Goal: Transaction & Acquisition: Purchase product/service

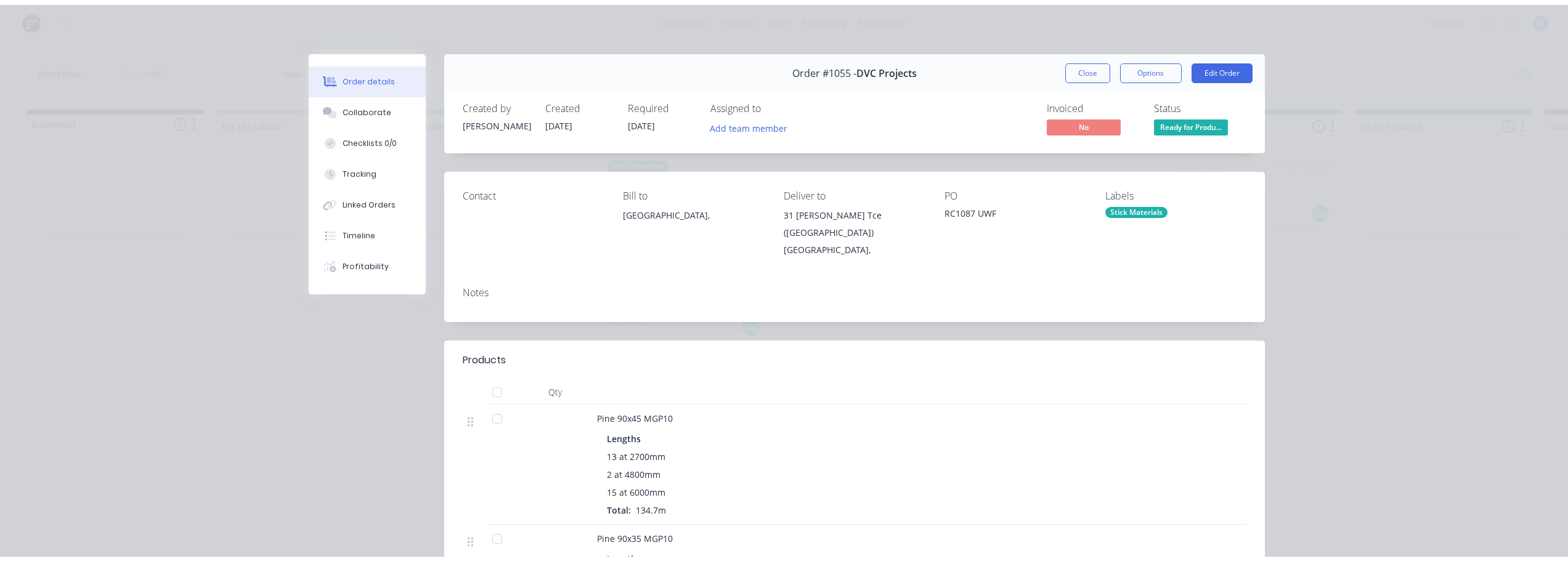
scroll to position [62, 0]
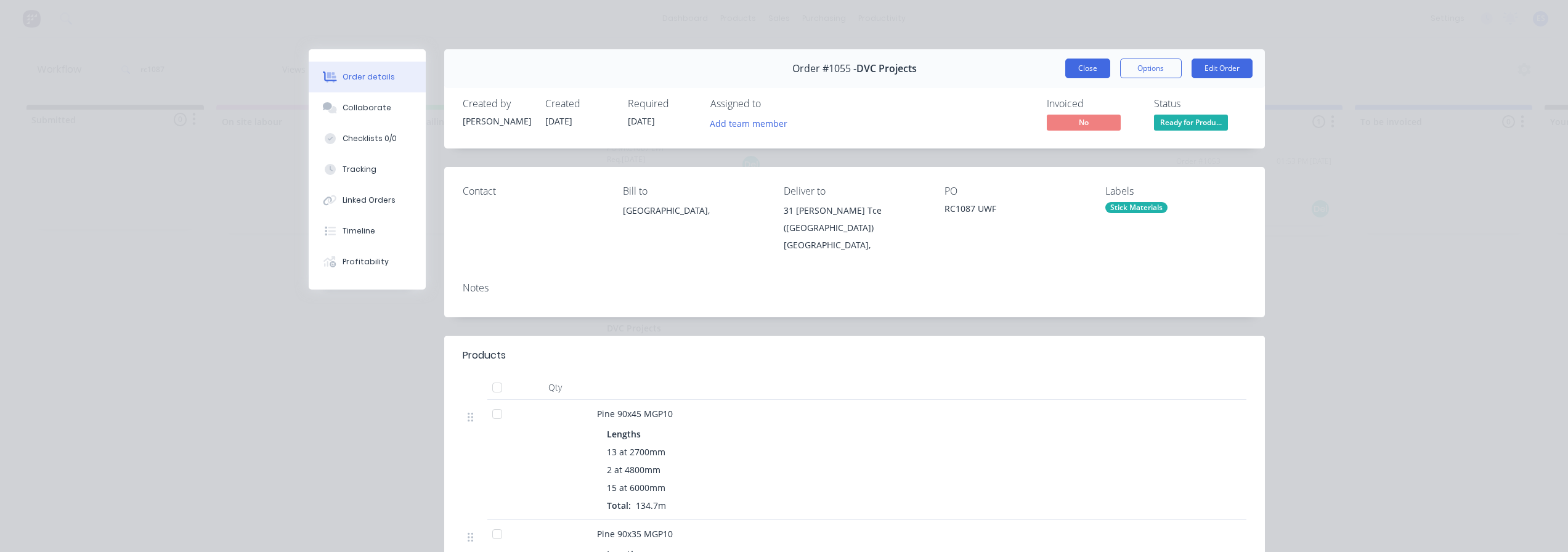
click at [1089, 72] on button "Close" at bounding box center [1088, 68] width 45 height 20
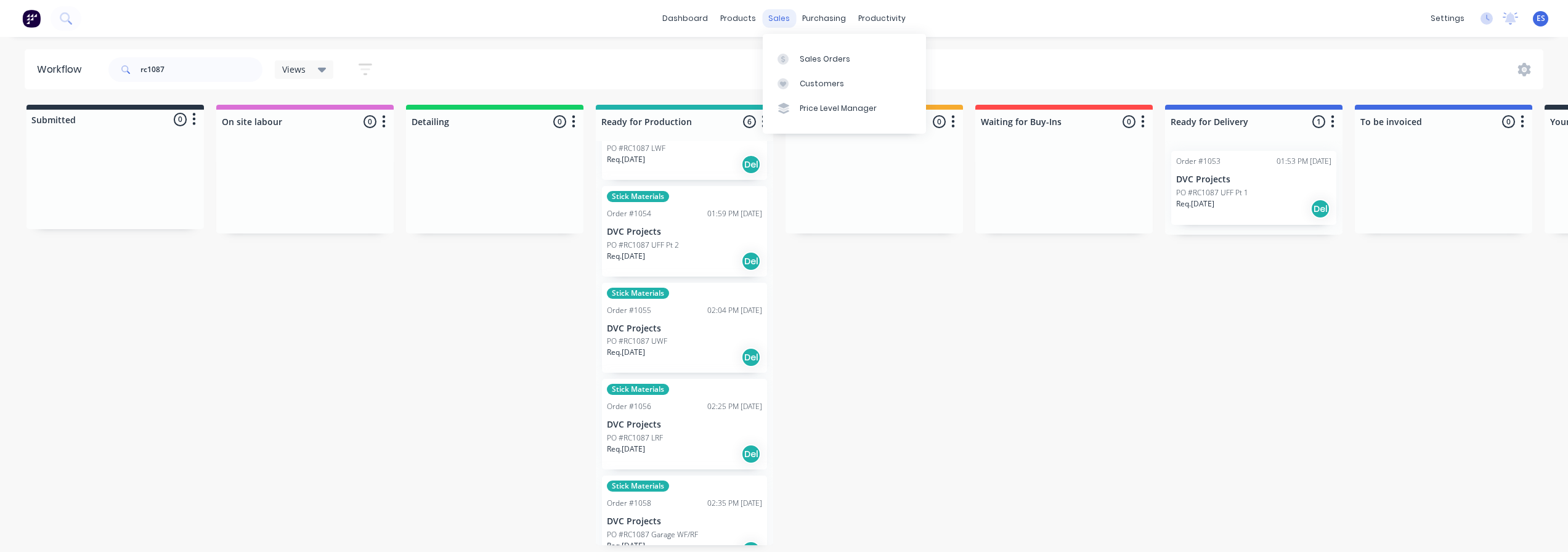
click at [780, 21] on div "sales" at bounding box center [779, 18] width 34 height 19
click at [814, 60] on div "Sales Orders" at bounding box center [824, 58] width 51 height 11
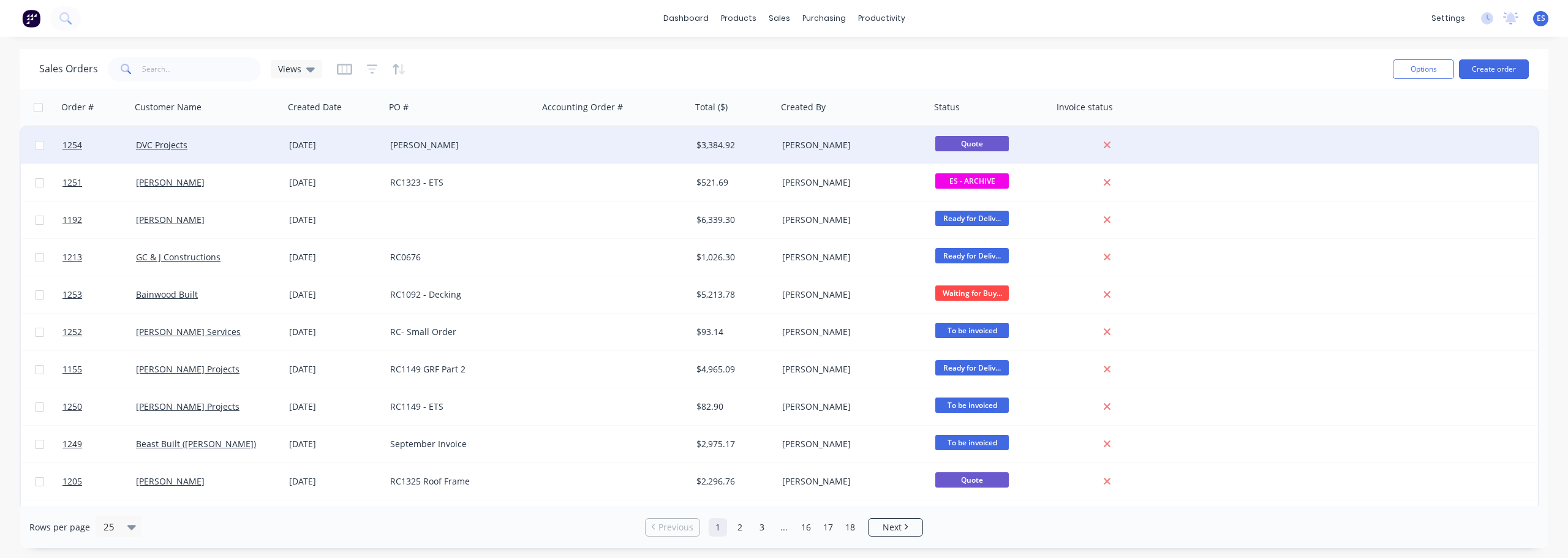
click at [232, 146] on div "DVC Projects" at bounding box center [204, 145] width 136 height 12
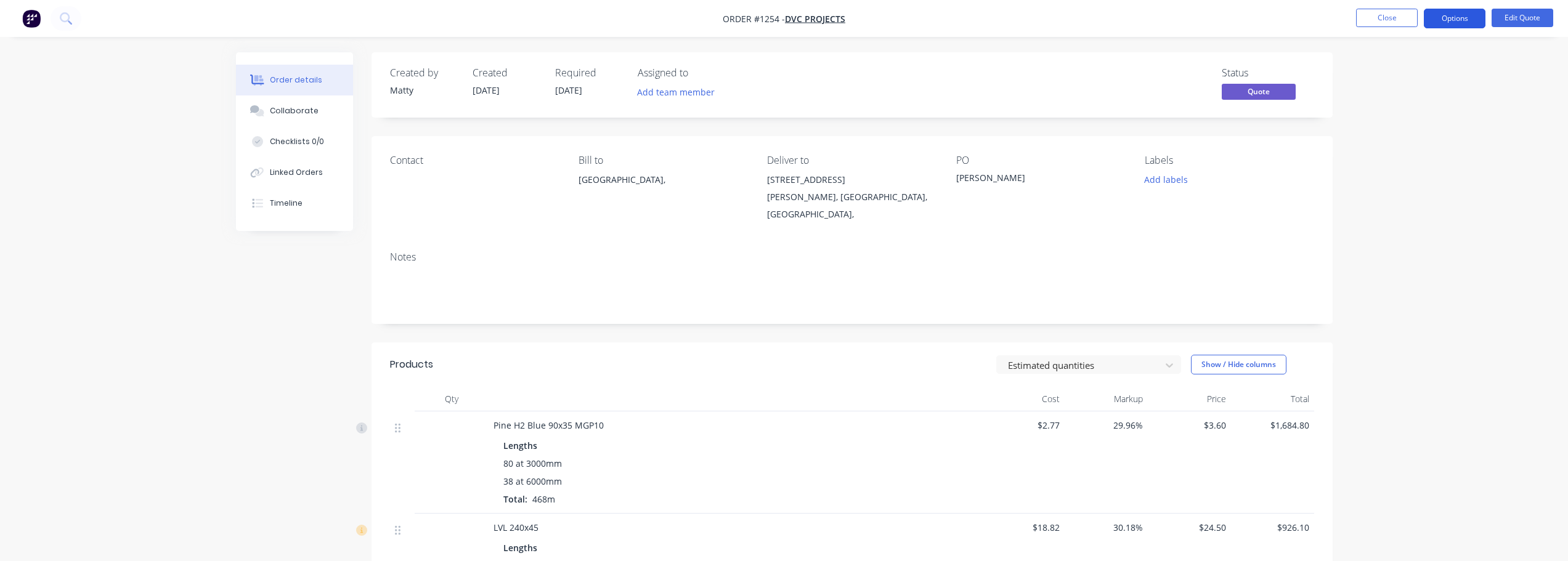
click at [1454, 23] on button "Options" at bounding box center [1454, 18] width 62 height 20
click at [1254, 96] on span "Quote" at bounding box center [1259, 91] width 74 height 15
click at [1454, 22] on button "Options" at bounding box center [1454, 18] width 62 height 20
click at [1418, 151] on div "Convert to Order" at bounding box center [1418, 149] width 114 height 18
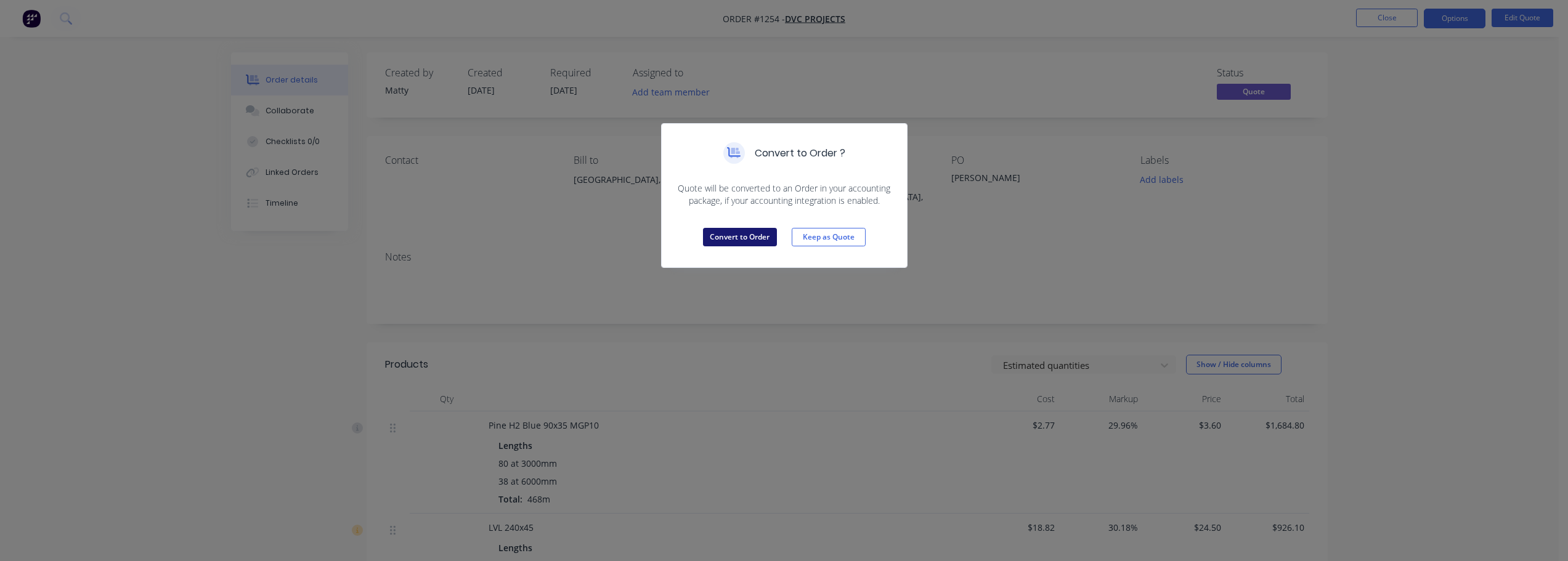
click at [744, 237] on button "Convert to Order" at bounding box center [740, 237] width 74 height 19
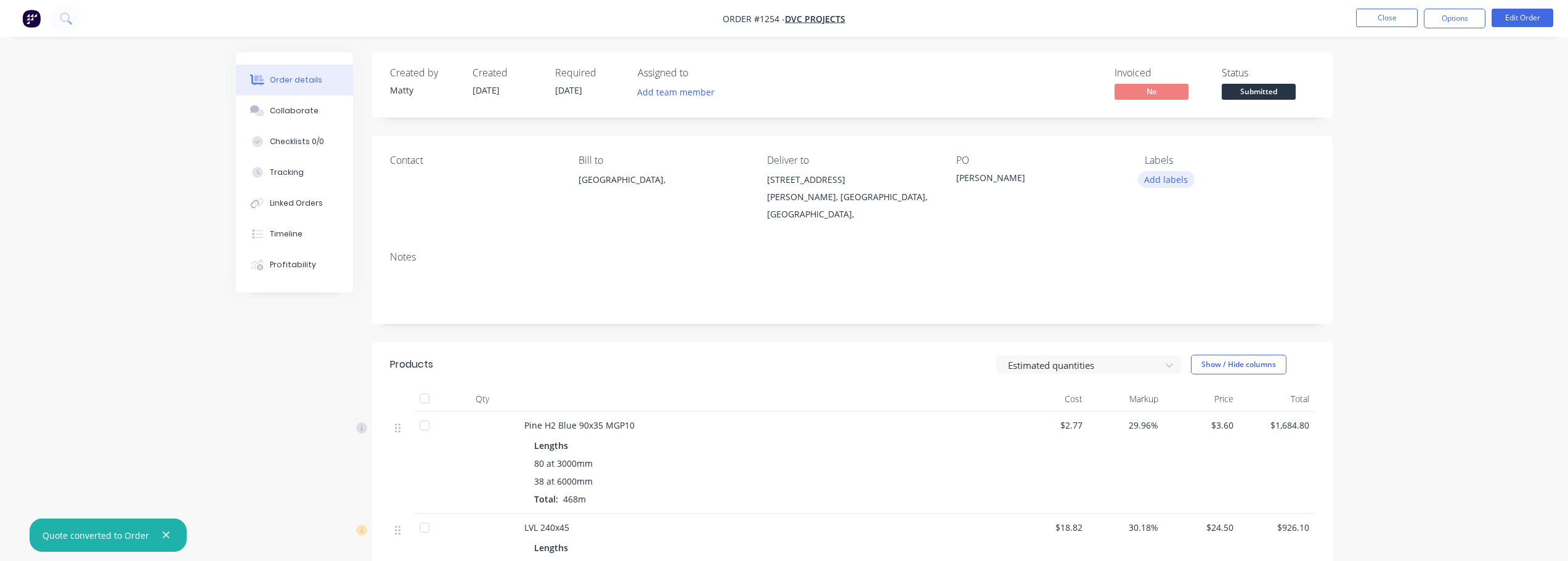
click at [1170, 180] on button "Add labels" at bounding box center [1166, 180] width 57 height 17
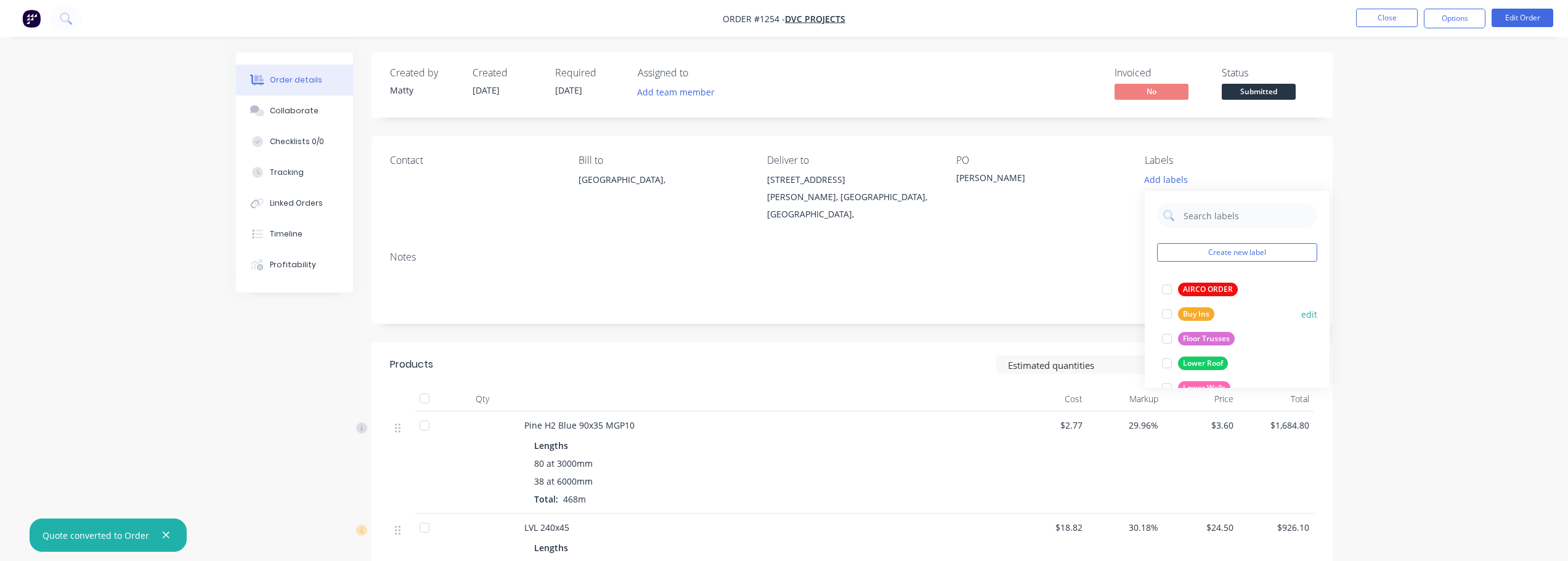
click at [1237, 311] on div "Buy Ins edit" at bounding box center [1237, 314] width 160 height 24
click at [1169, 317] on div at bounding box center [1167, 314] width 24 height 24
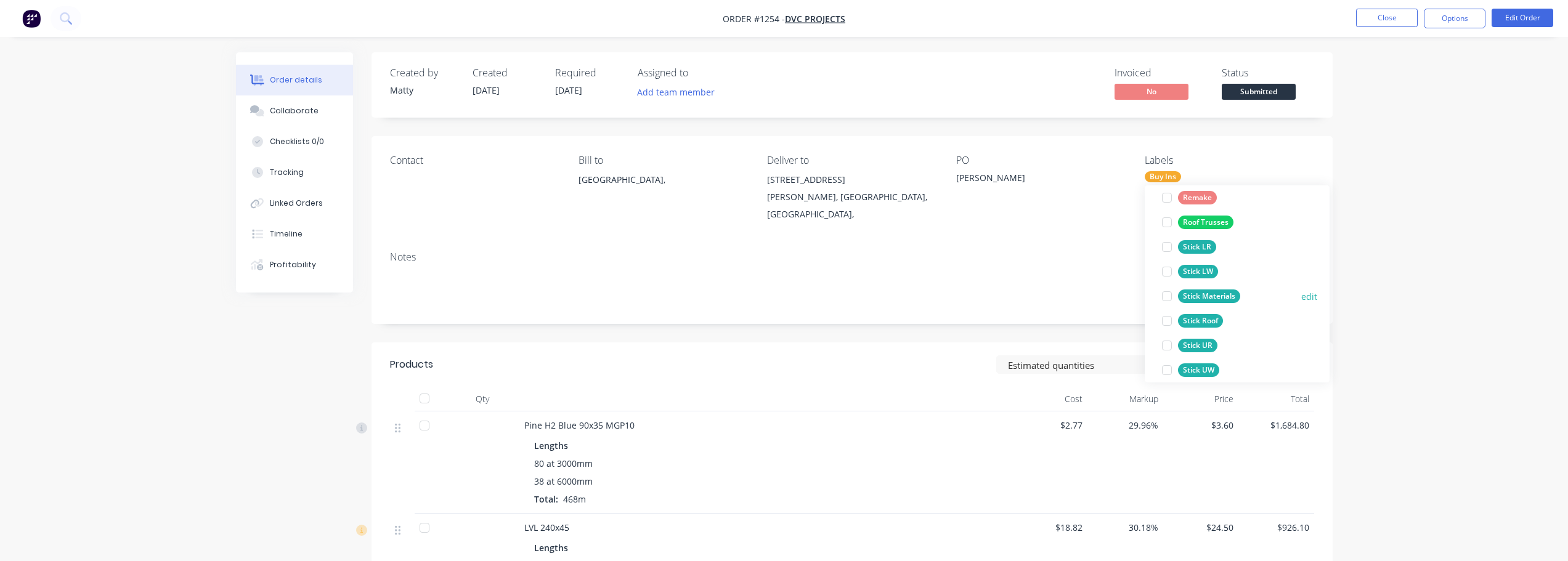
click at [1169, 299] on div at bounding box center [1167, 296] width 24 height 24
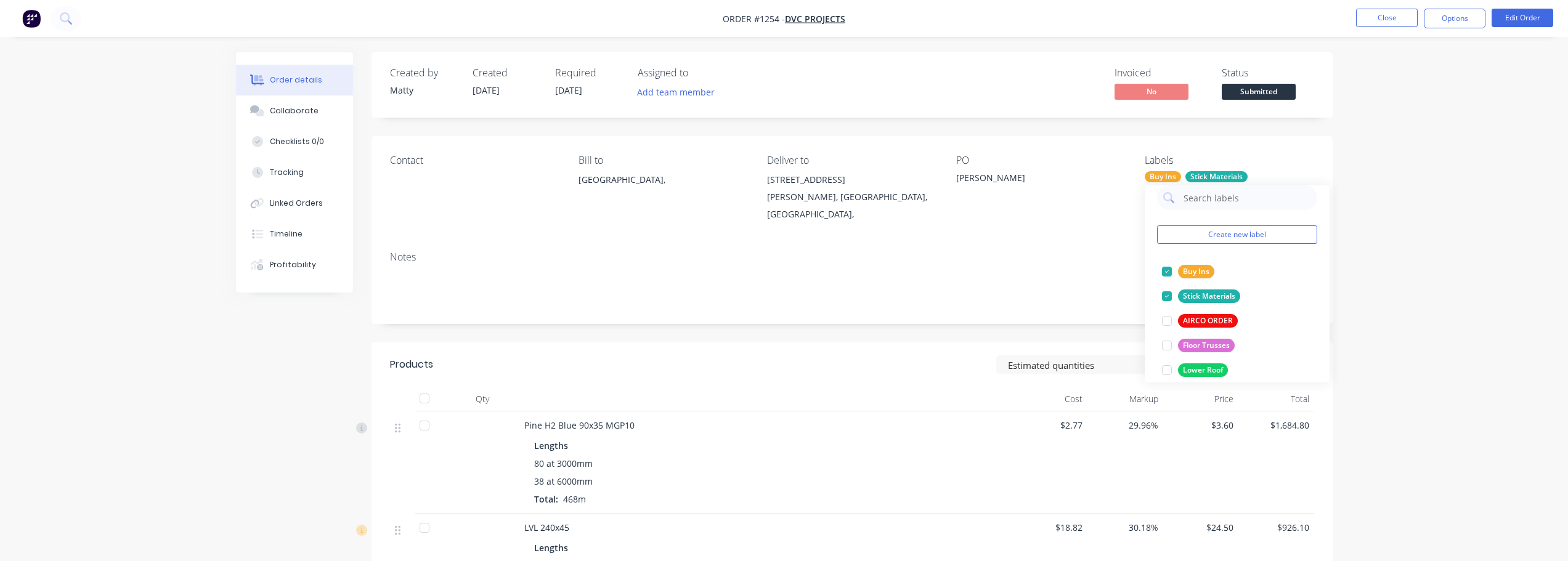
click at [1363, 141] on div "Order details Collaborate Checklists 0/0 Tracking Linked Orders Timeline Profit…" at bounding box center [784, 467] width 1568 height 934
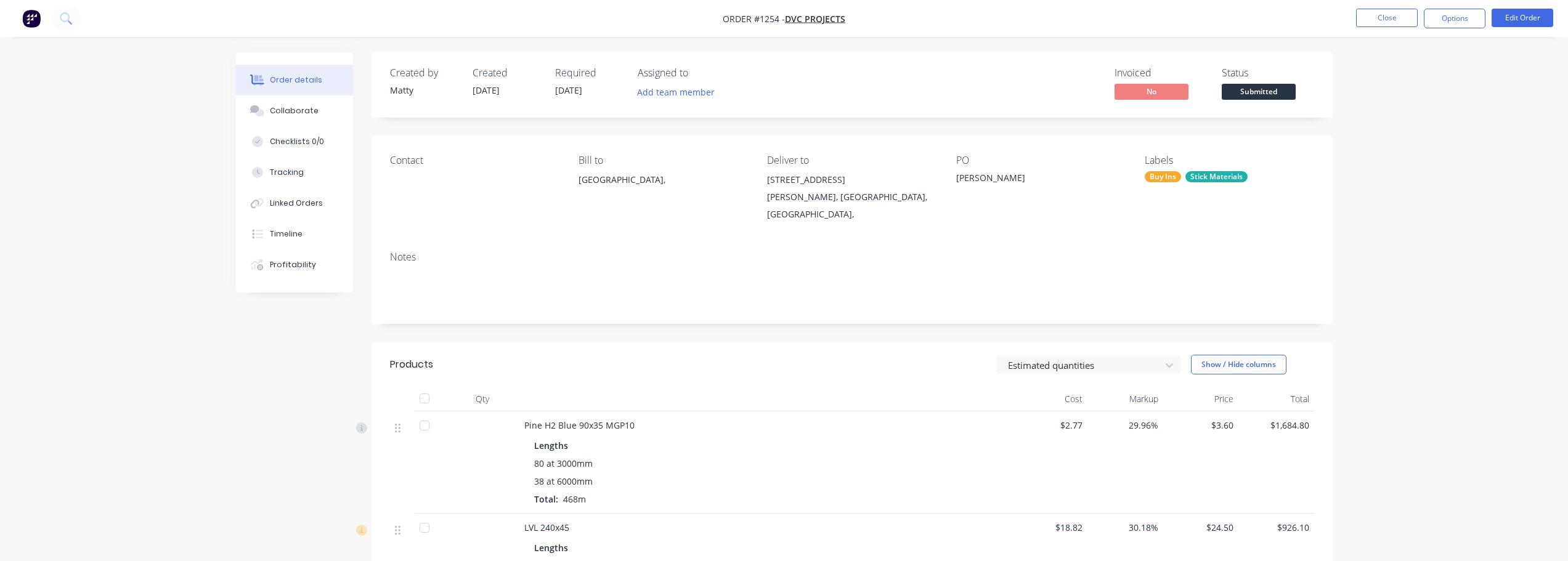
click at [949, 182] on div "Contact Bill to [GEOGRAPHIC_DATA], Deliver to [STREET_ADDRESS][PERSON_NAME], PO…" at bounding box center [852, 189] width 961 height 105
click at [959, 178] on div "[PERSON_NAME]" at bounding box center [1033, 180] width 154 height 17
click at [1509, 24] on button "Edit Order" at bounding box center [1522, 17] width 62 height 19
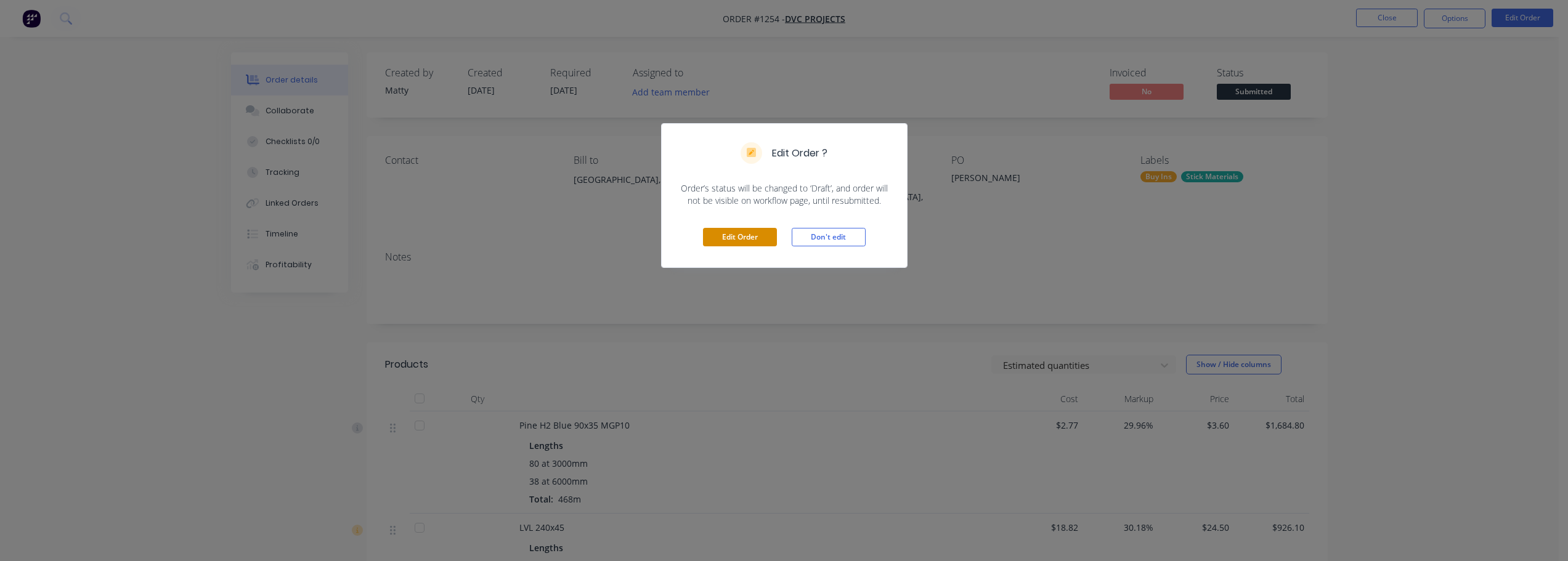
click at [713, 237] on button "Edit Order" at bounding box center [740, 237] width 74 height 19
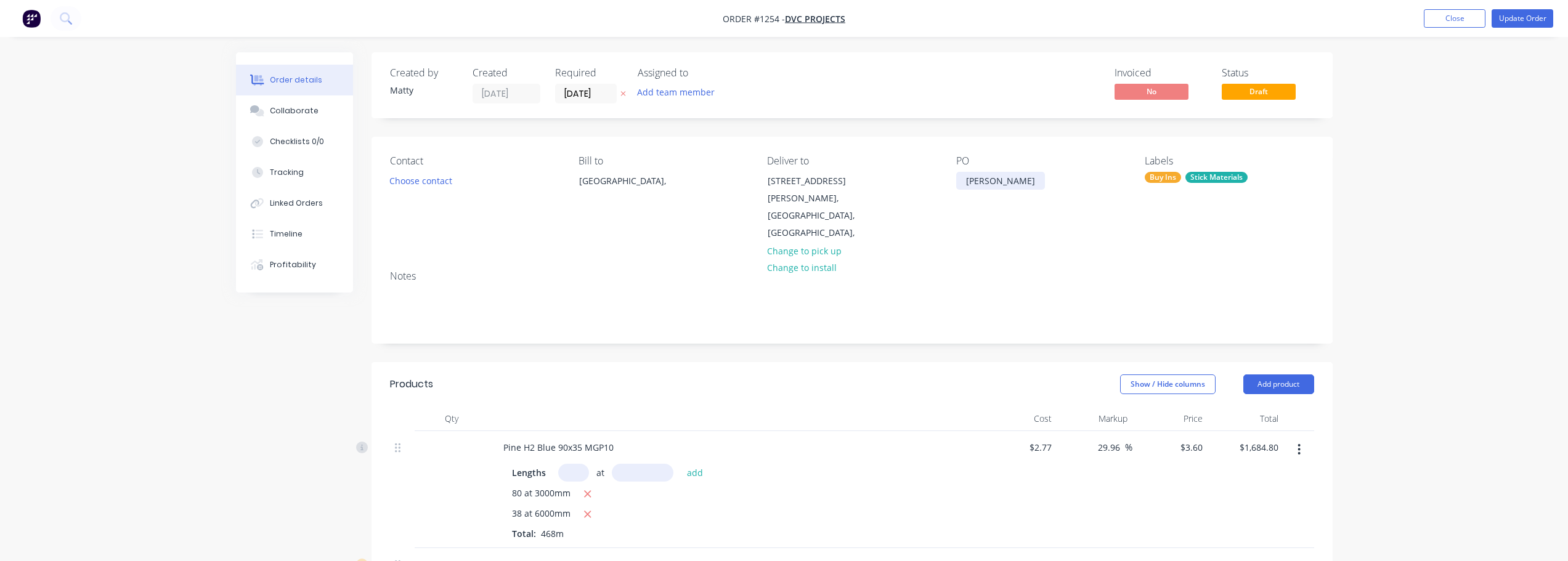
click at [964, 183] on div "[PERSON_NAME]" at bounding box center [1000, 181] width 89 height 18
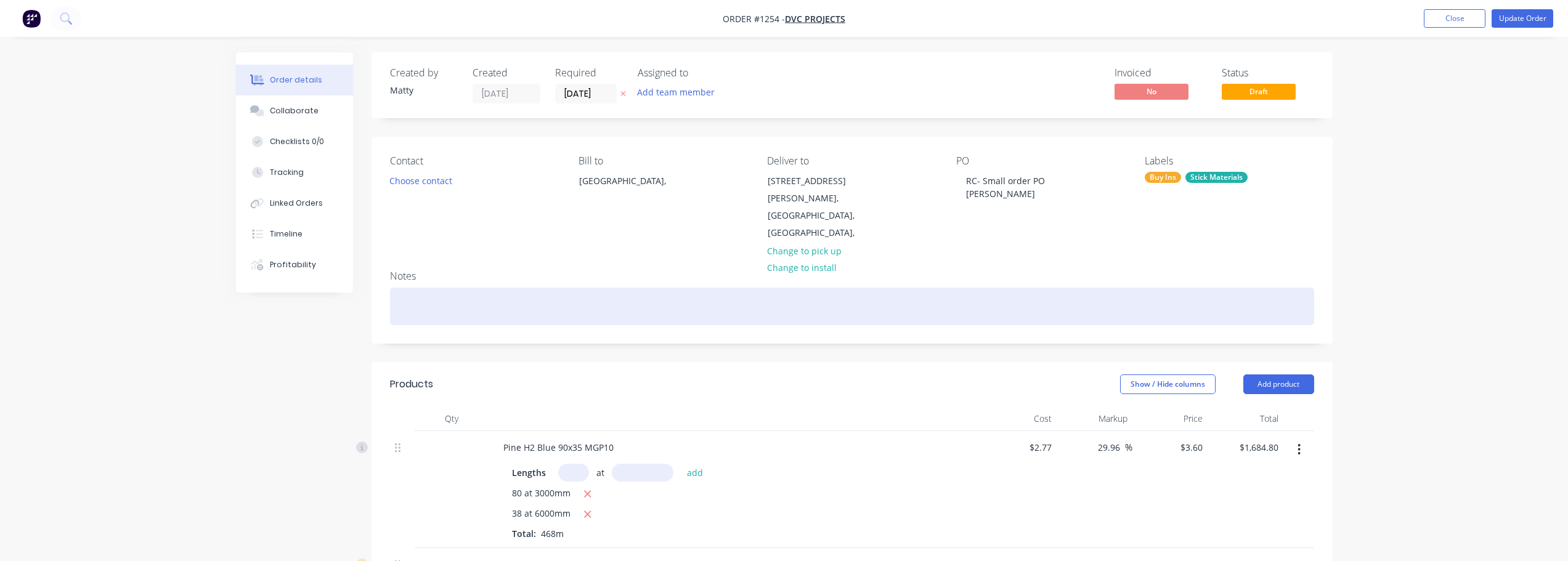
click at [1031, 288] on div at bounding box center [851, 306] width 924 height 38
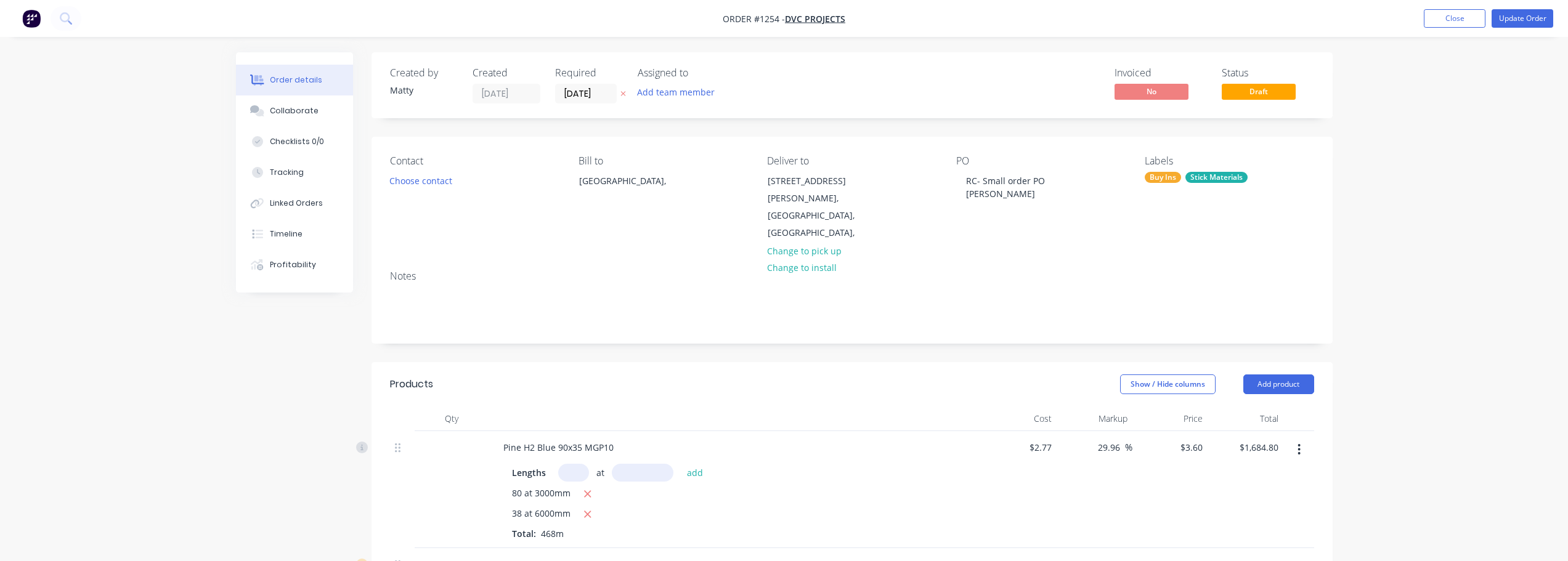
click at [1032, 261] on div "Notes" at bounding box center [852, 302] width 961 height 83
click at [578, 93] on input "[DATE]" at bounding box center [586, 93] width 60 height 19
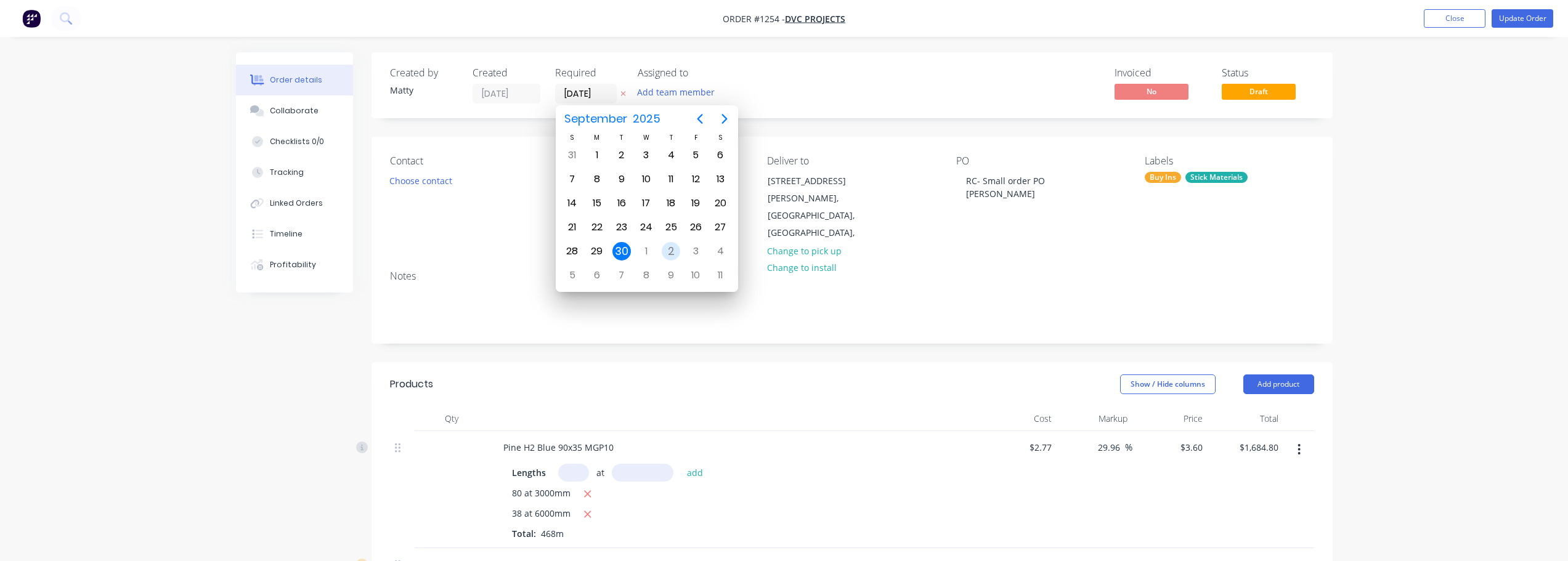
click at [672, 250] on div "2" at bounding box center [671, 251] width 19 height 19
type input "[DATE]"
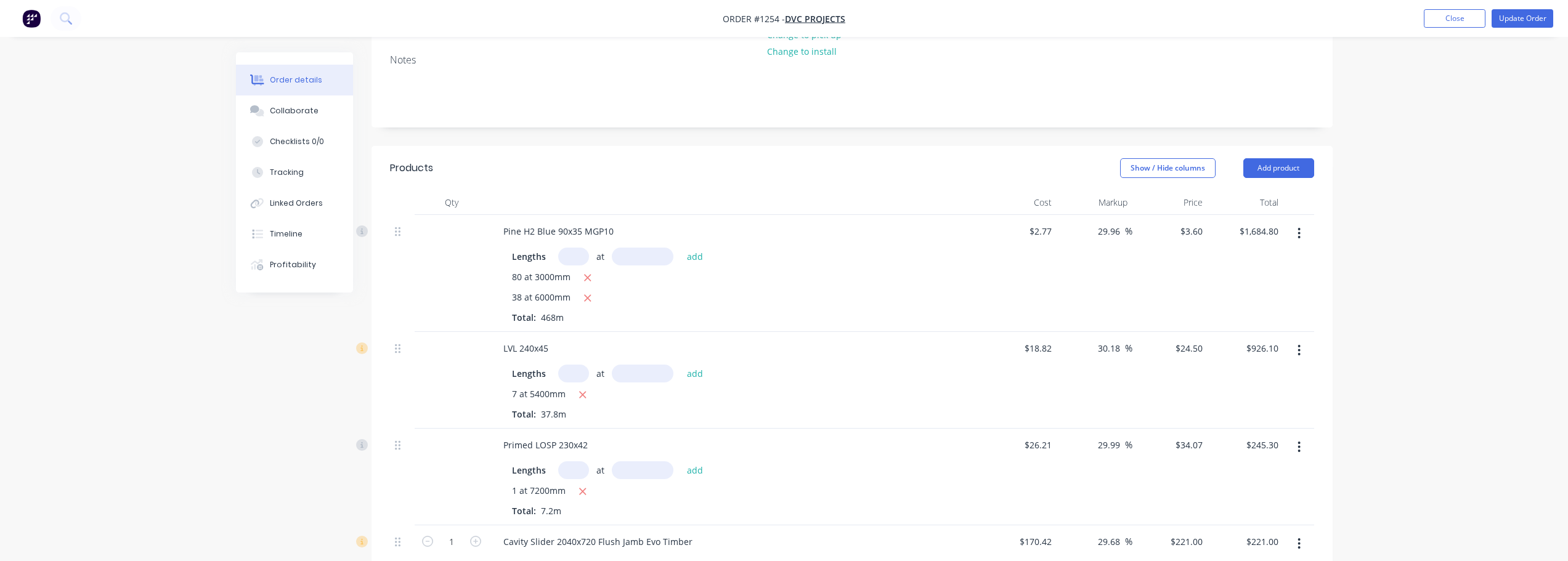
scroll to position [0, 0]
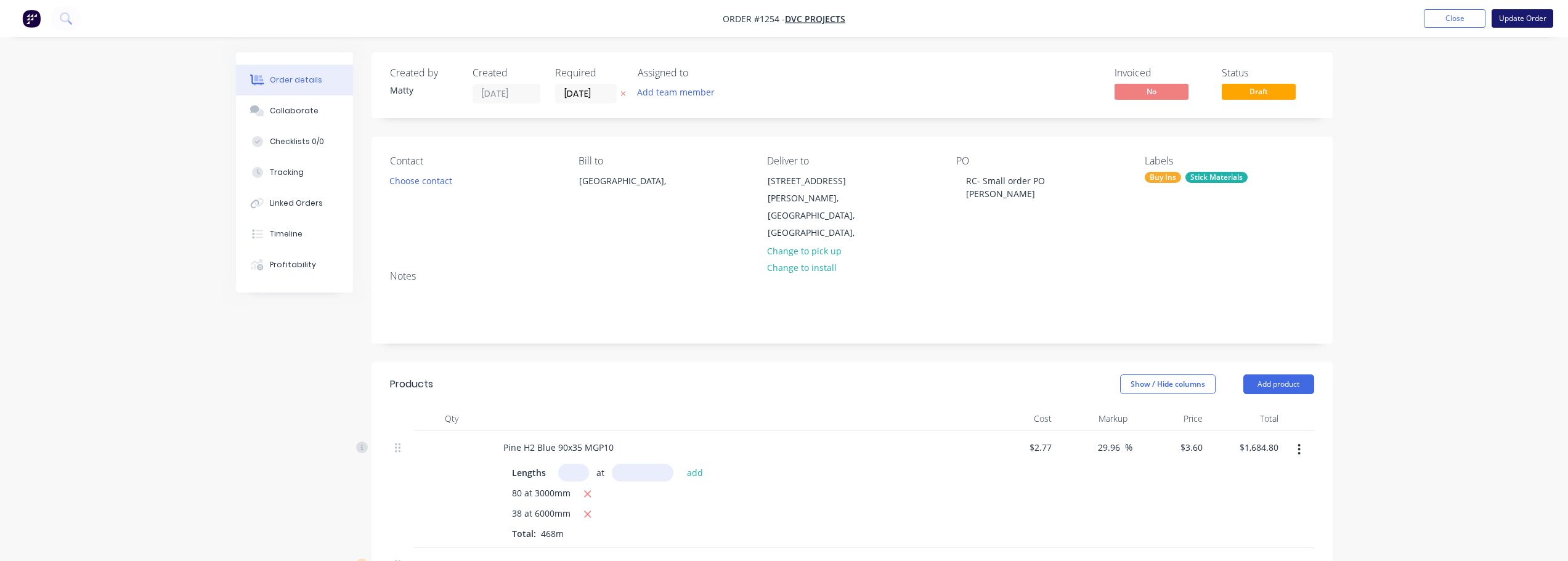
click at [1516, 19] on button "Update Order" at bounding box center [1522, 18] width 62 height 19
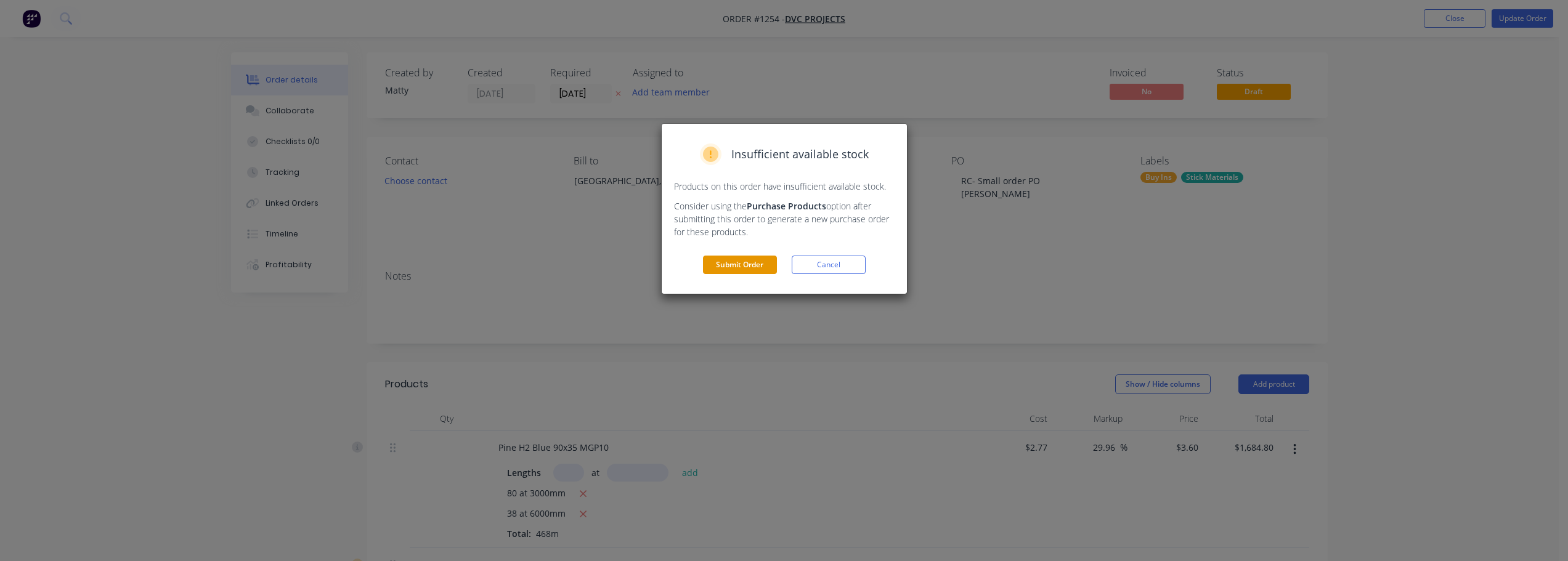
click at [731, 267] on button "Submit Order" at bounding box center [740, 264] width 74 height 19
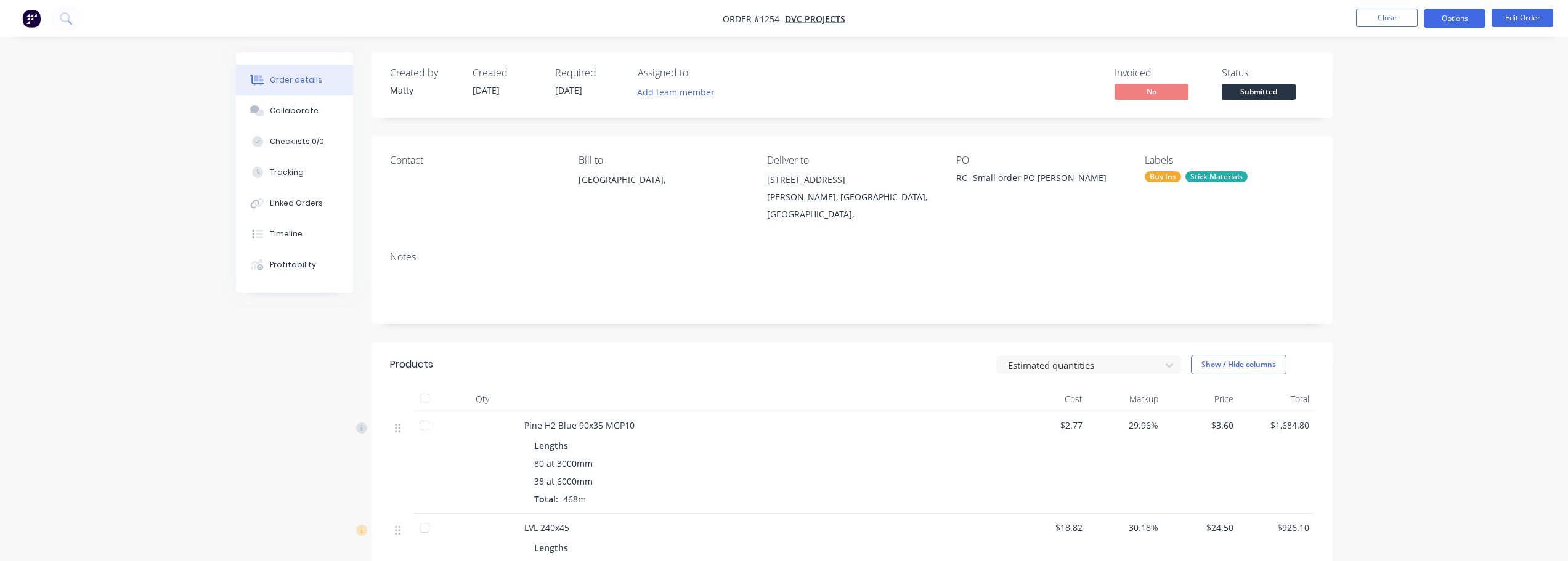
click at [1457, 24] on button "Options" at bounding box center [1454, 18] width 62 height 20
click at [1425, 155] on div "Work Order" at bounding box center [1418, 149] width 114 height 18
click at [1424, 129] on div "Without pricing" at bounding box center [1418, 124] width 114 height 18
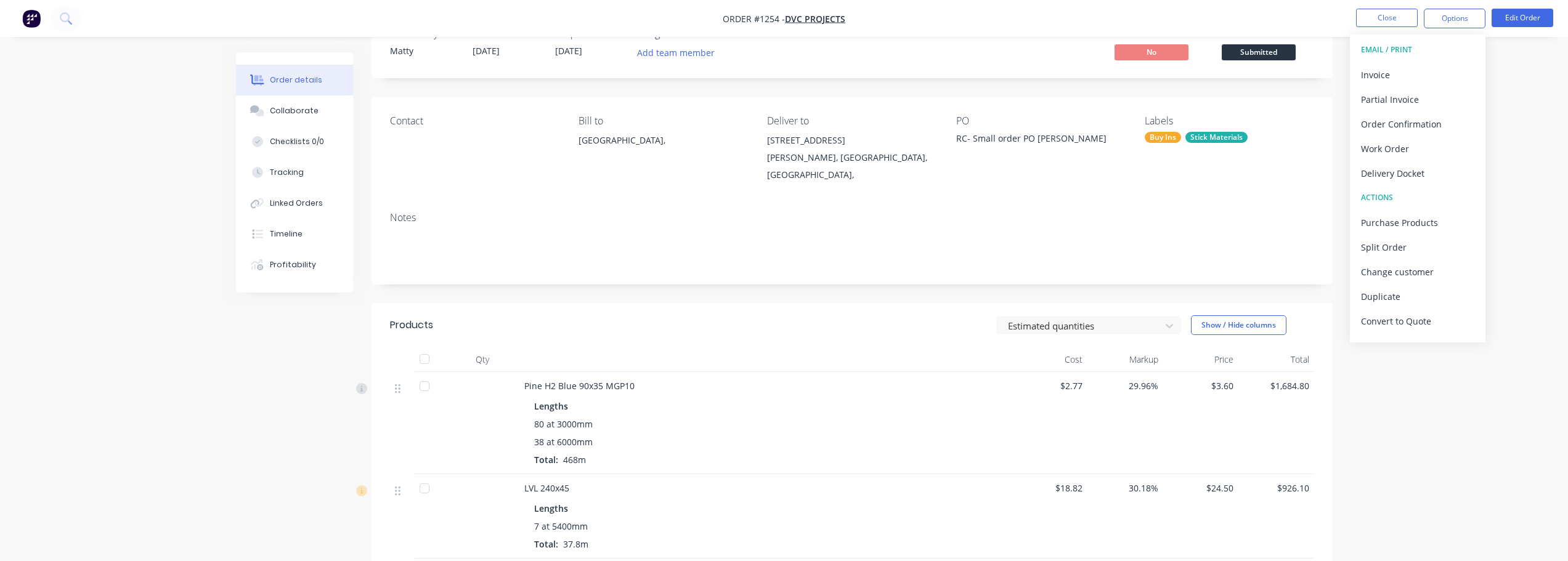
scroll to position [62, 0]
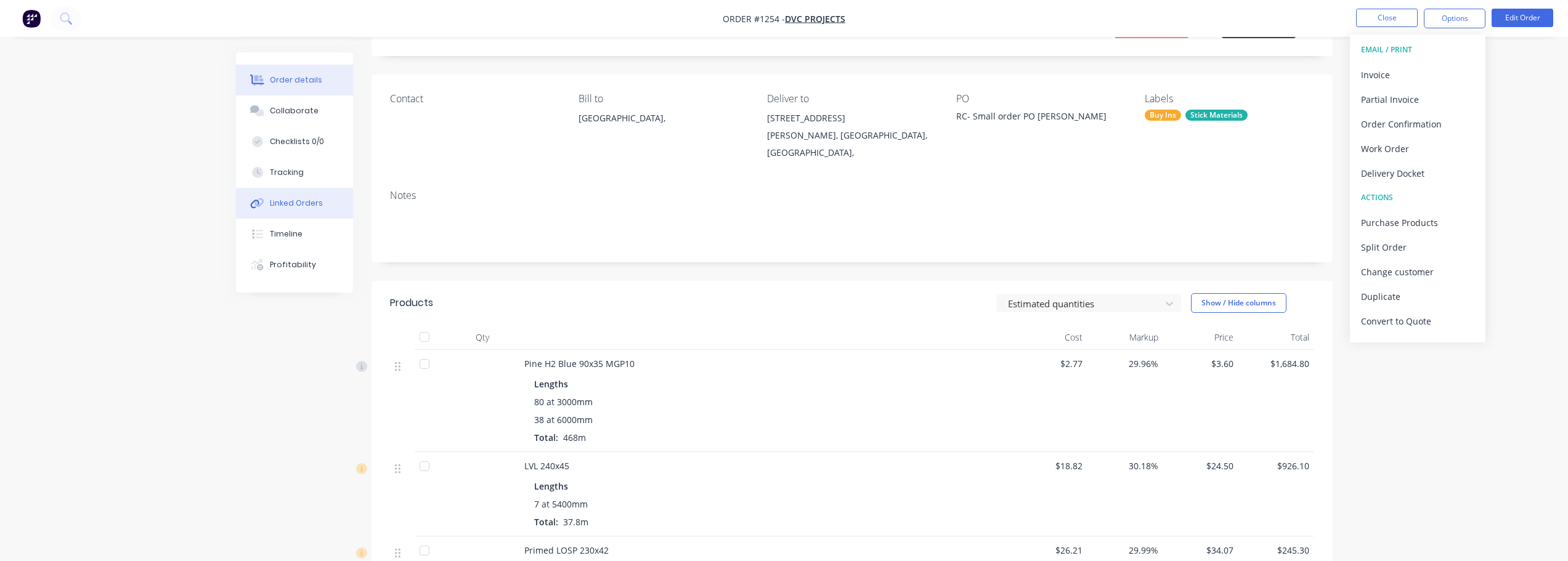
click at [304, 210] on button "Linked Orders" at bounding box center [295, 203] width 117 height 31
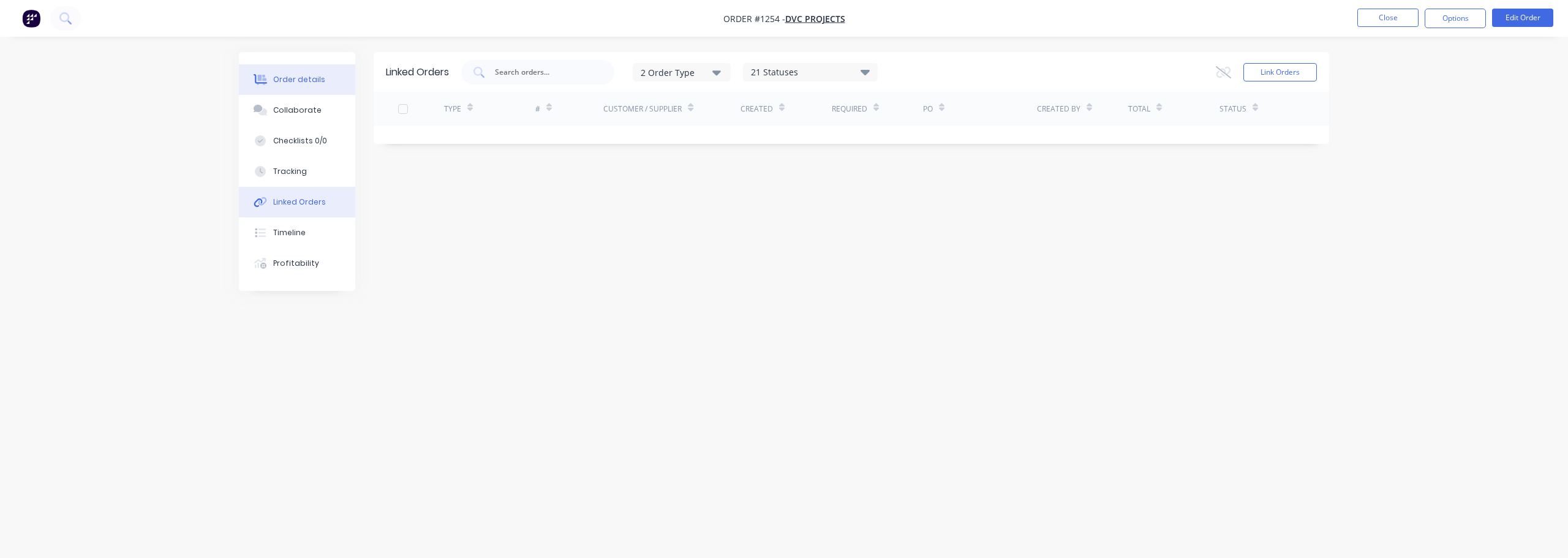
click at [297, 78] on div "Order details" at bounding box center [299, 79] width 52 height 11
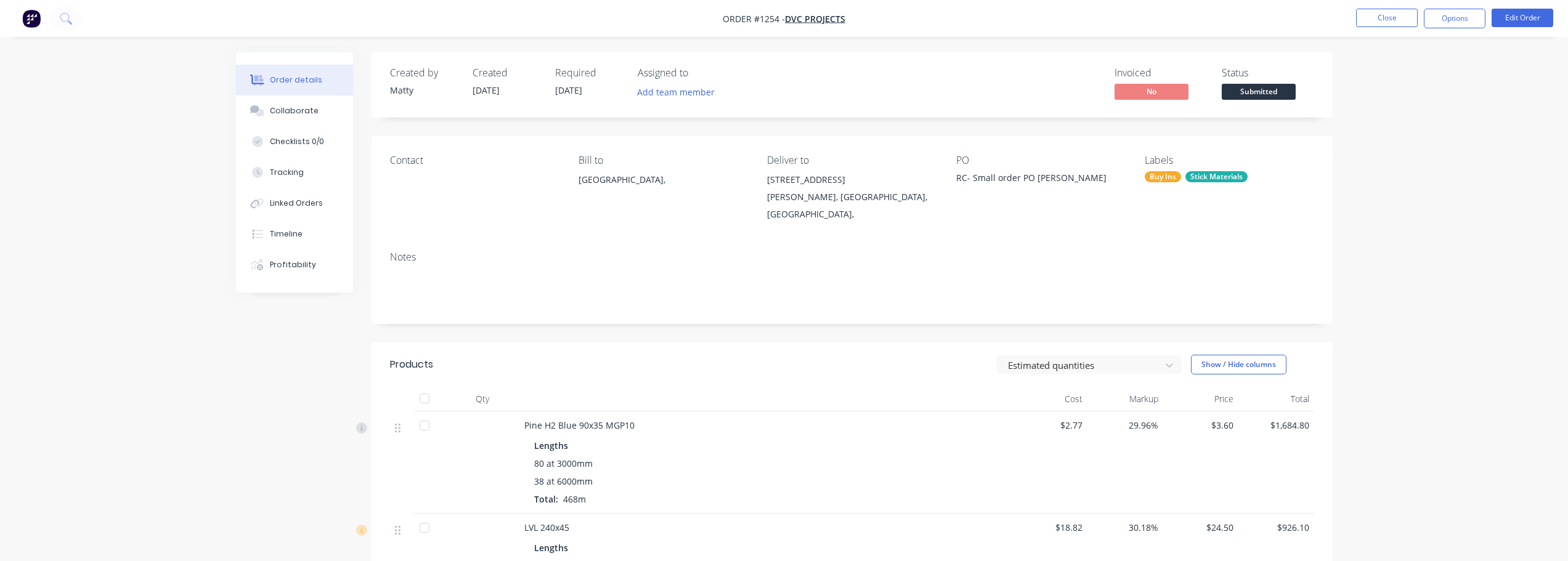
click at [1276, 93] on span "Submitted" at bounding box center [1259, 91] width 74 height 15
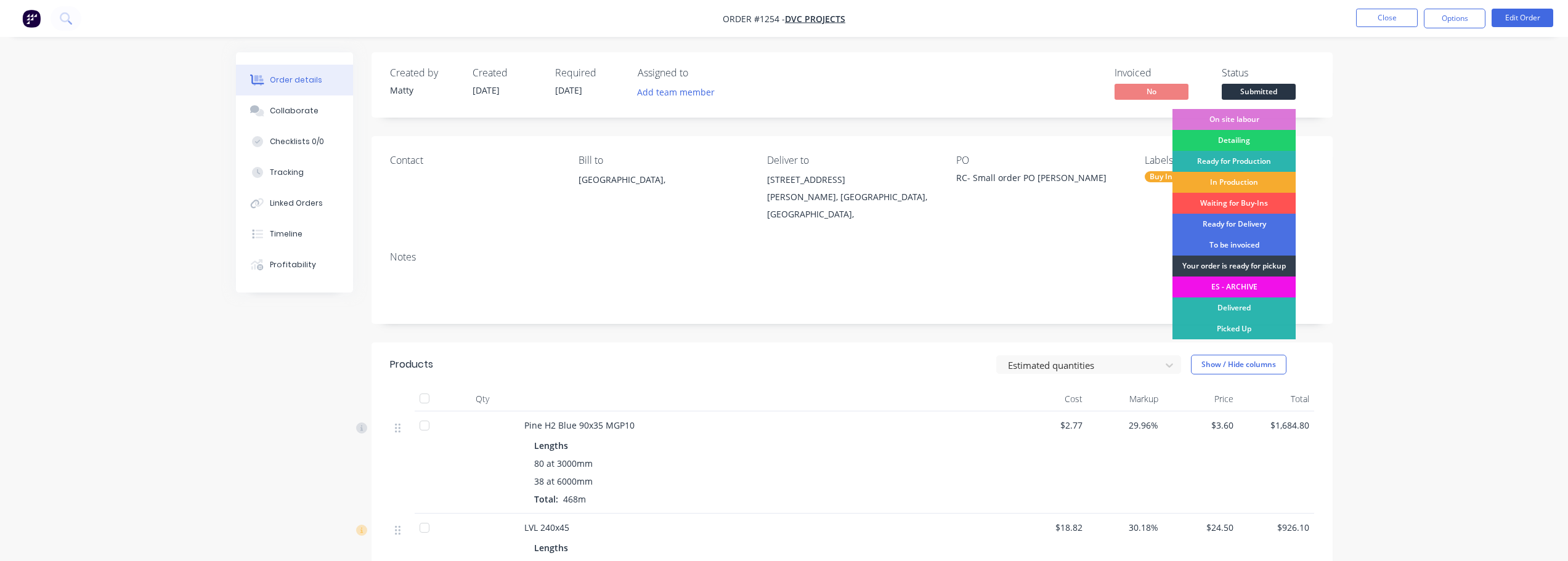
click at [1248, 180] on div "In Production" at bounding box center [1234, 182] width 123 height 21
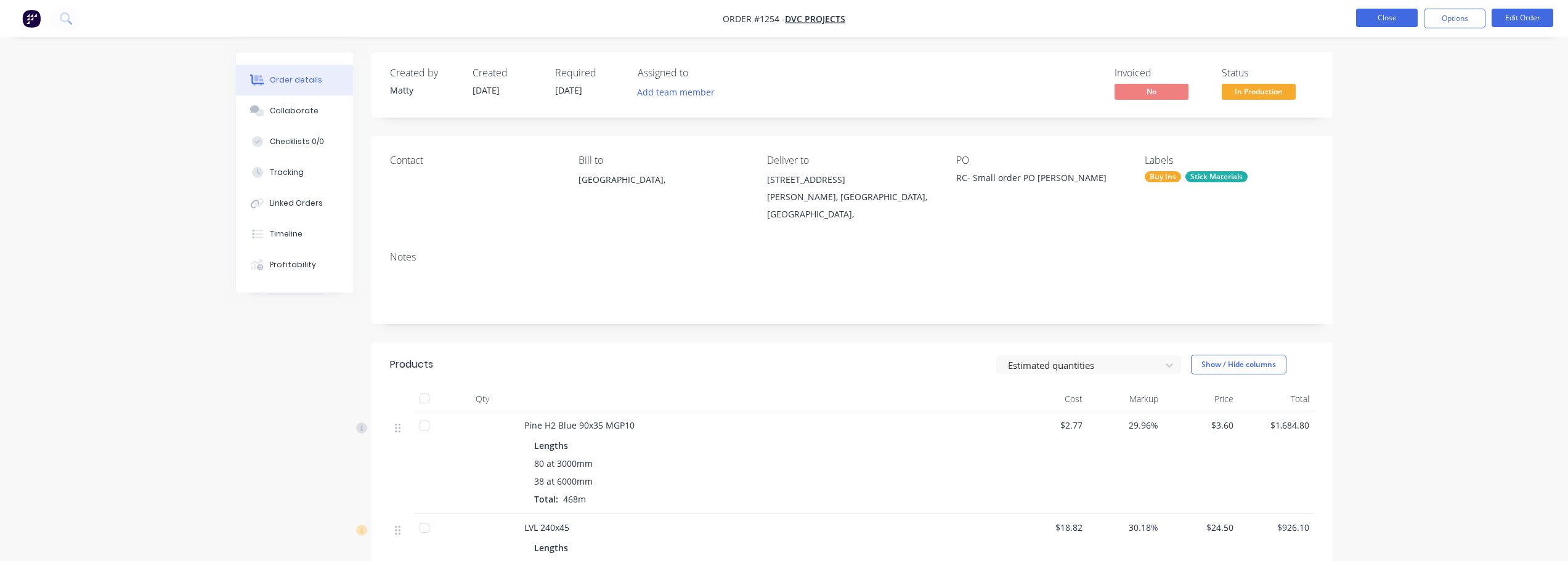
click at [1395, 22] on button "Close" at bounding box center [1387, 17] width 62 height 19
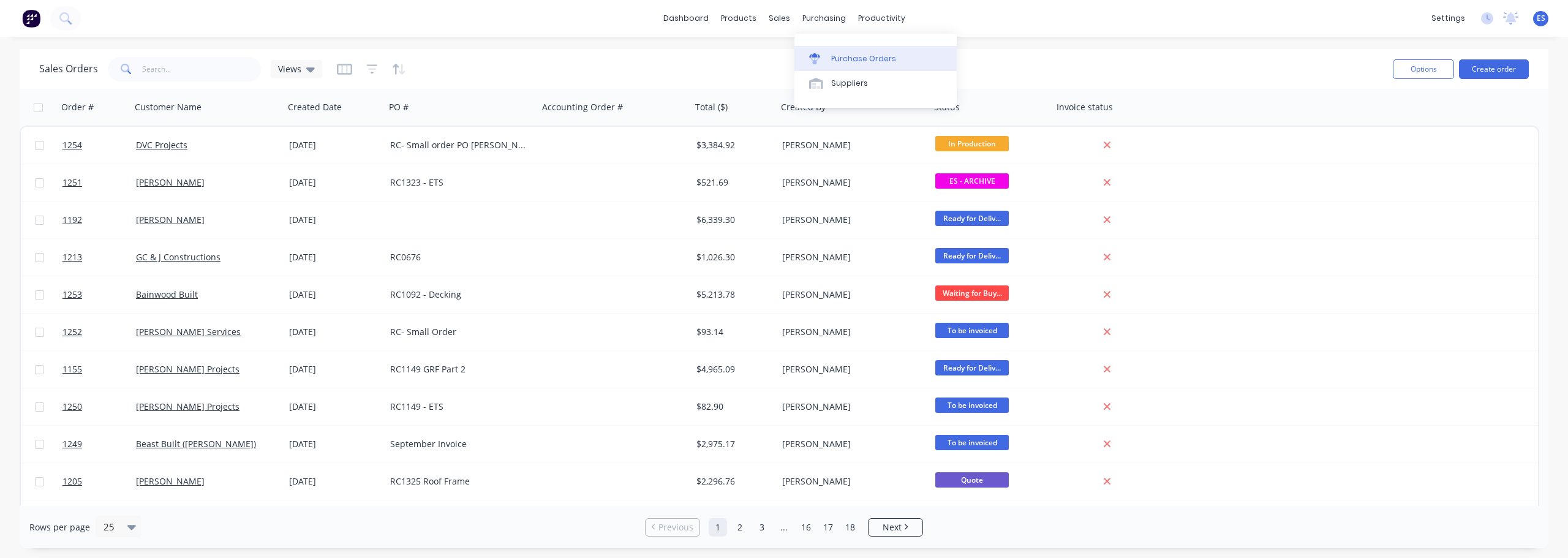
click at [855, 57] on div "Purchase Orders" at bounding box center [864, 58] width 65 height 11
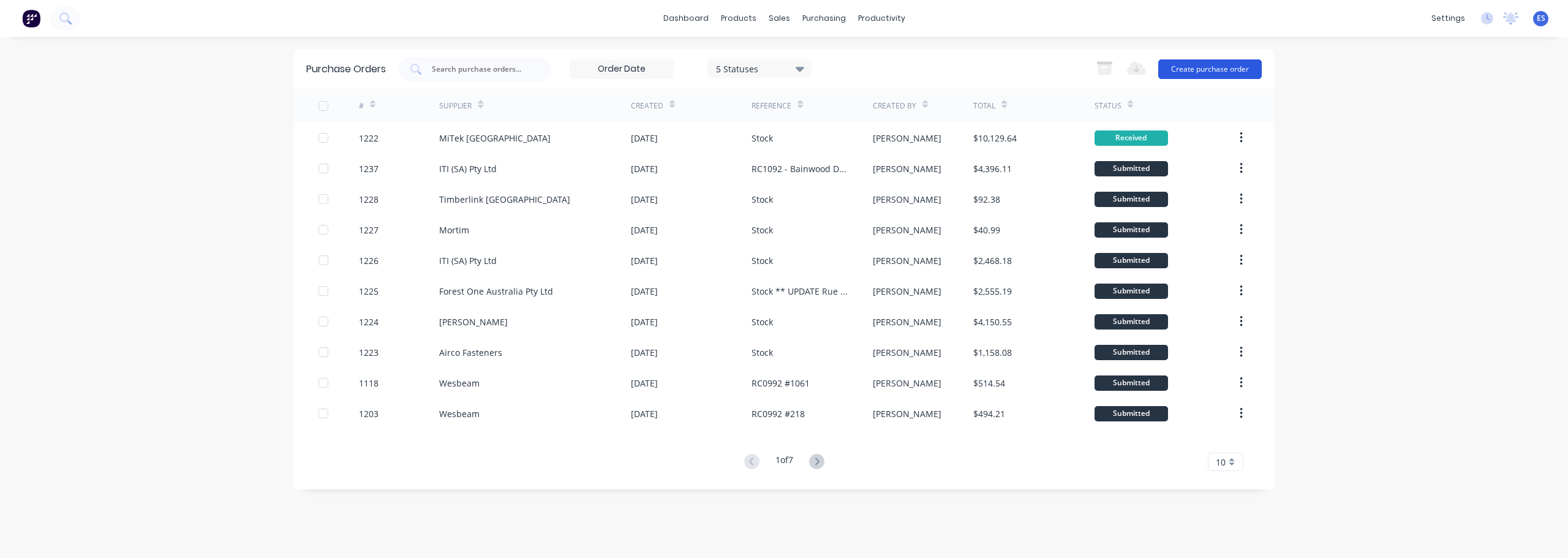
click at [1188, 68] on button "Create purchase order" at bounding box center [1210, 69] width 103 height 20
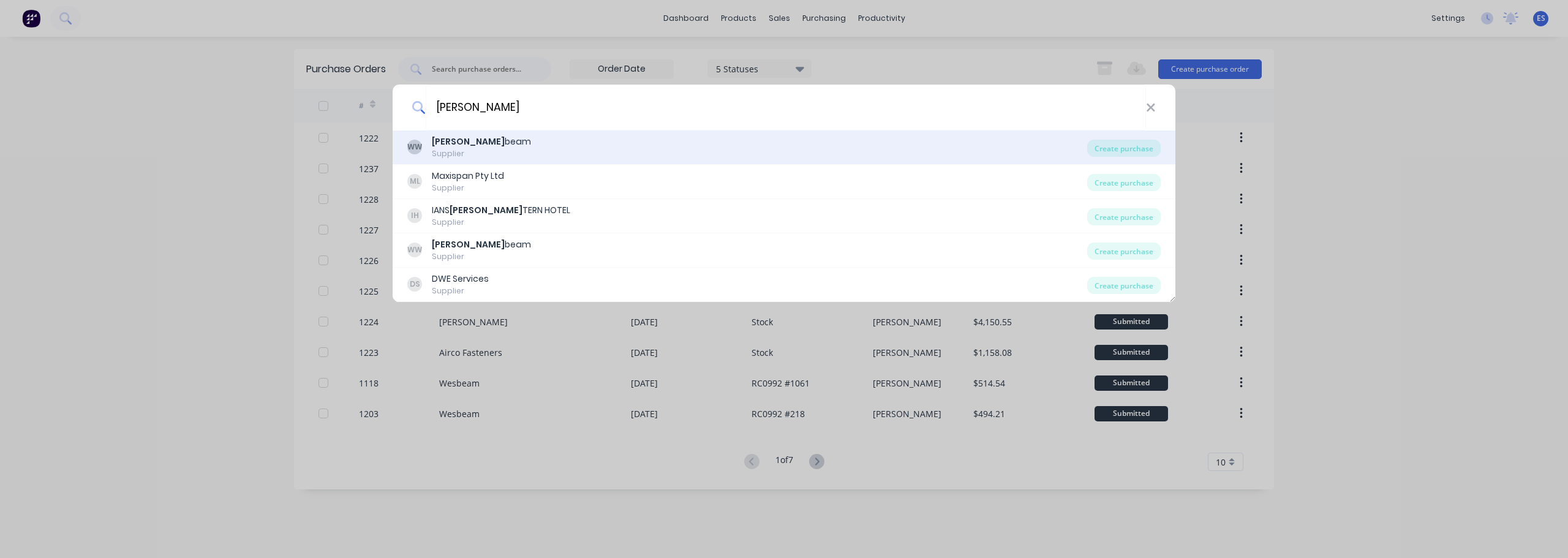
type input "[PERSON_NAME]"
click at [504, 144] on div "WW [PERSON_NAME] Supplier" at bounding box center [747, 147] width 680 height 24
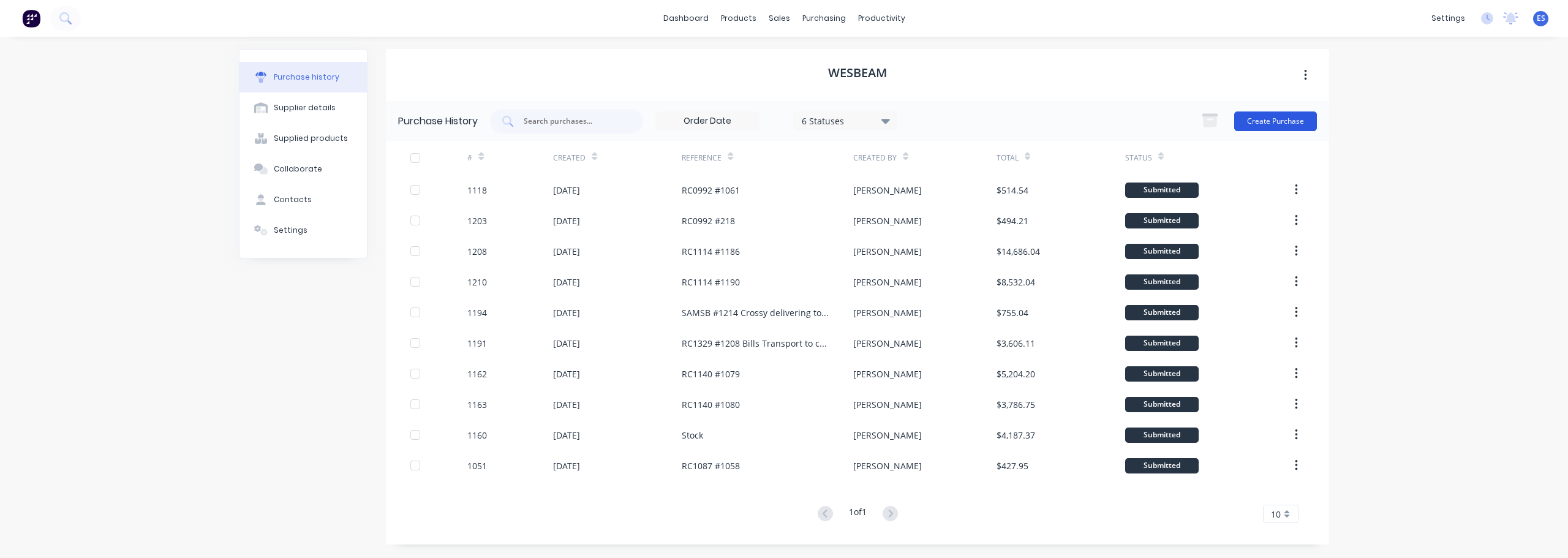
click at [1286, 117] on button "Create Purchase" at bounding box center [1276, 121] width 83 height 20
type textarea "x"
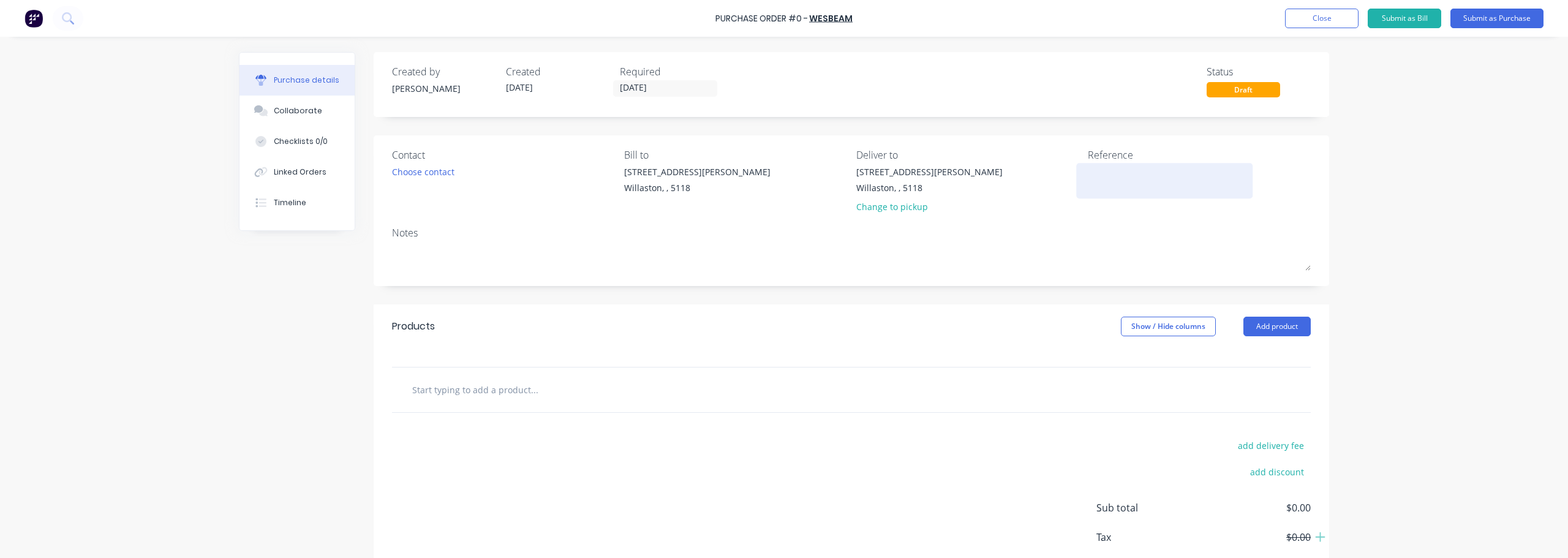
click at [1110, 177] on textarea at bounding box center [1165, 179] width 153 height 27
type textarea "R"
type textarea "#1254 - DVC [PERSON_NAME]"
type textarea "x"
type textarea "#1254 - DVC [PERSON_NAME]"
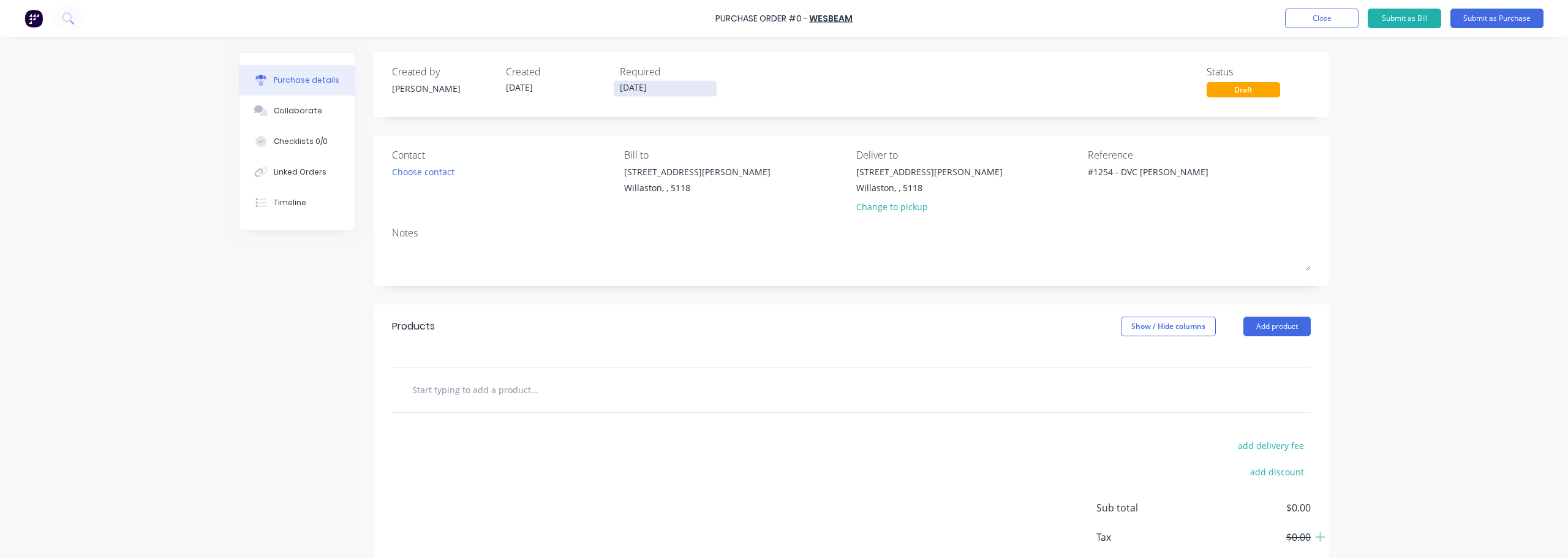
click at [655, 88] on input "[DATE]" at bounding box center [665, 89] width 103 height 15
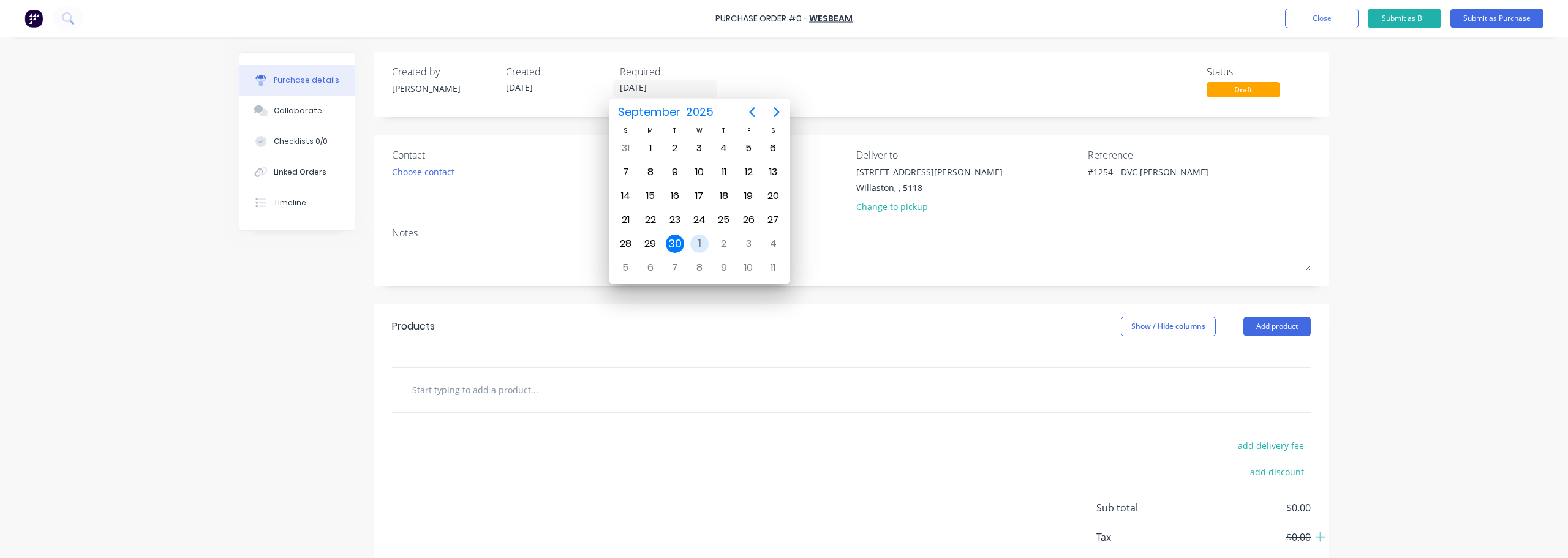
click at [700, 245] on div "1" at bounding box center [699, 244] width 19 height 19
type textarea "x"
type input "[DATE]"
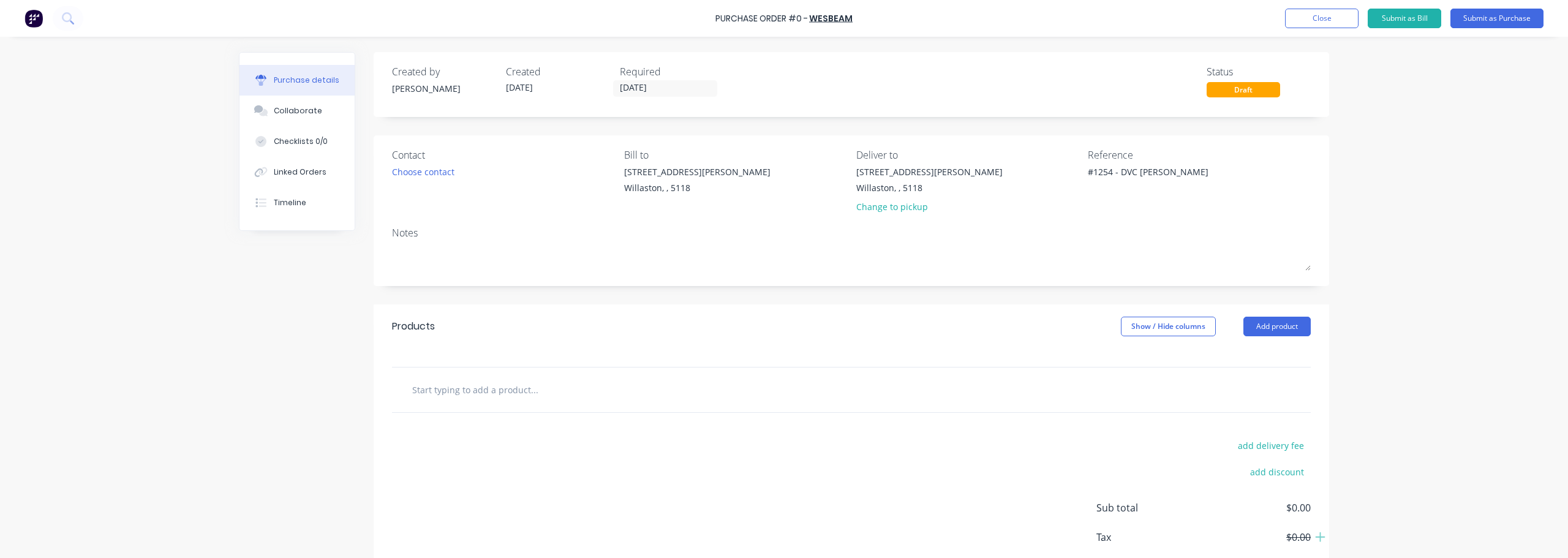
click at [501, 396] on input "text" at bounding box center [534, 389] width 245 height 24
type textarea "x"
type input "l"
type textarea "x"
type input "lv"
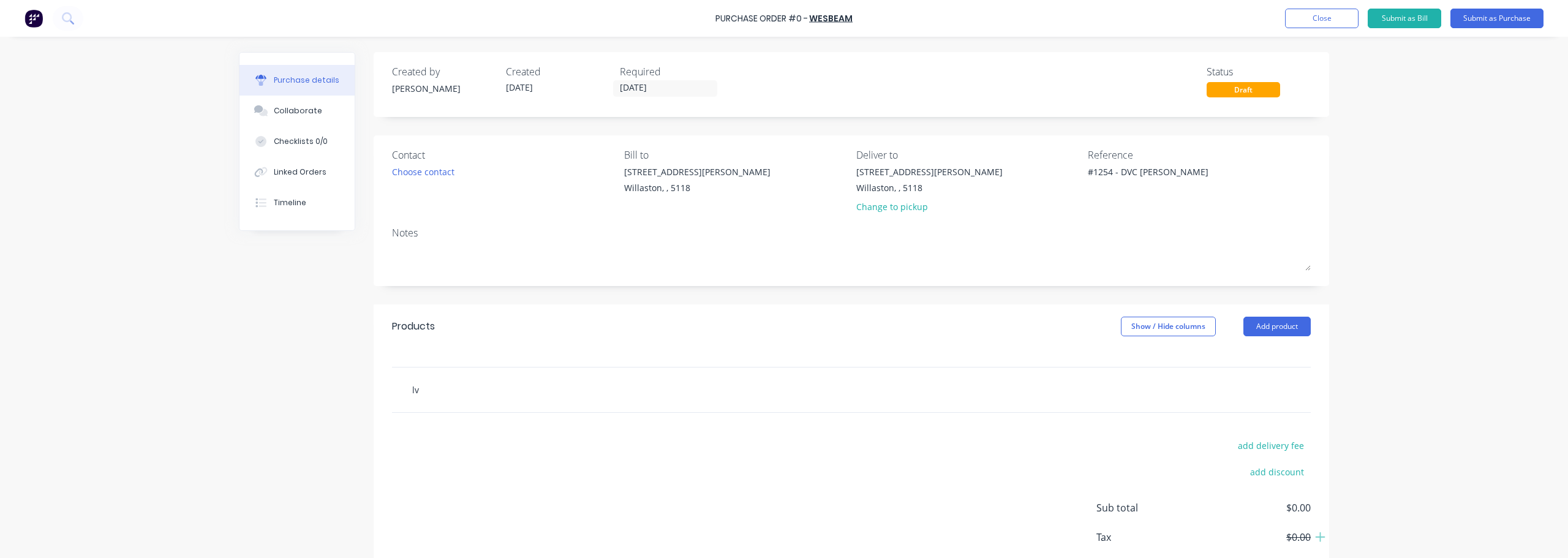
type textarea "x"
type input "lvl"
type textarea "x"
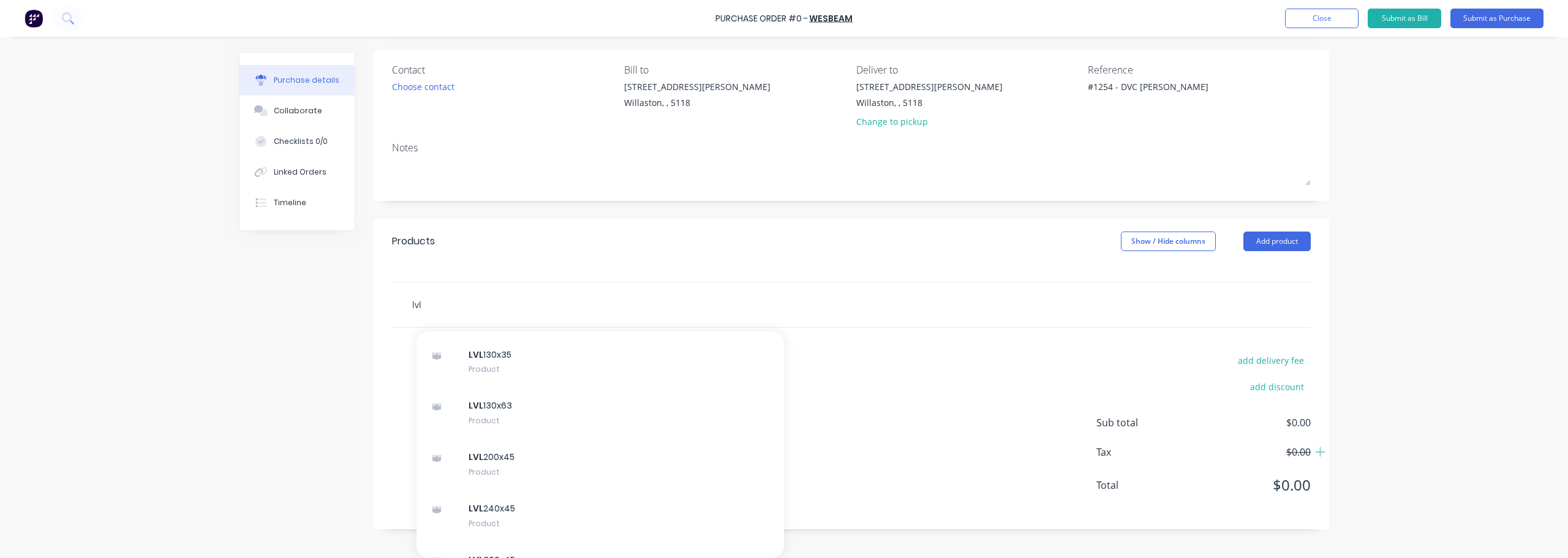
scroll to position [1225, 0]
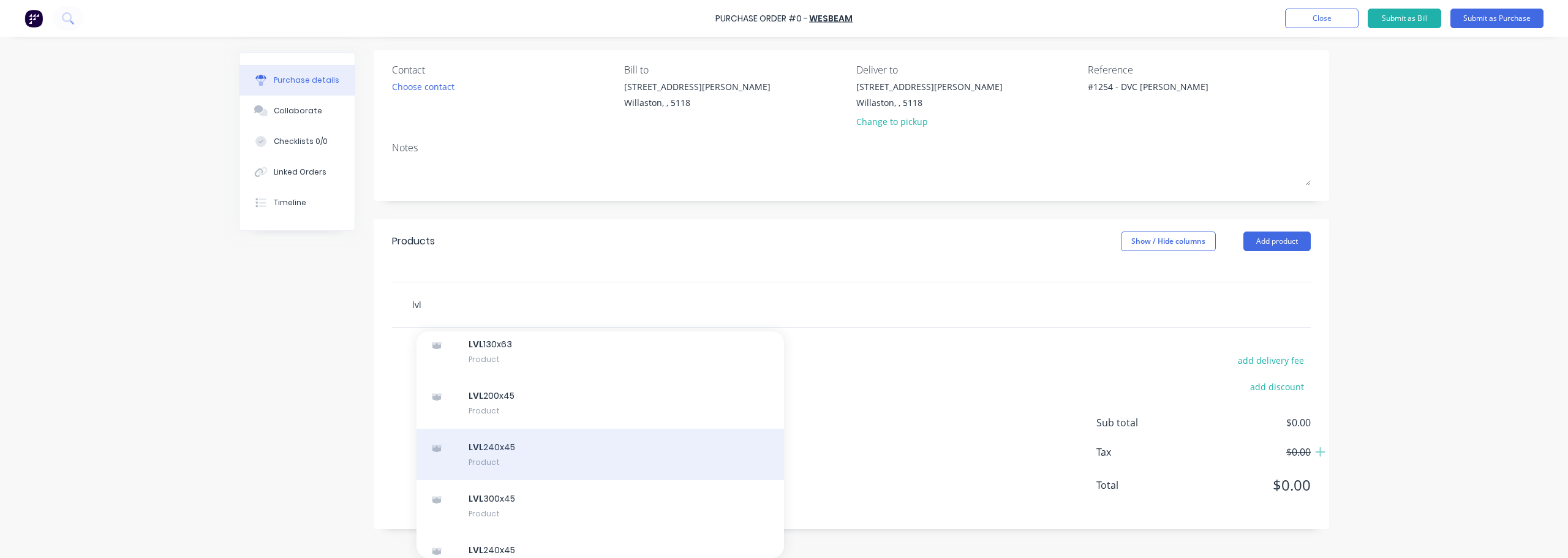
type input "lvl"
click at [504, 446] on div "LVL 240x45 Product" at bounding box center [600, 455] width 368 height 52
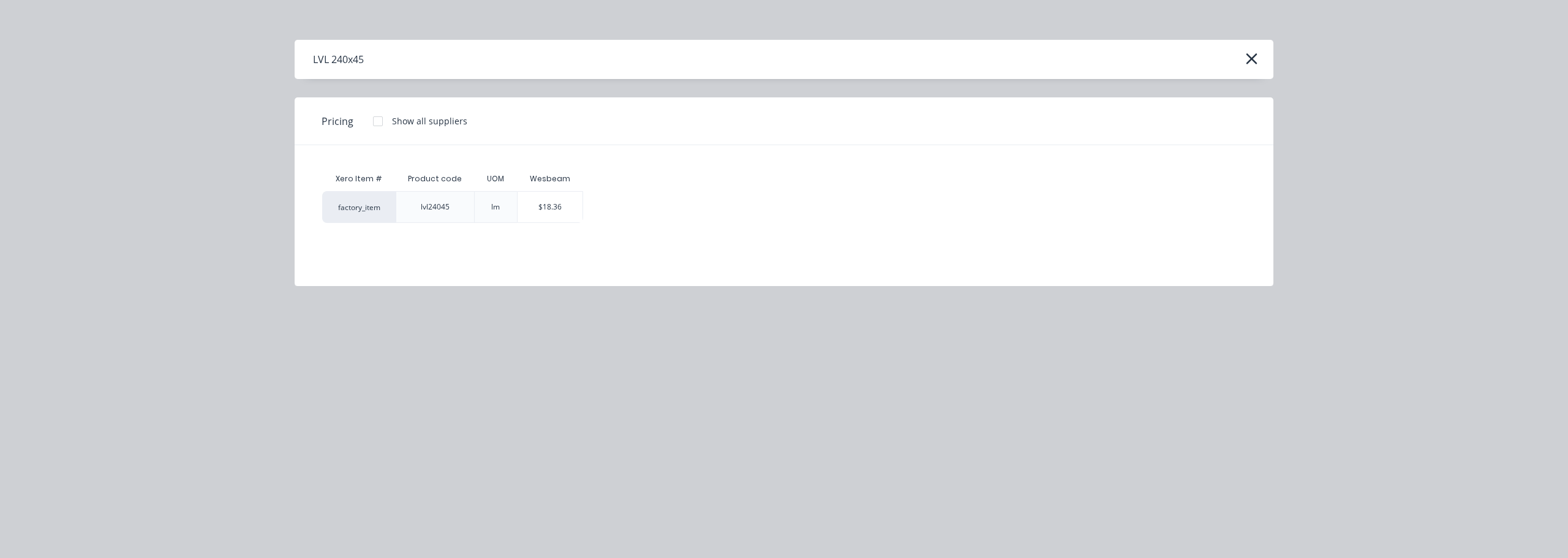
scroll to position [68, 0]
click at [379, 125] on div at bounding box center [378, 121] width 24 height 24
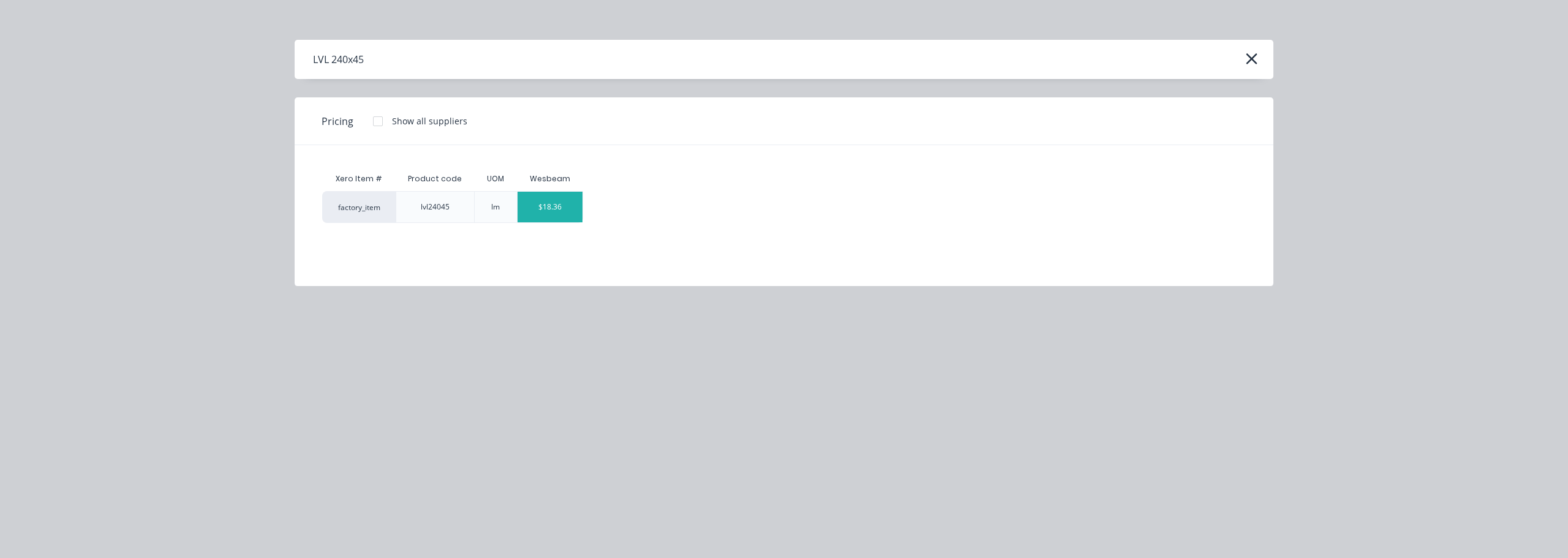
click at [550, 202] on div "$18.36" at bounding box center [550, 207] width 66 height 31
type textarea "x"
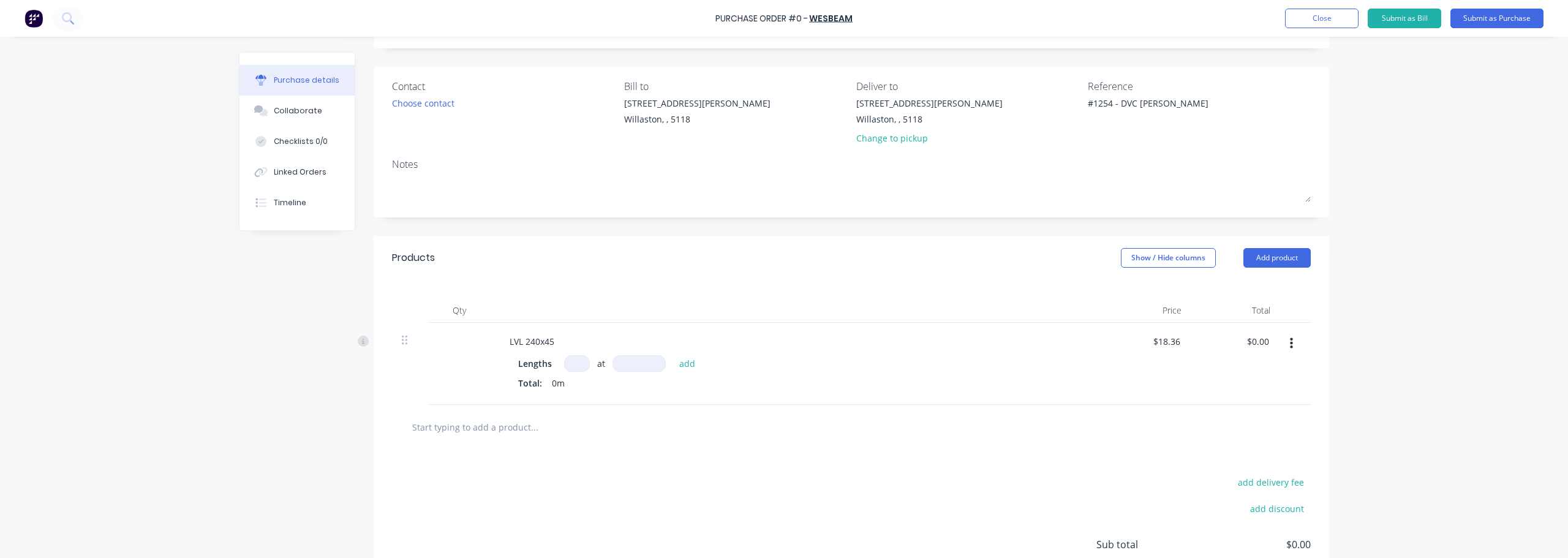
scroll to position [85, 0]
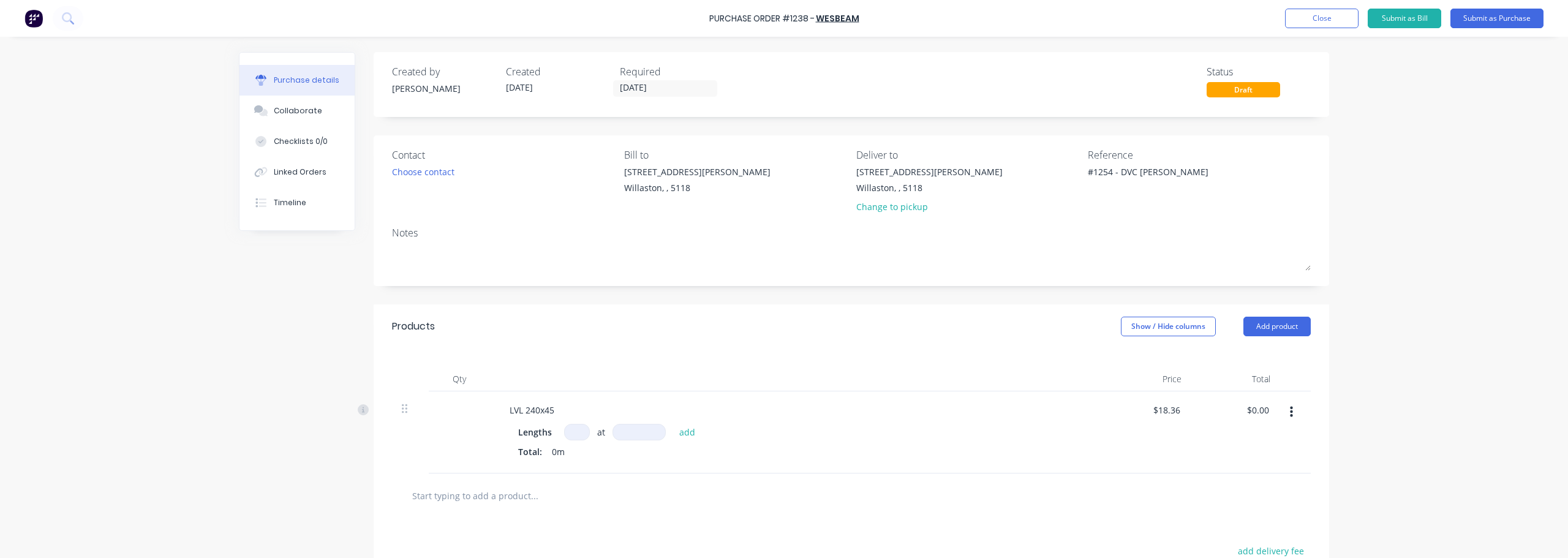
click at [574, 434] on input at bounding box center [577, 432] width 26 height 17
type textarea "x"
type input "7"
type textarea "x"
type input "7"
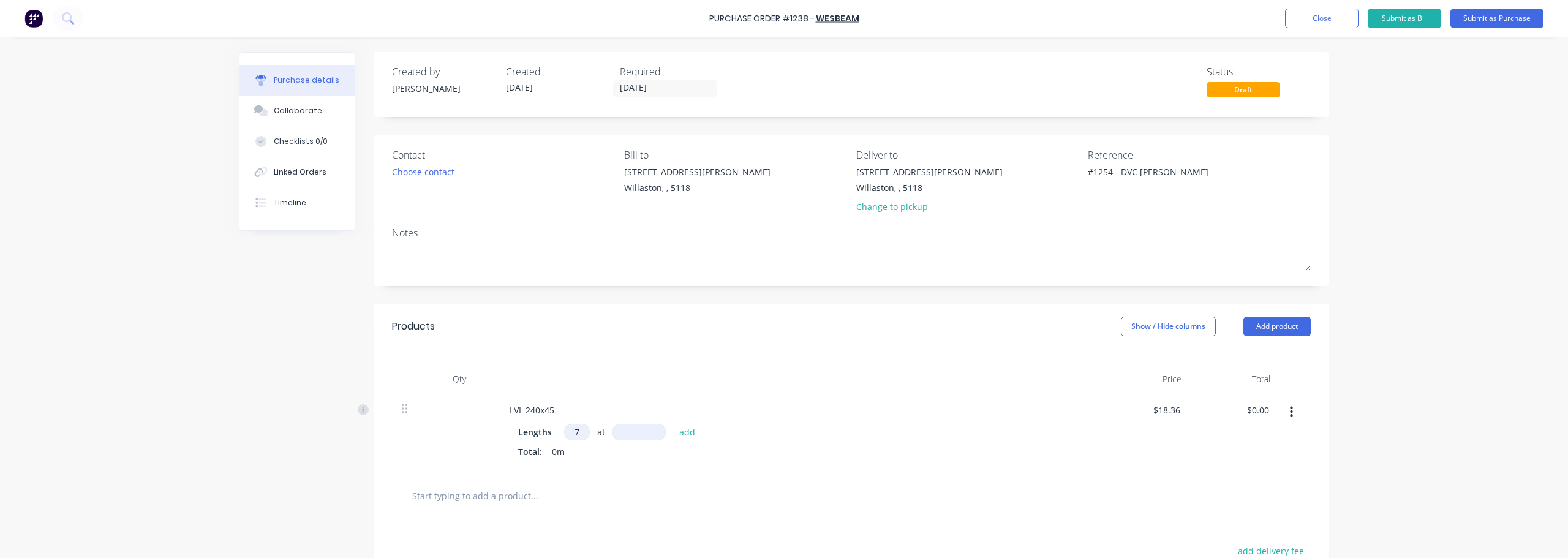
type textarea "x"
type input "5"
type textarea "x"
type input "54"
type textarea "x"
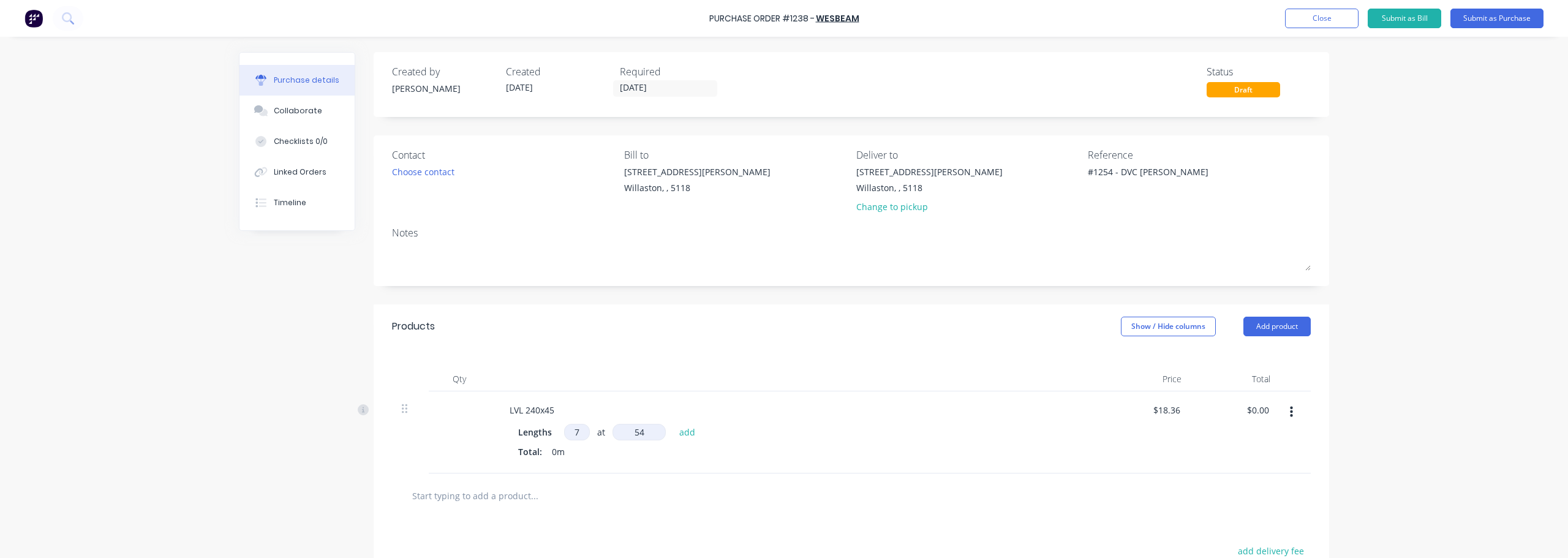
type input "540"
type textarea "x"
type input "5400"
type textarea "x"
type input "$694.01"
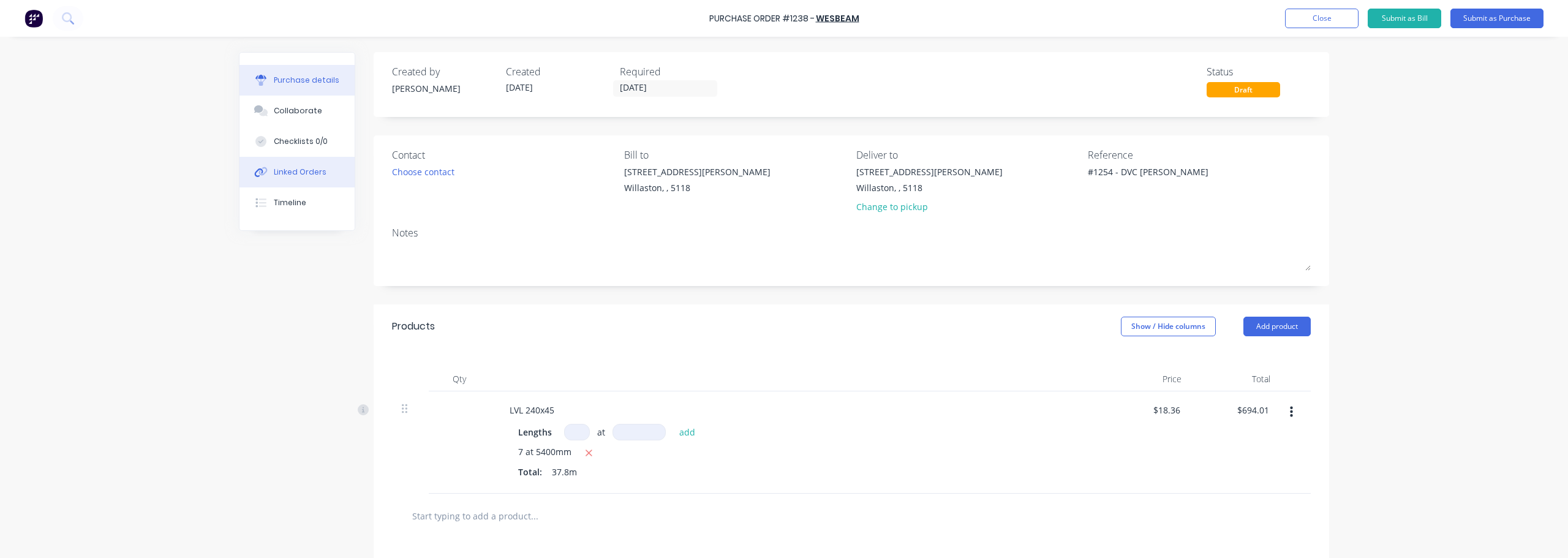
type textarea "x"
click at [306, 171] on div "Linked Orders" at bounding box center [300, 172] width 53 height 11
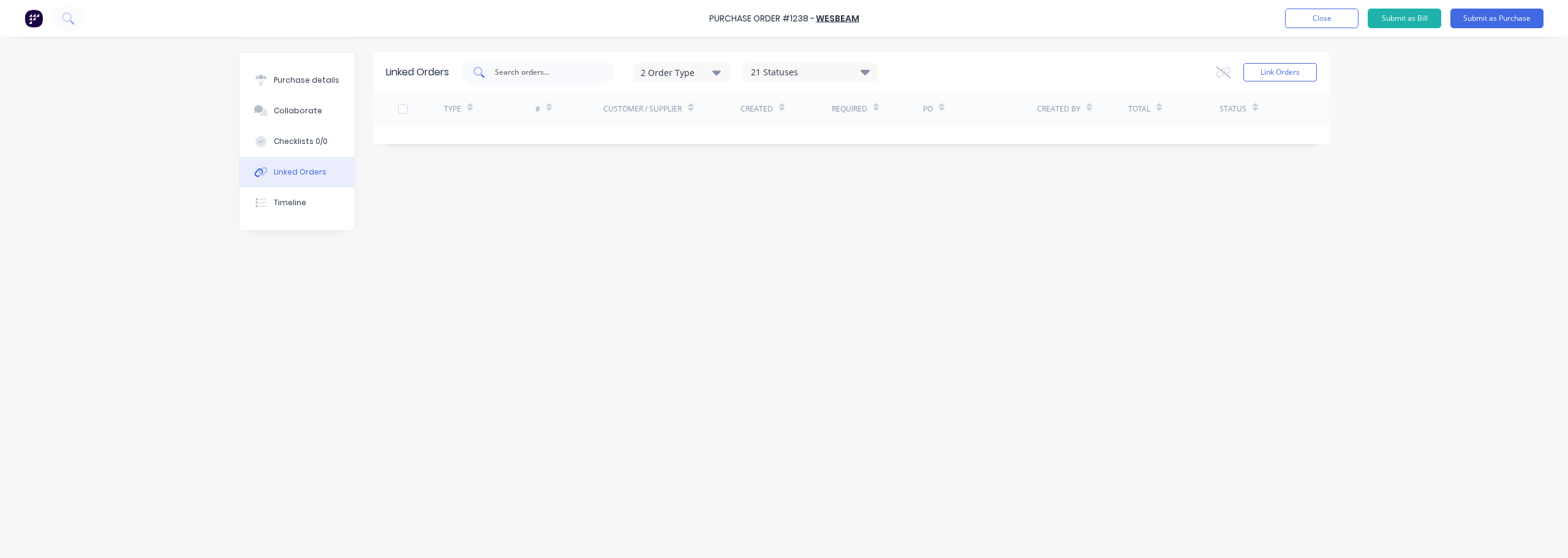
click at [522, 79] on div at bounding box center [538, 72] width 153 height 24
type input "r"
type input "1254"
click at [852, 72] on div "21 Statuses" at bounding box center [810, 72] width 133 height 13
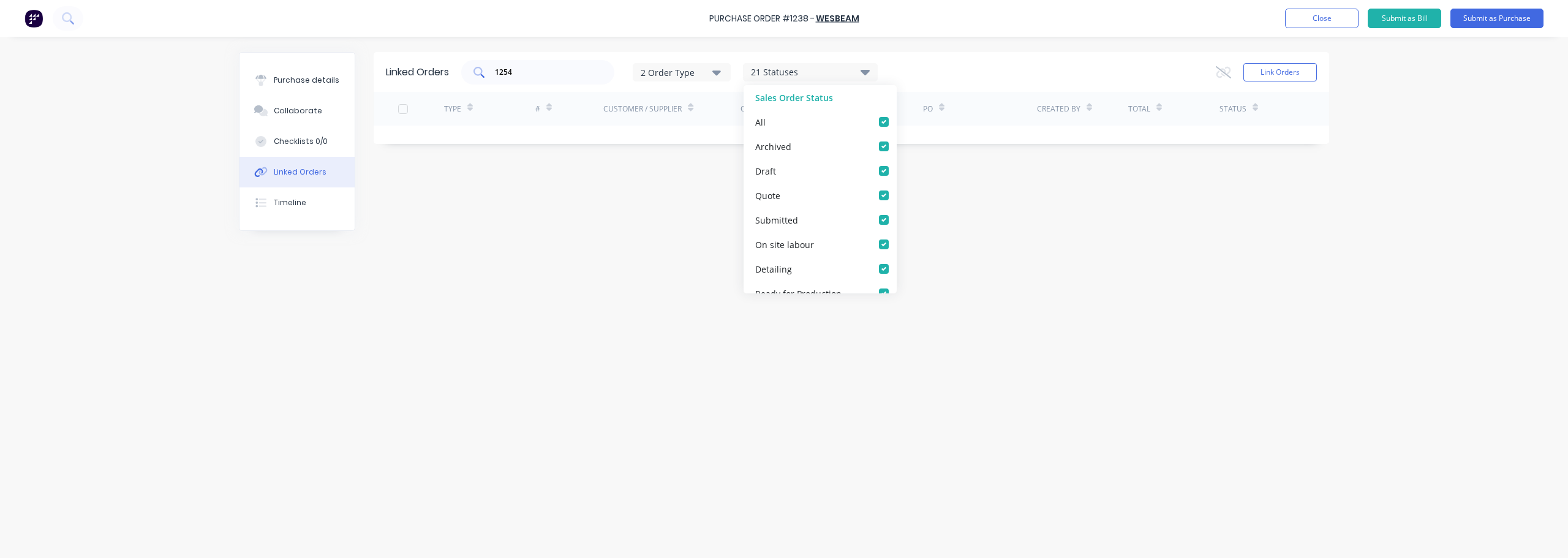
click at [545, 66] on input "1254" at bounding box center [544, 72] width 102 height 12
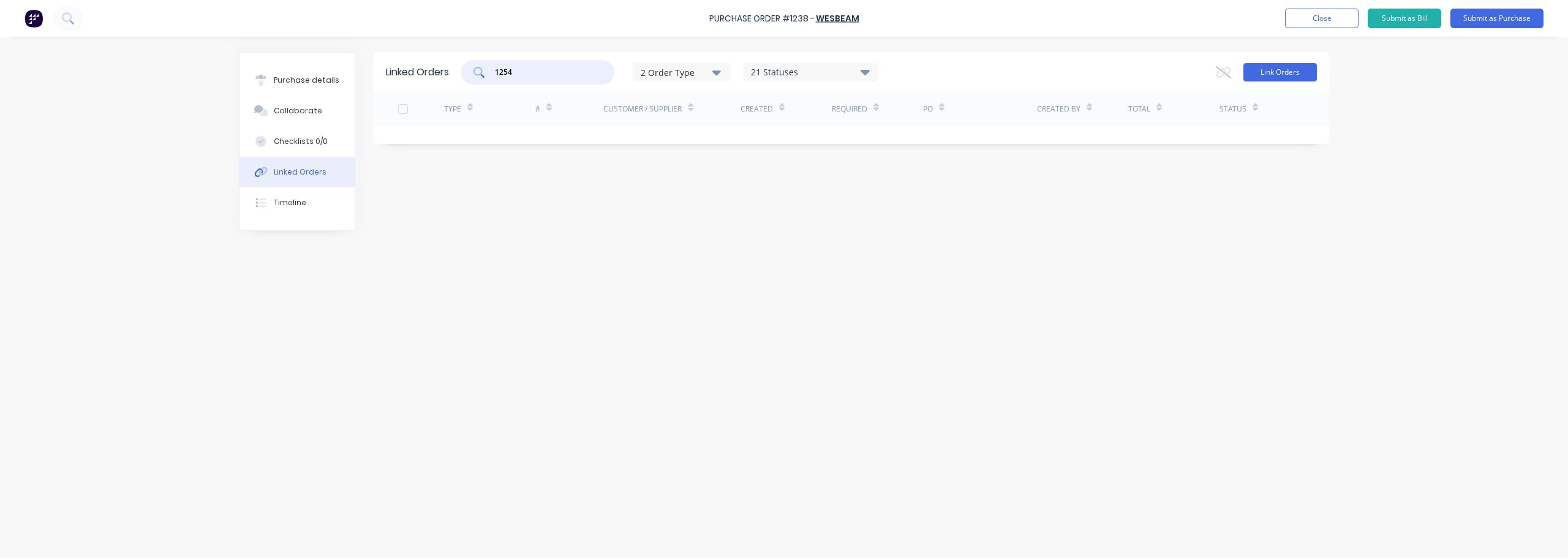
click at [1253, 71] on button "Link Orders" at bounding box center [1280, 72] width 73 height 19
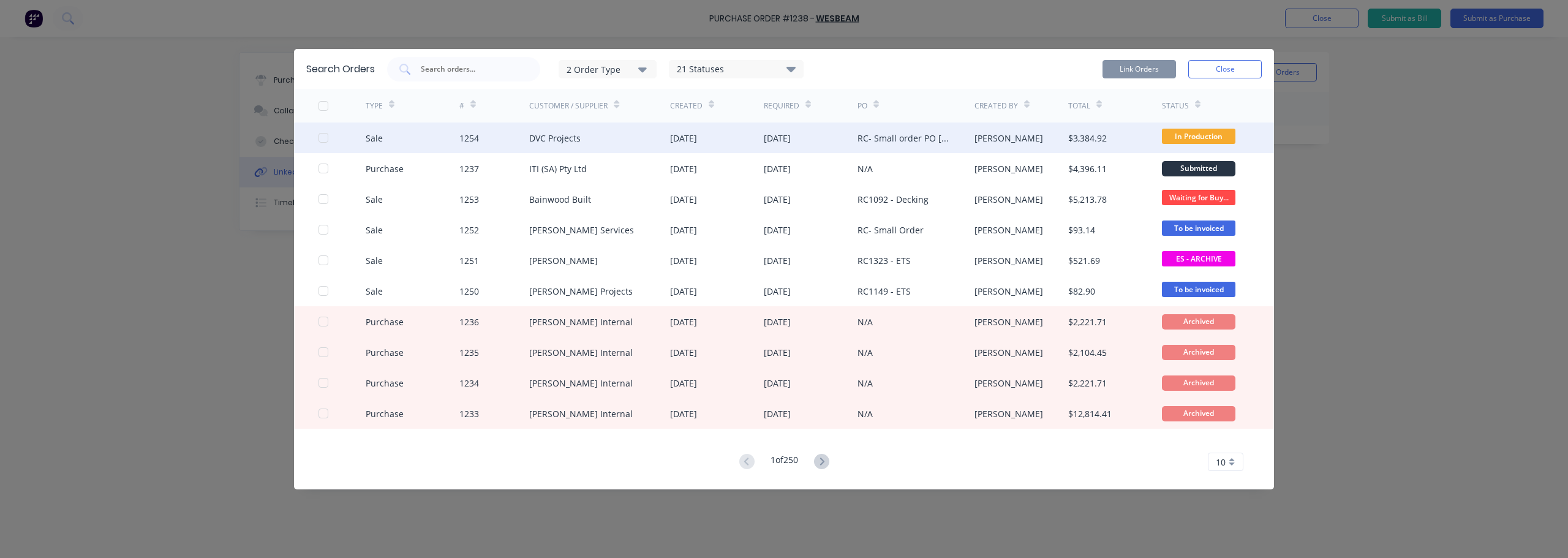
click at [573, 139] on div "DVC Projects" at bounding box center [555, 138] width 52 height 13
click at [326, 142] on div at bounding box center [323, 138] width 24 height 24
click at [1143, 74] on button "Link Orders" at bounding box center [1139, 69] width 73 height 19
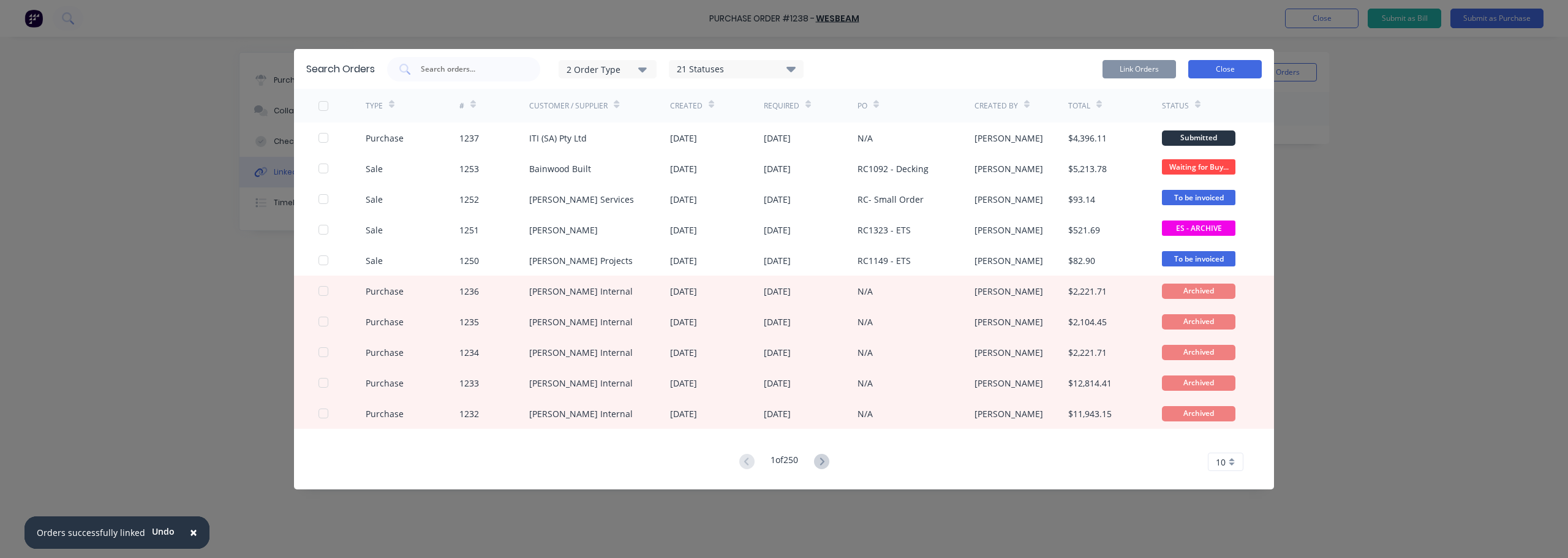
click at [1243, 71] on button "Close" at bounding box center [1225, 69] width 73 height 19
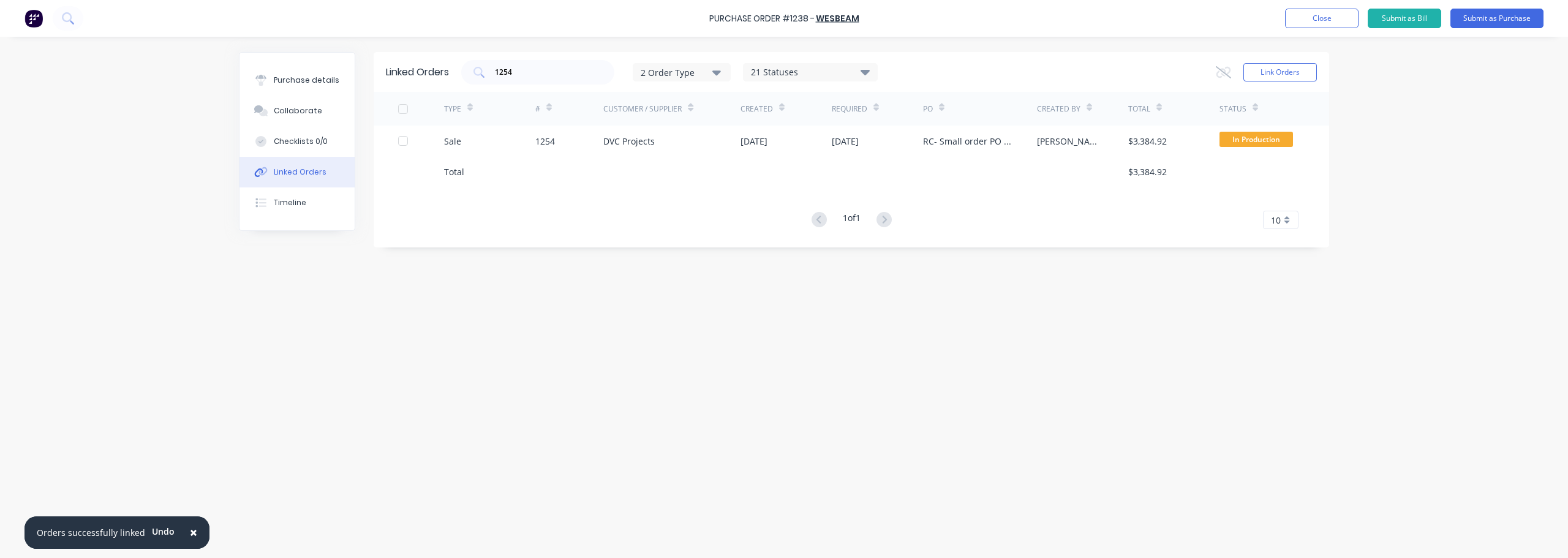
click at [1406, 247] on div "× Orders successfully linked Undo Purchase Order #1238 - Wesbeam Add product Cl…" at bounding box center [784, 279] width 1568 height 558
click at [296, 80] on div "Purchase details" at bounding box center [306, 80] width 66 height 11
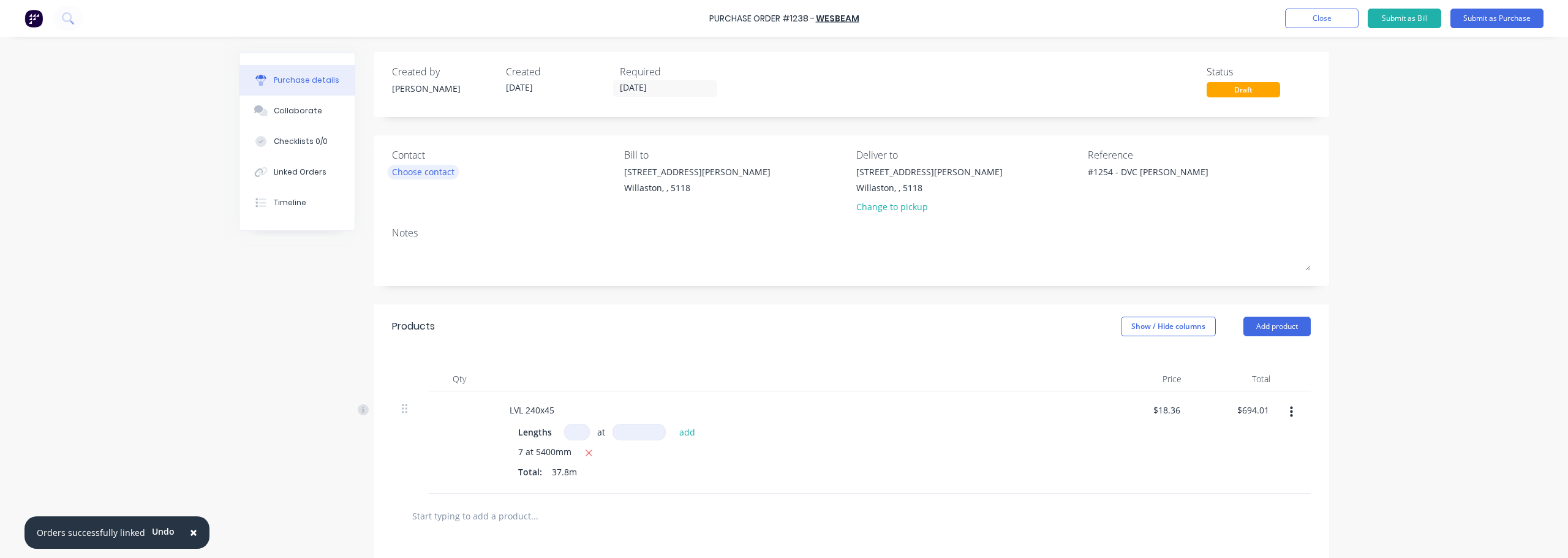
click at [444, 170] on div "Choose contact" at bounding box center [423, 172] width 63 height 13
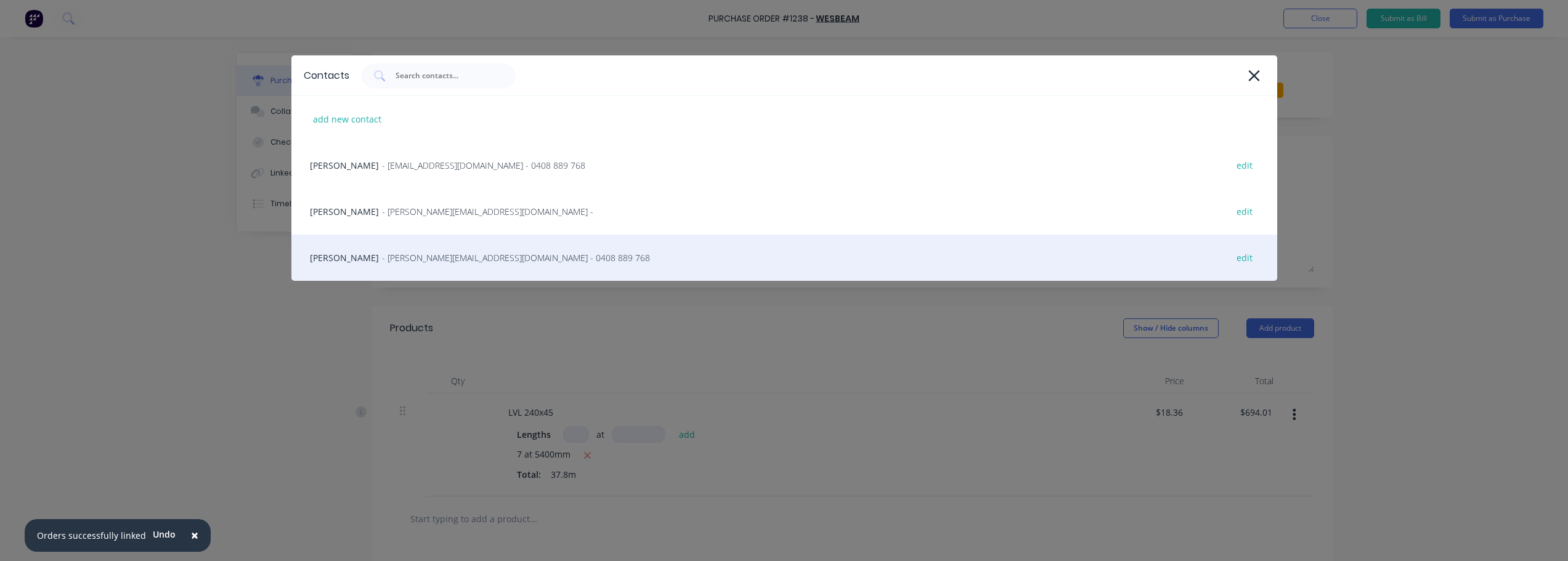
click at [471, 257] on span "- [PERSON_NAME][EMAIL_ADDRESS][DOMAIN_NAME] - 0408 889 768" at bounding box center [516, 257] width 268 height 13
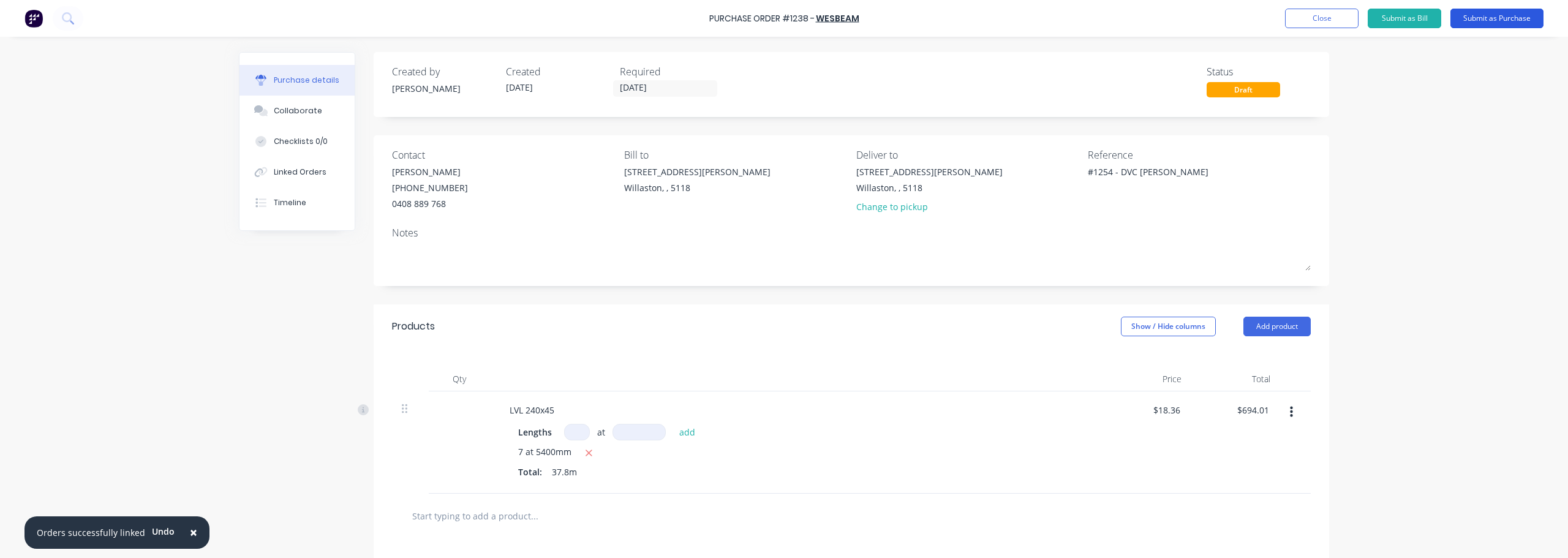
click at [1484, 22] on button "Submit as Purchase" at bounding box center [1497, 18] width 93 height 20
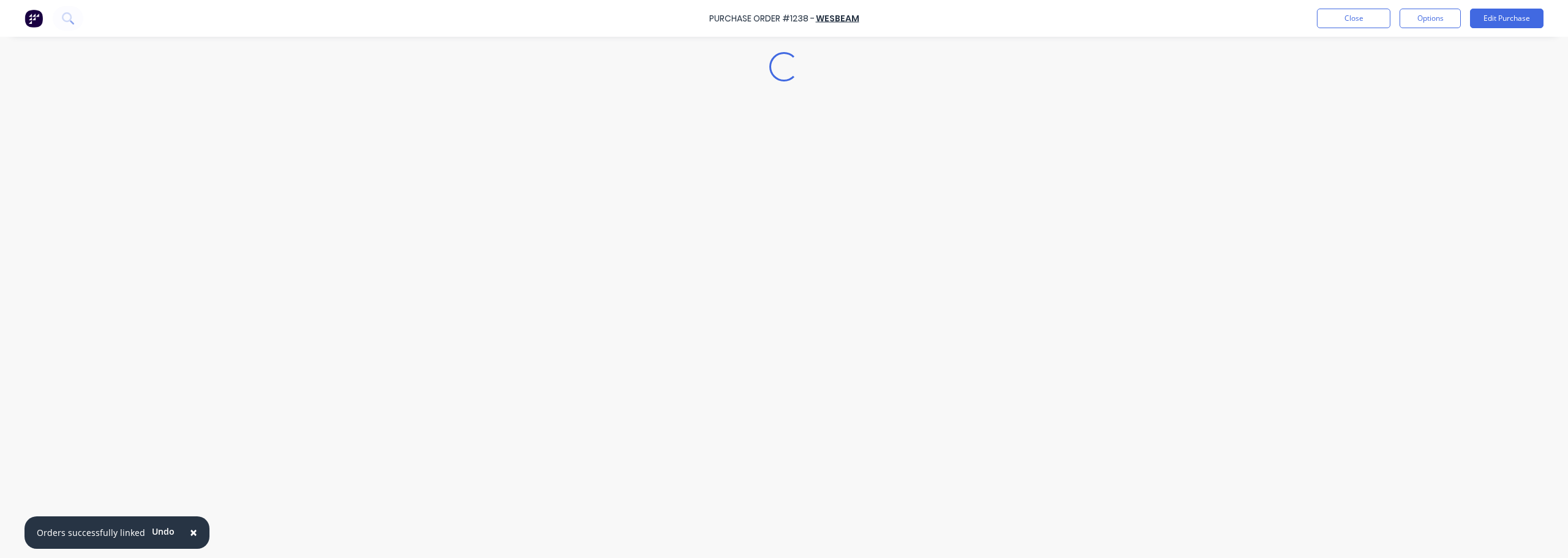
type textarea "x"
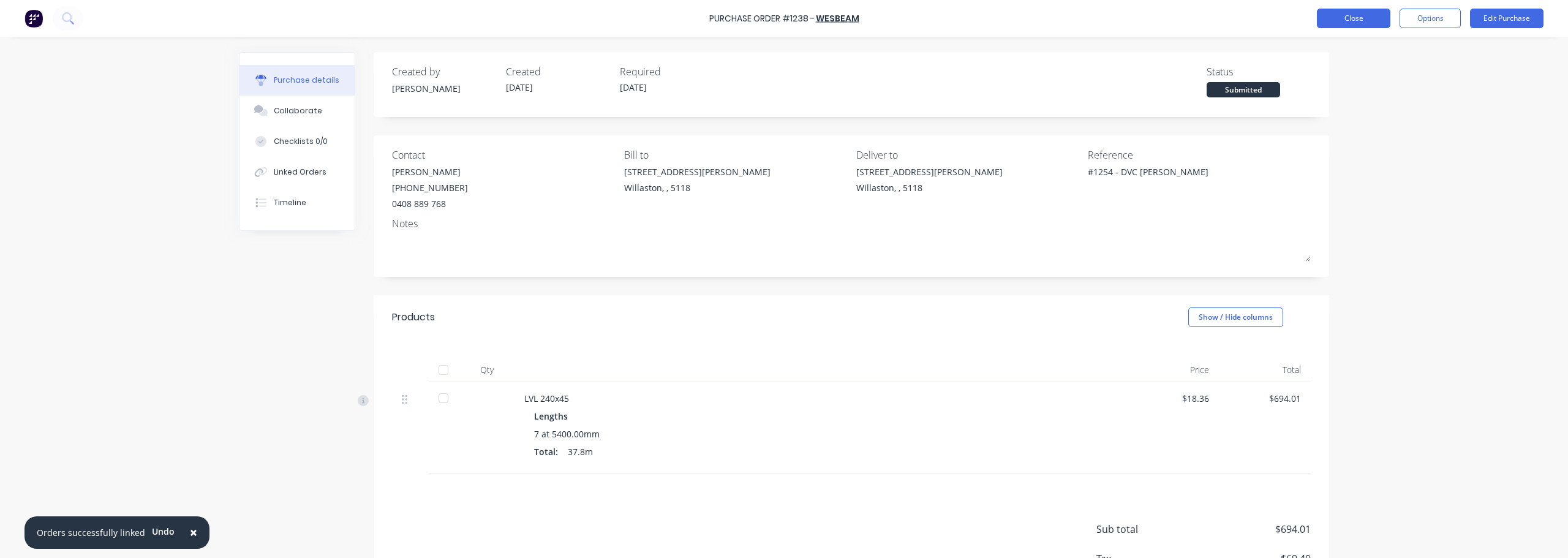
click at [1370, 19] on button "Close" at bounding box center [1353, 18] width 73 height 20
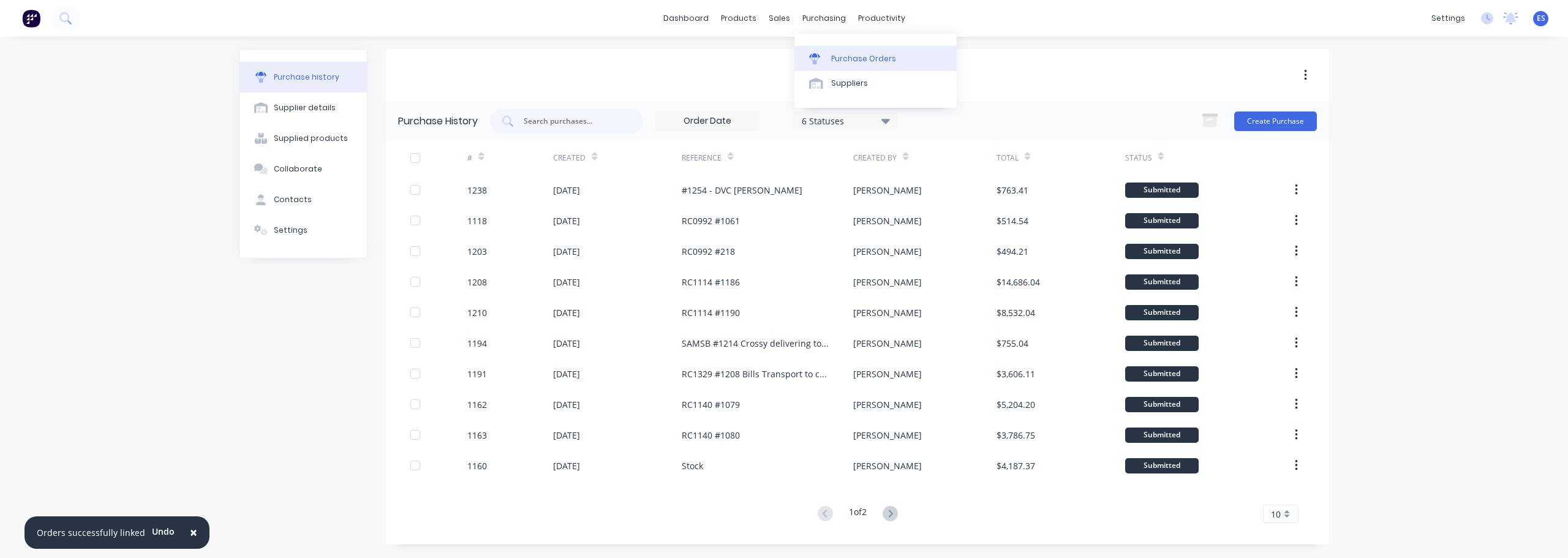
click at [858, 62] on div "Purchase Orders" at bounding box center [864, 58] width 65 height 11
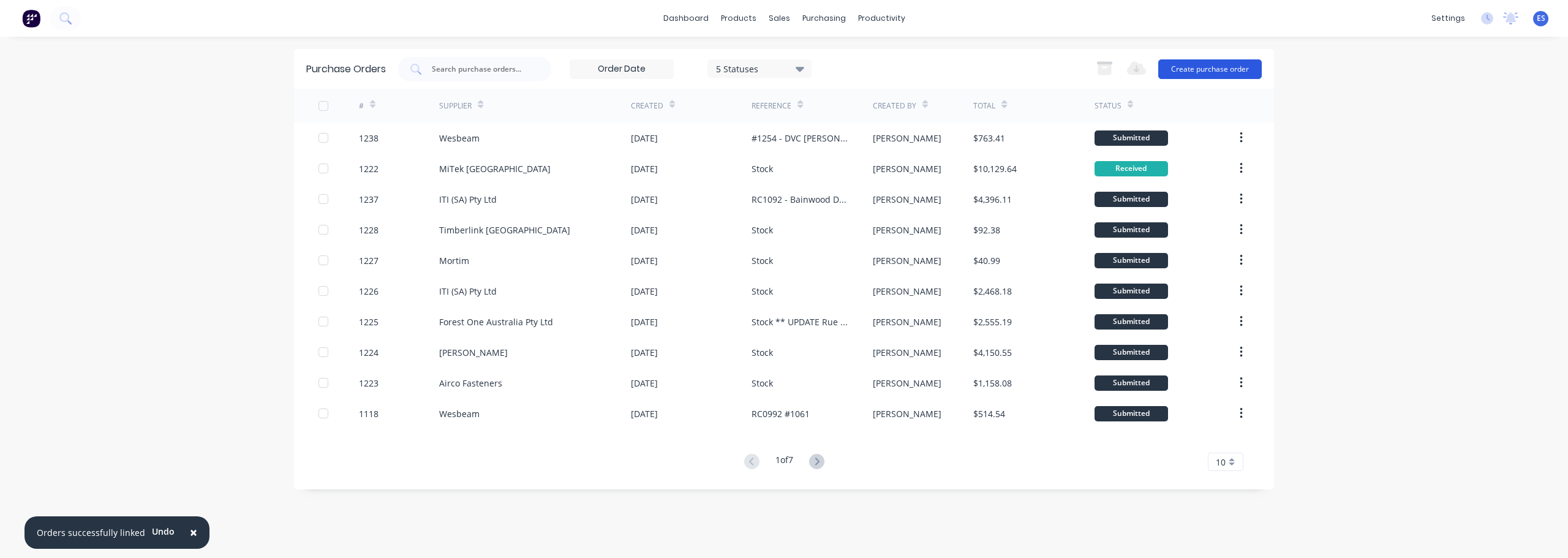
click at [1229, 70] on button "Create purchase order" at bounding box center [1210, 69] width 103 height 20
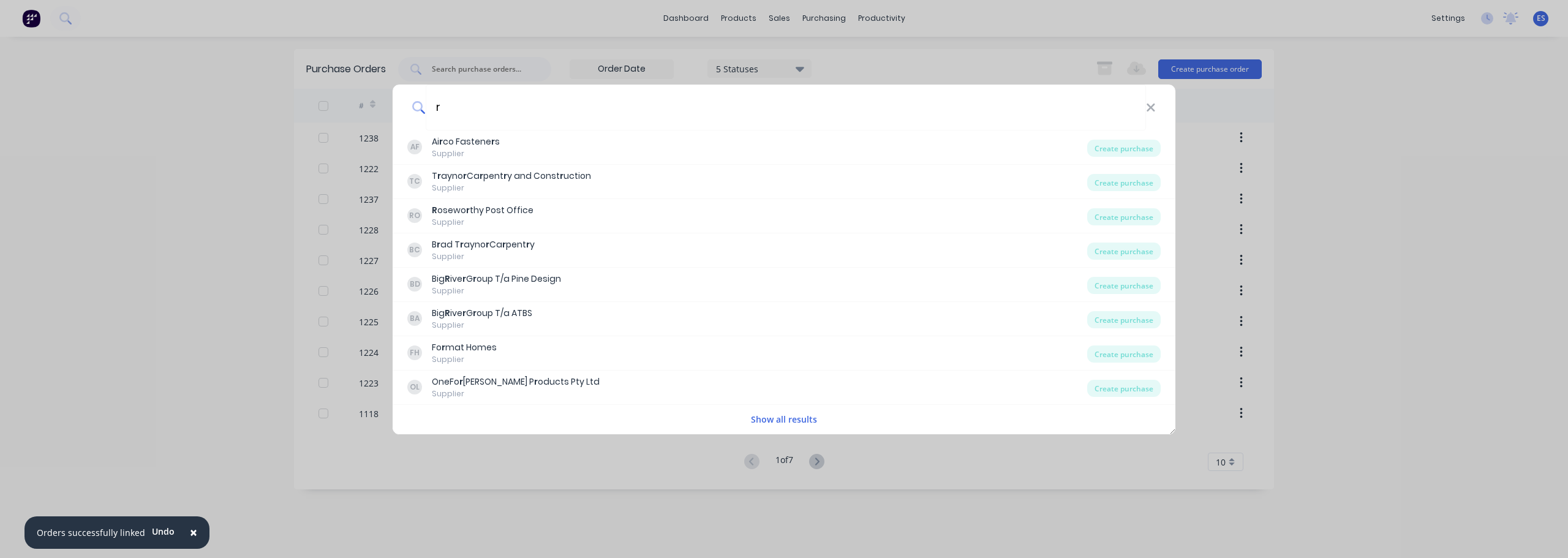
click at [801, 416] on button "Show all results" at bounding box center [784, 419] width 73 height 14
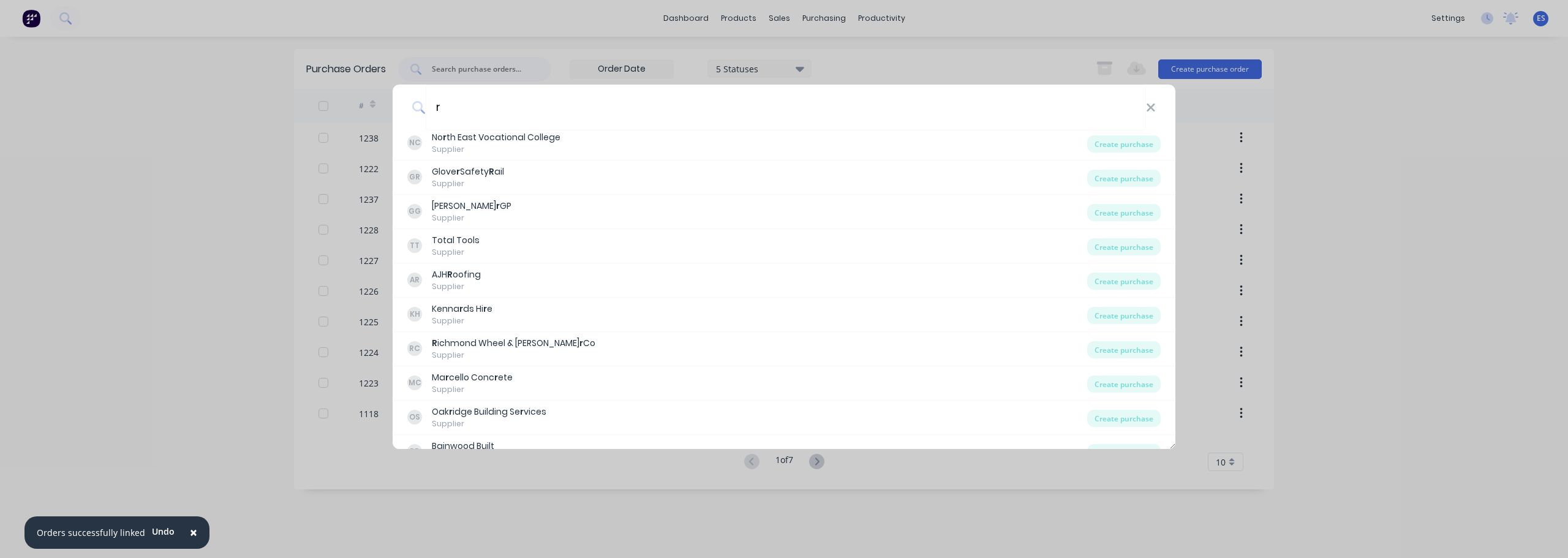
scroll to position [3921, 0]
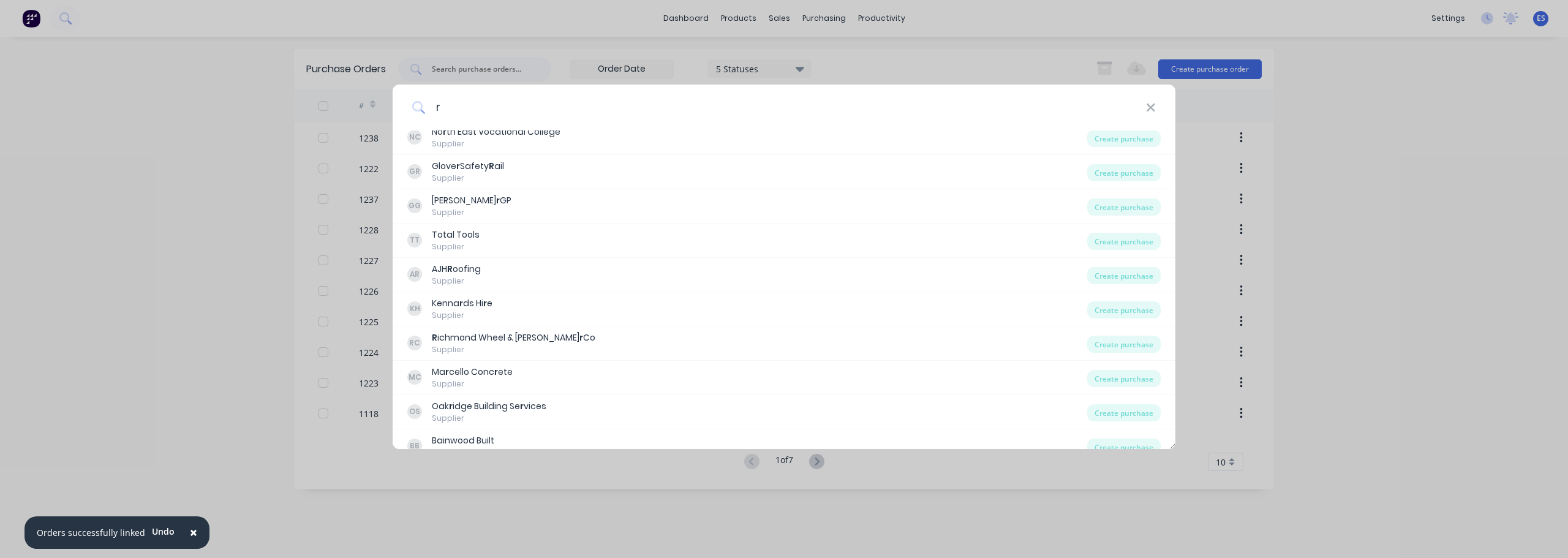
click at [465, 106] on input "r" at bounding box center [786, 107] width 720 height 46
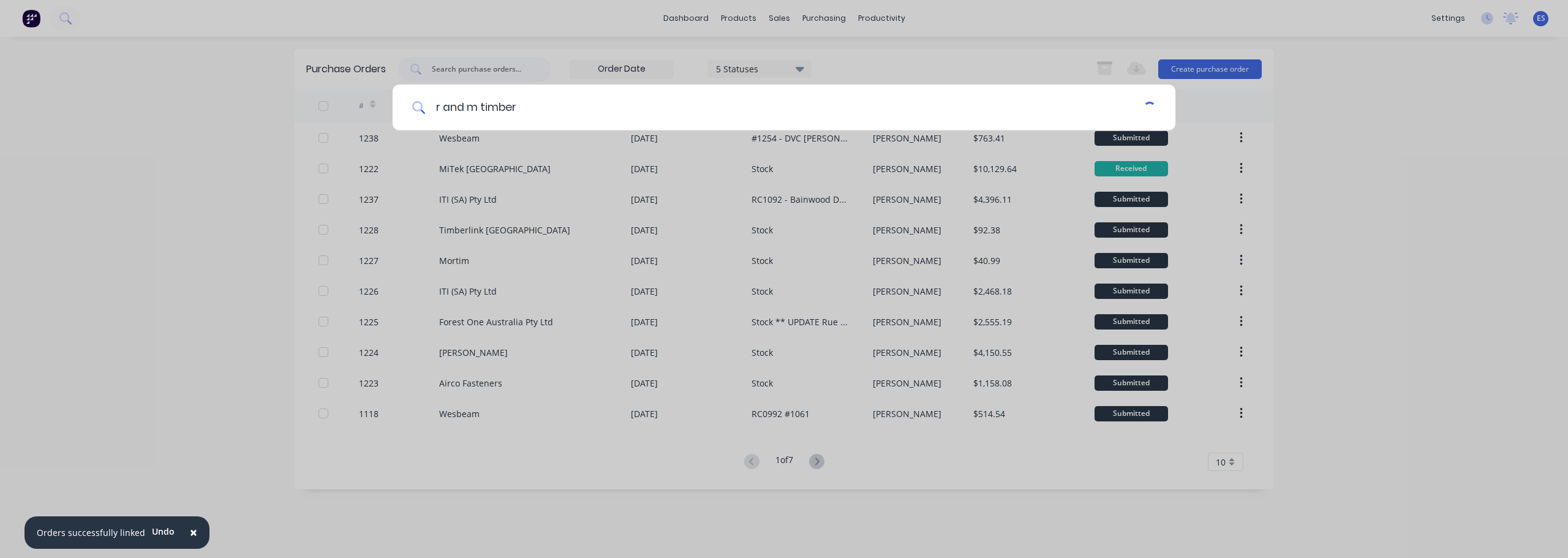
scroll to position [0, 0]
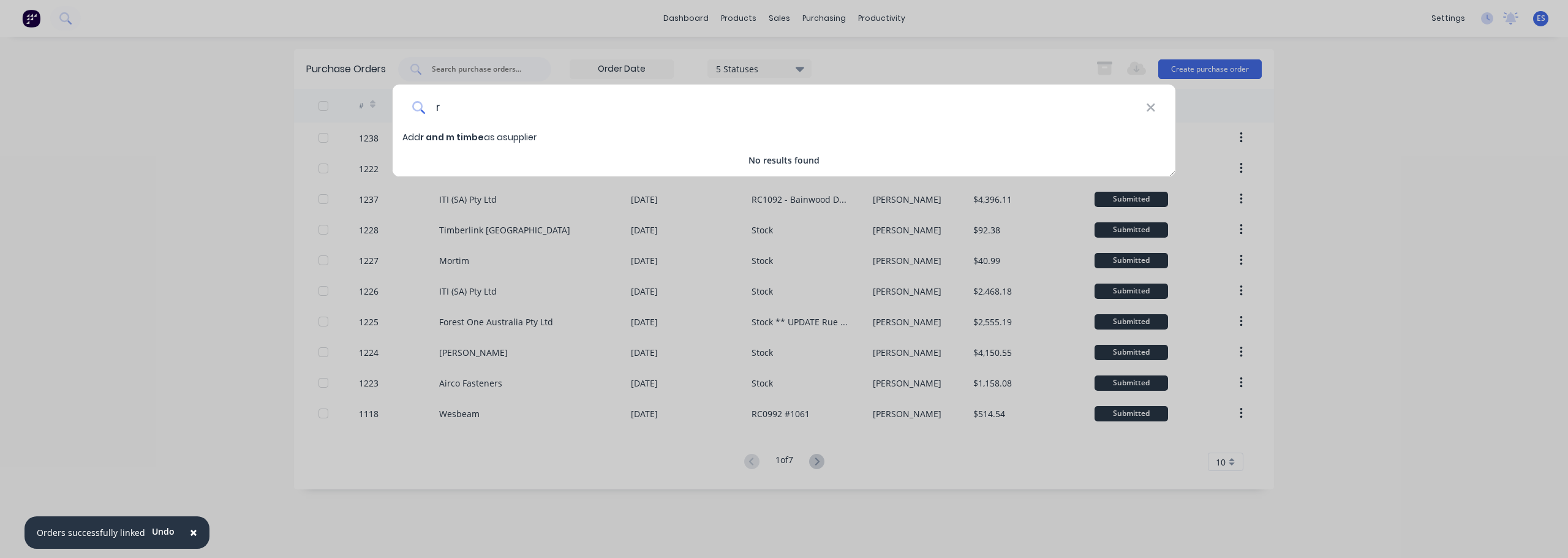
type input "r"
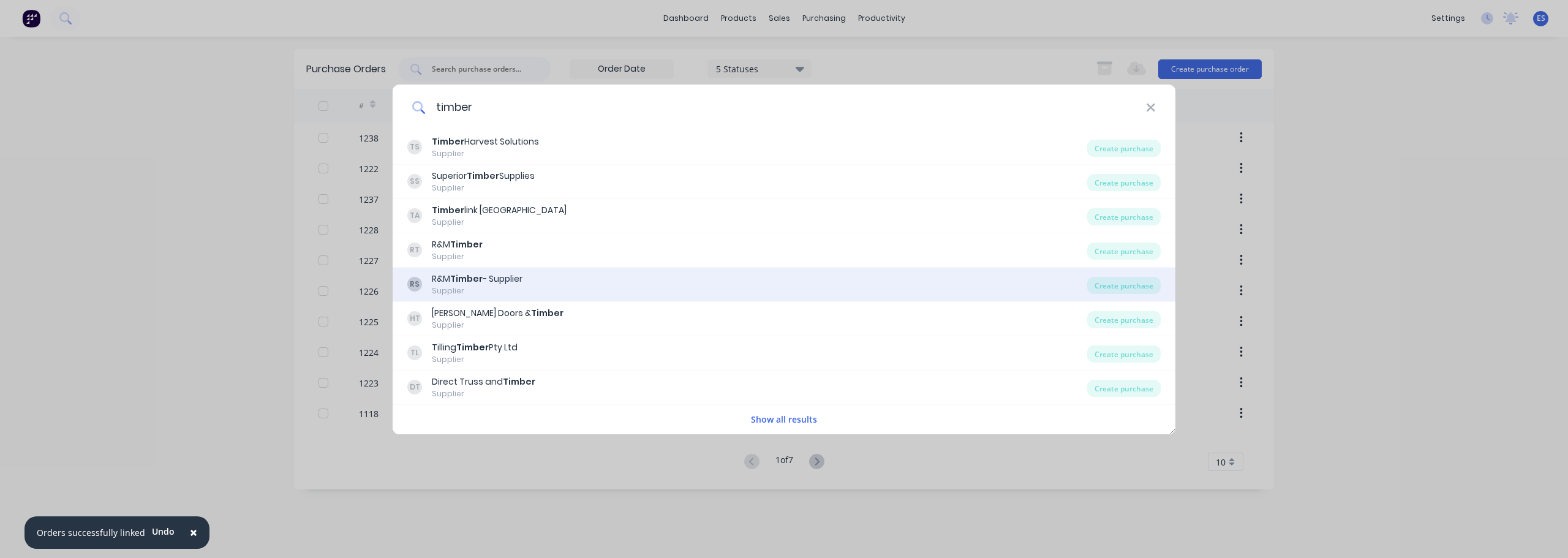
type input "timber"
click at [495, 282] on div "R&M Timber - Supplier" at bounding box center [477, 279] width 91 height 13
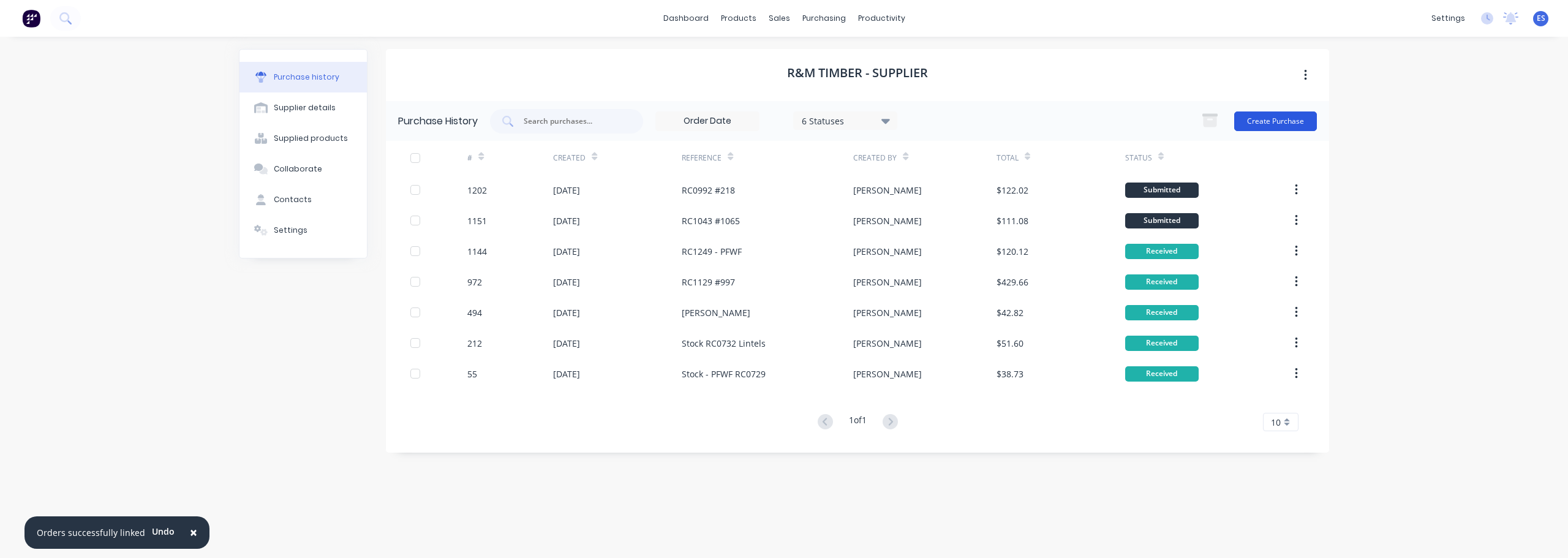
click at [1286, 124] on button "Create Purchase" at bounding box center [1276, 121] width 83 height 20
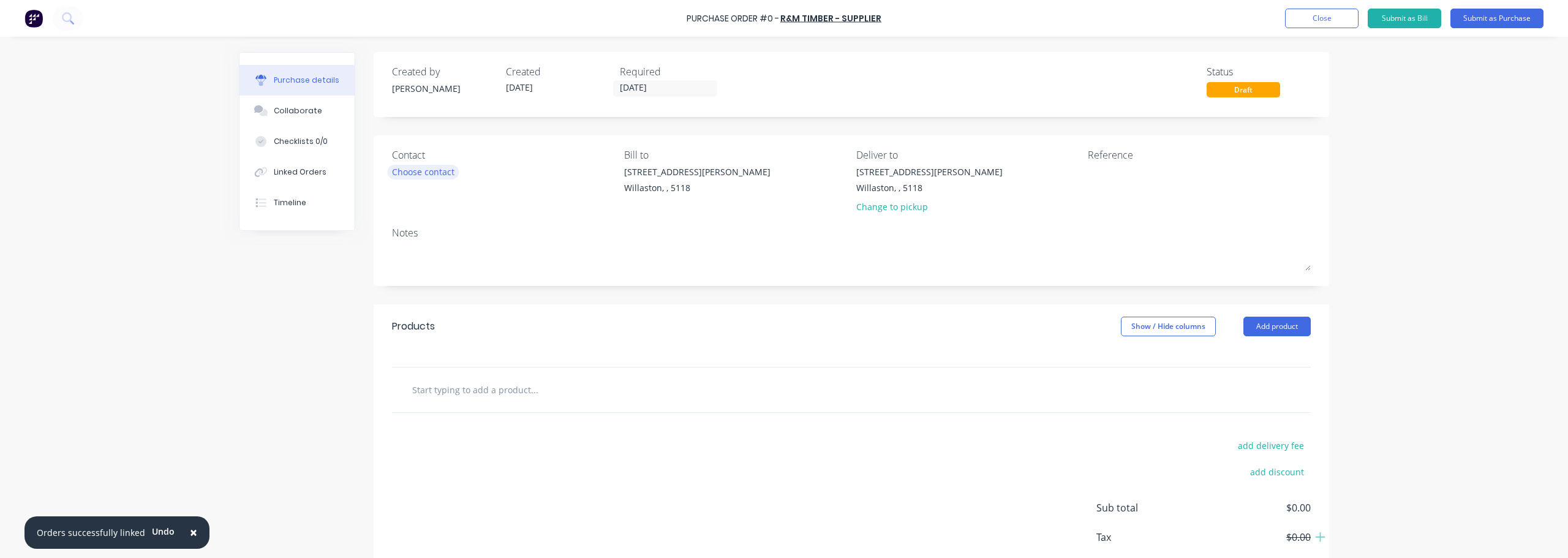
click at [418, 171] on div "Choose contact" at bounding box center [423, 172] width 63 height 13
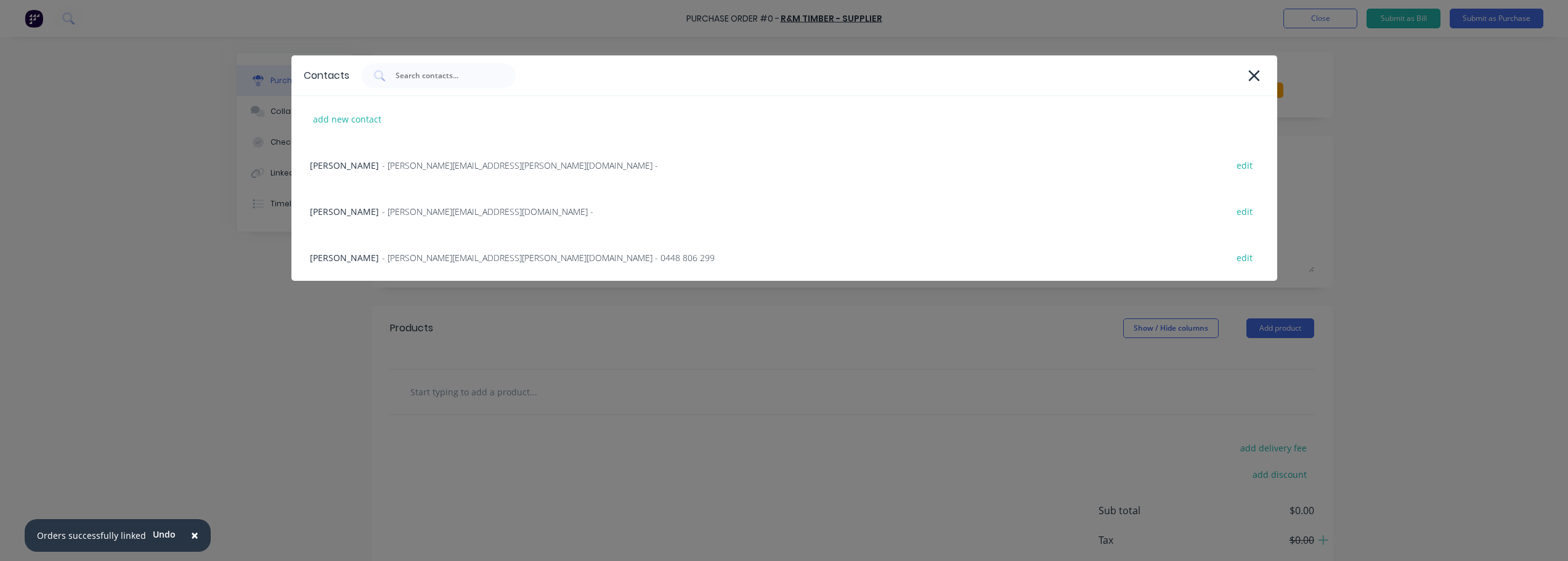
click at [237, 263] on div "Contacts add new contact [PERSON_NAME] - [PERSON_NAME][EMAIL_ADDRESS][PERSON_NA…" at bounding box center [784, 280] width 1568 height 561
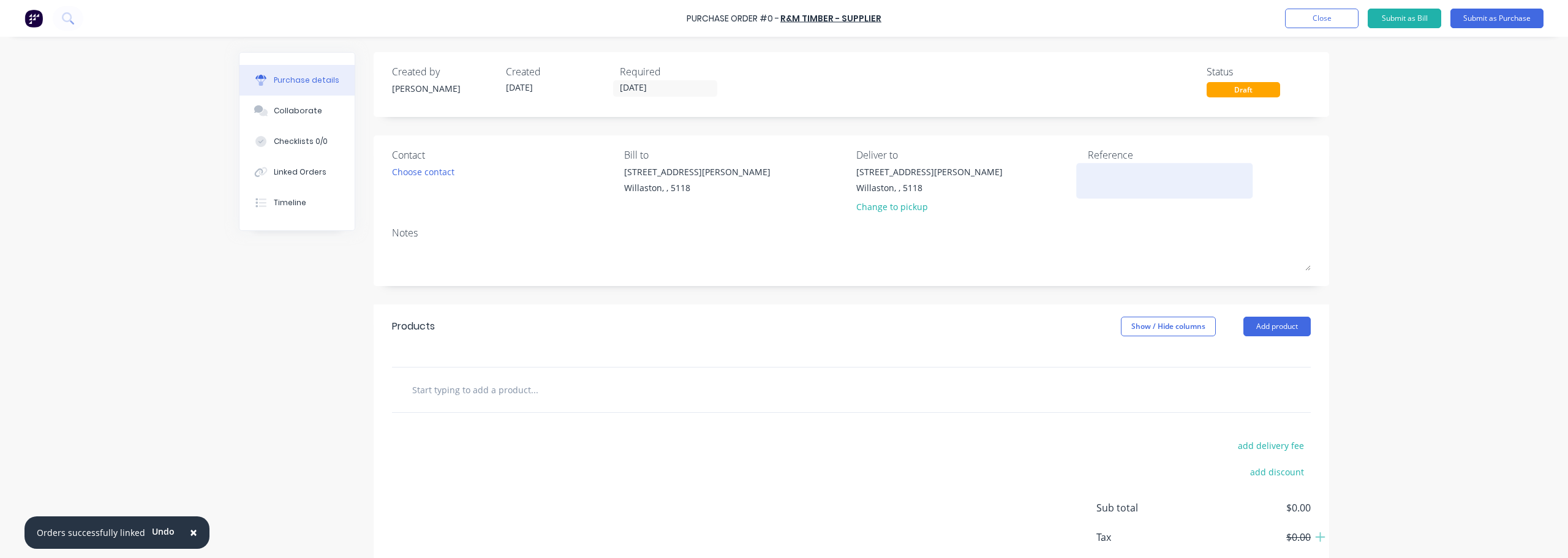
click at [1141, 169] on textarea at bounding box center [1165, 179] width 153 height 27
type textarea "R"
type textarea "#1254 - DVC Wyn"
type textarea "x"
type textarea "#1254 - DVC Wyn V"
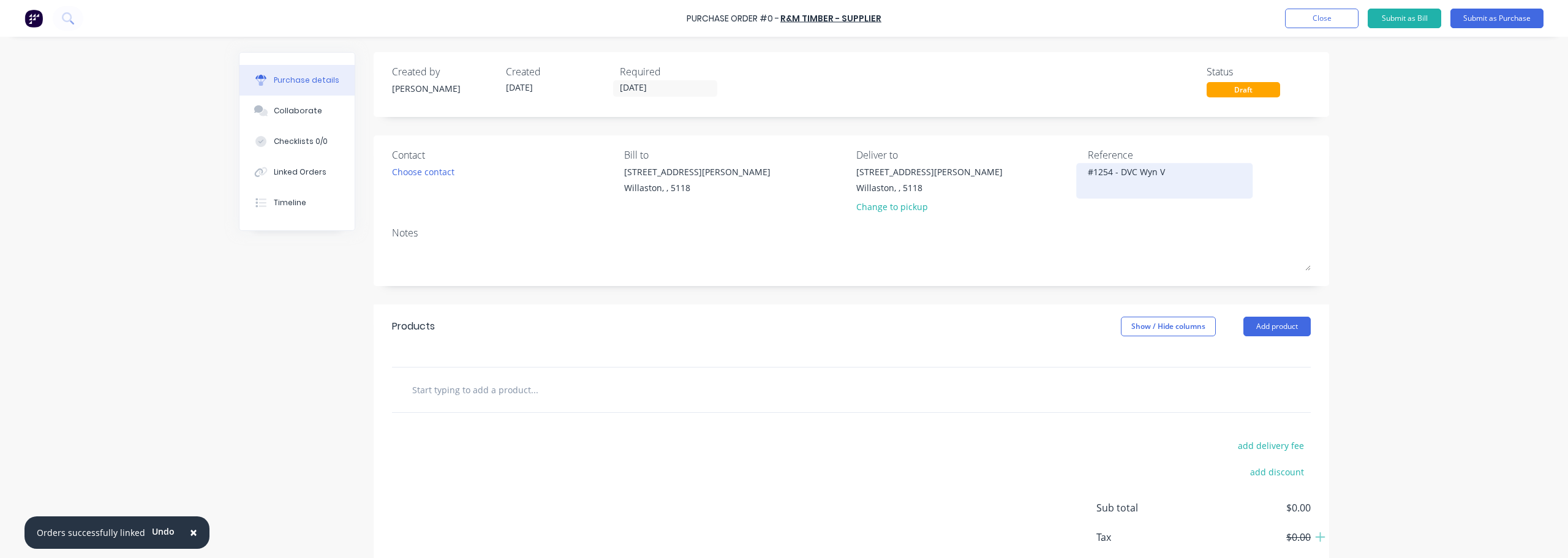
type textarea "x"
type textarea "#1254 - DVC Wyn Va"
type textarea "x"
type textarea "#1254 - DVC Wyn Val"
type textarea "x"
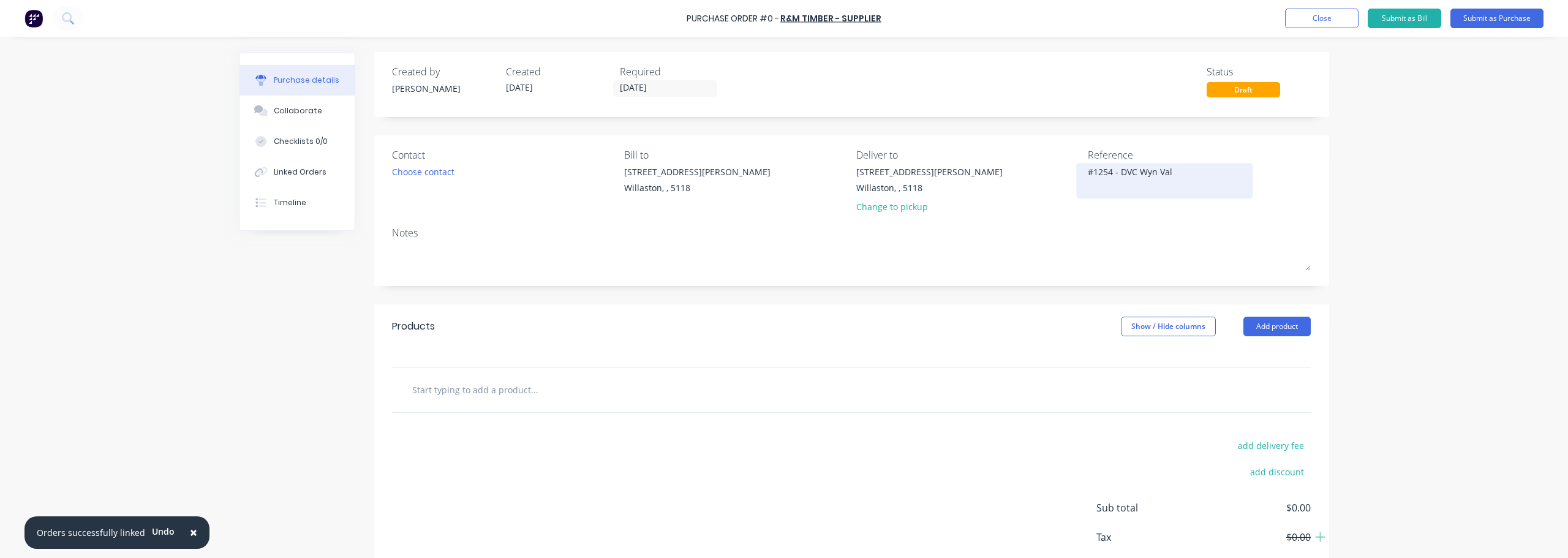
type textarea "#1254 - DVC [PERSON_NAME]"
type textarea "x"
type textarea "#1254 - DVC [PERSON_NAME]"
type textarea "x"
type textarea "#1254 - DVC [PERSON_NAME] S"
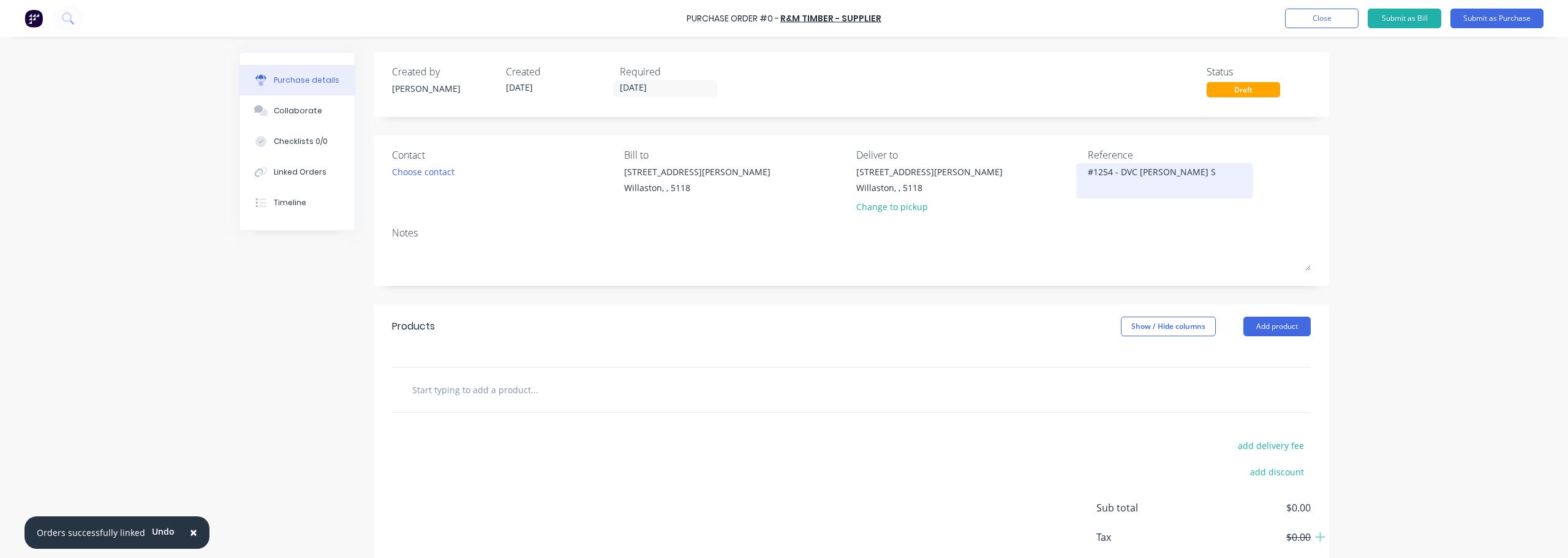
type textarea "x"
type textarea "#1254 - DVC [PERSON_NAME] Sm"
type textarea "x"
type textarea "#1254 - DVC [PERSON_NAME] Sma"
type textarea "x"
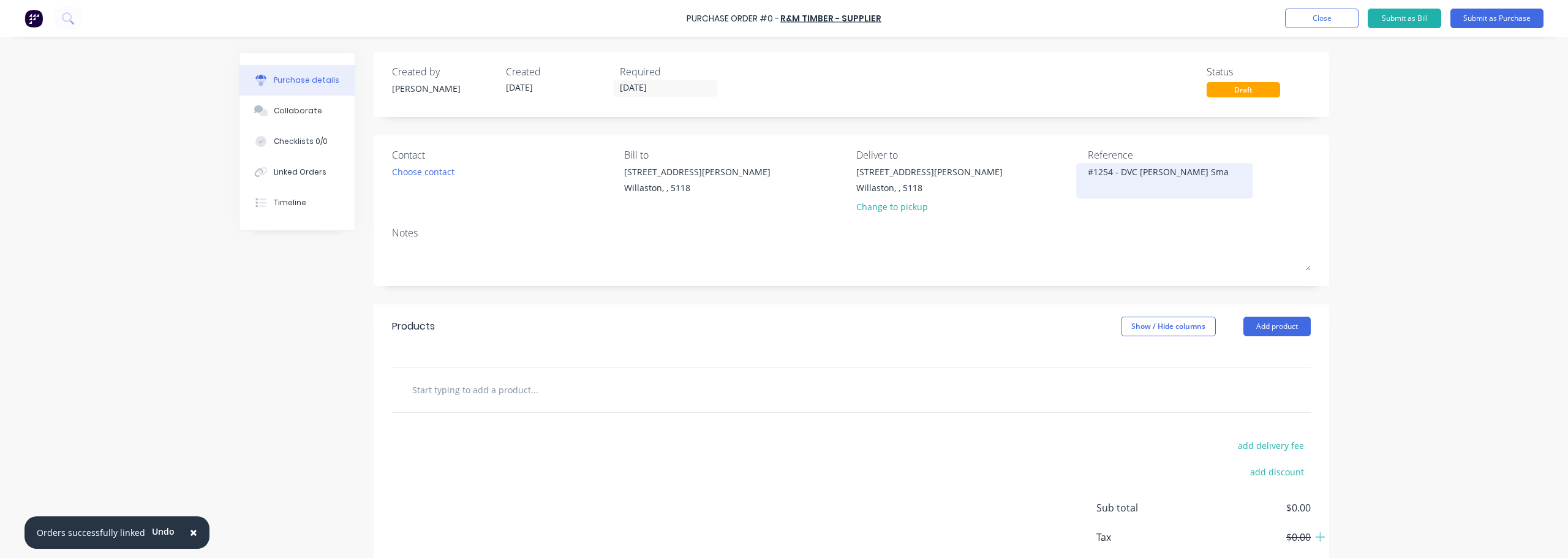
type textarea "#1254 - DVC [PERSON_NAME] Smal"
type textarea "x"
type textarea "#1254 - DVC [PERSON_NAME] Small"
type textarea "x"
type textarea "#1254 - DVC [PERSON_NAME] Small"
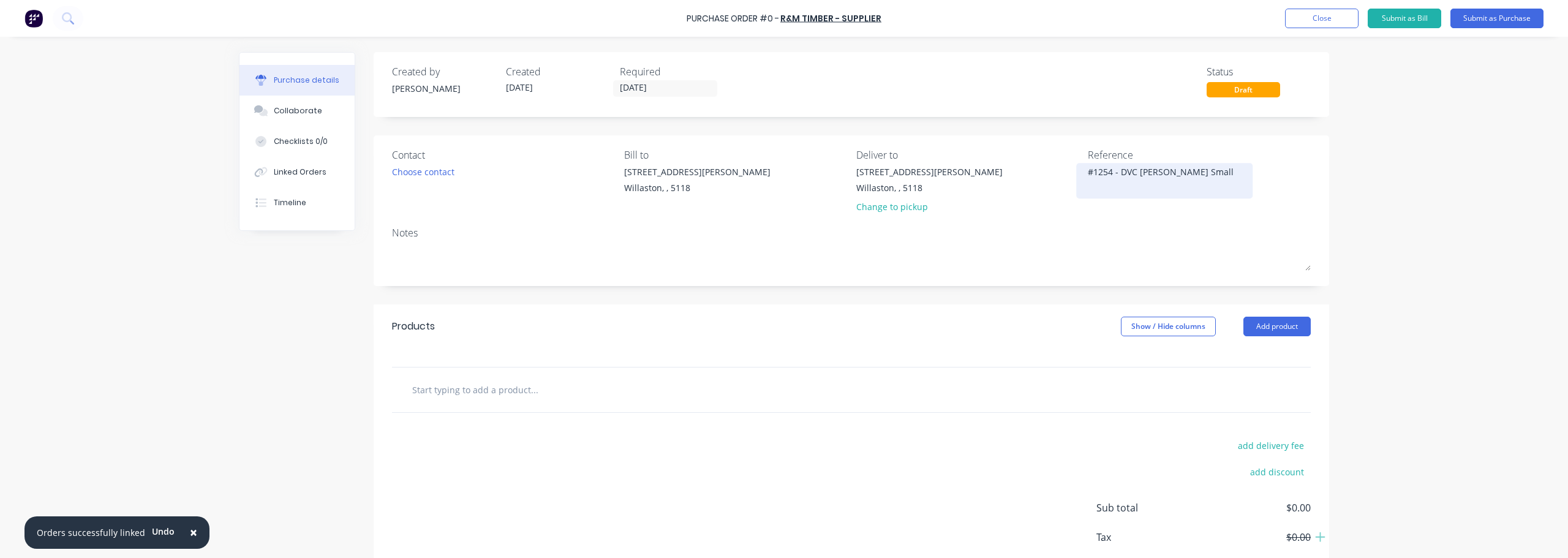
type textarea "x"
type textarea "#1254 - DVC [PERSON_NAME] Small o"
type textarea "x"
type textarea "#1254 - DVC [PERSON_NAME] Small or"
type textarea "x"
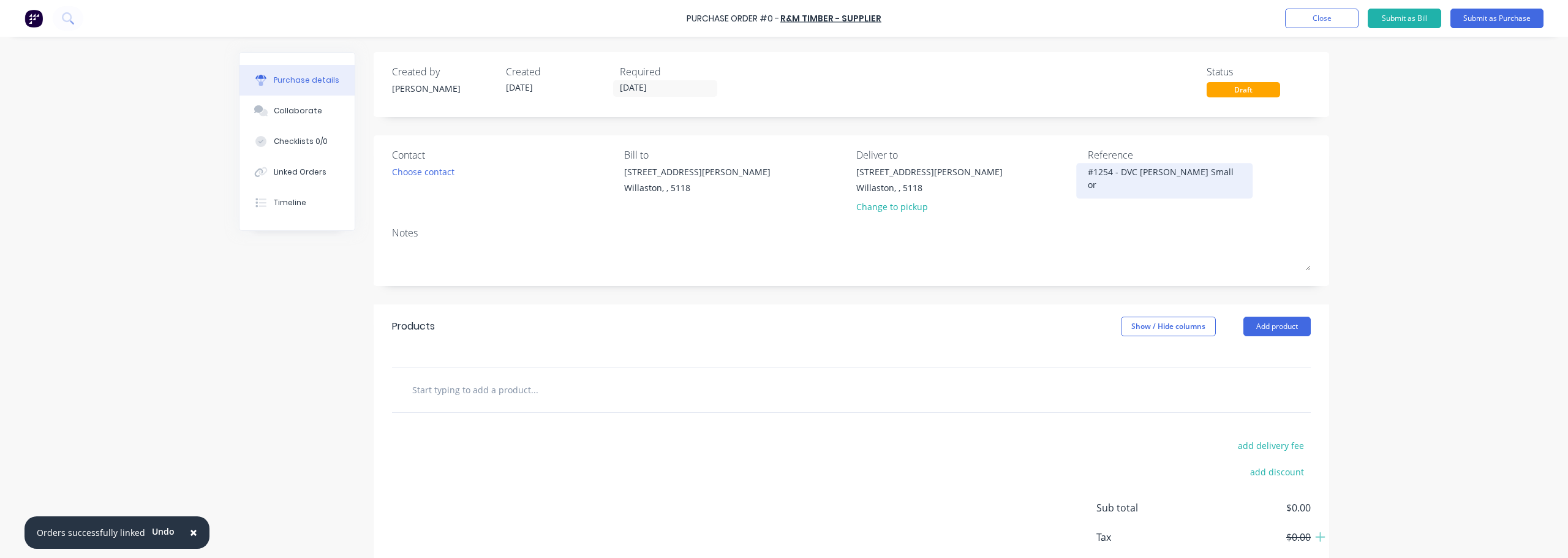
type textarea "#1254 - DVC [PERSON_NAME] Small ord"
type textarea "x"
type textarea "#1254 - DVC [PERSON_NAME] Small orde"
type textarea "x"
type textarea "#1254 - DVC [PERSON_NAME] Small order"
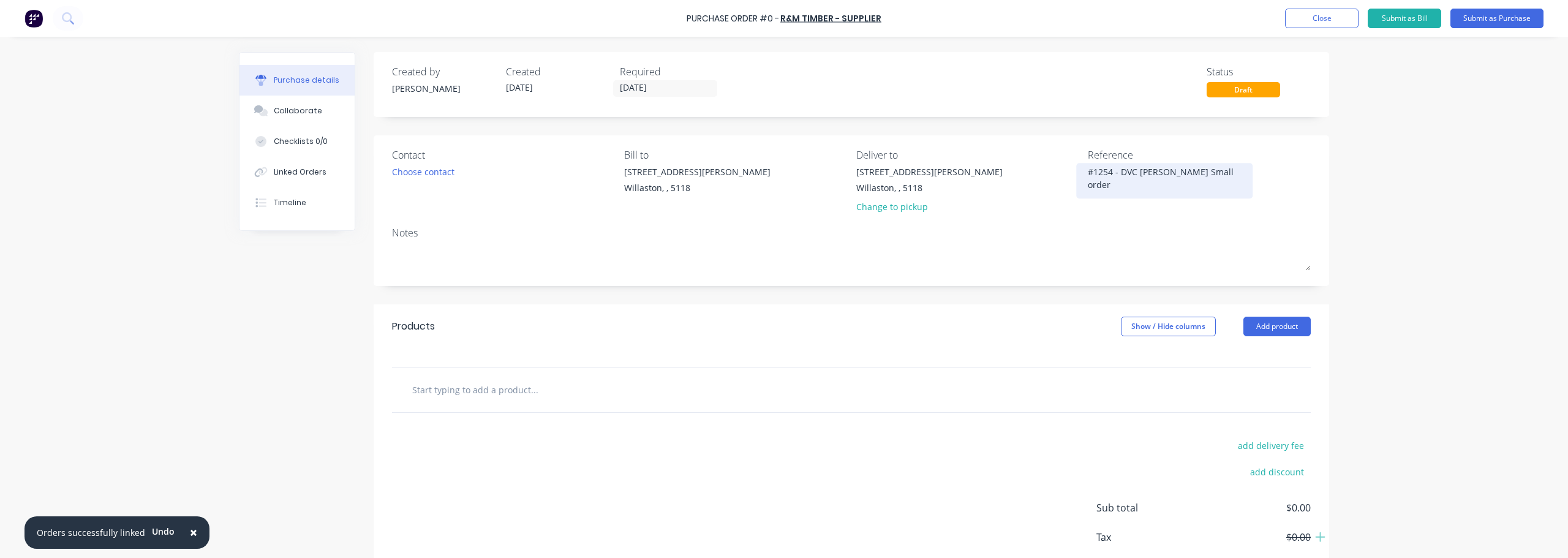
type textarea "x"
type textarea "#1254 - DVC [PERSON_NAME] Small order"
type textarea "x"
type textarea "#1254 - DVC [PERSON_NAME] Small order"
click at [493, 395] on input "text" at bounding box center [534, 389] width 245 height 24
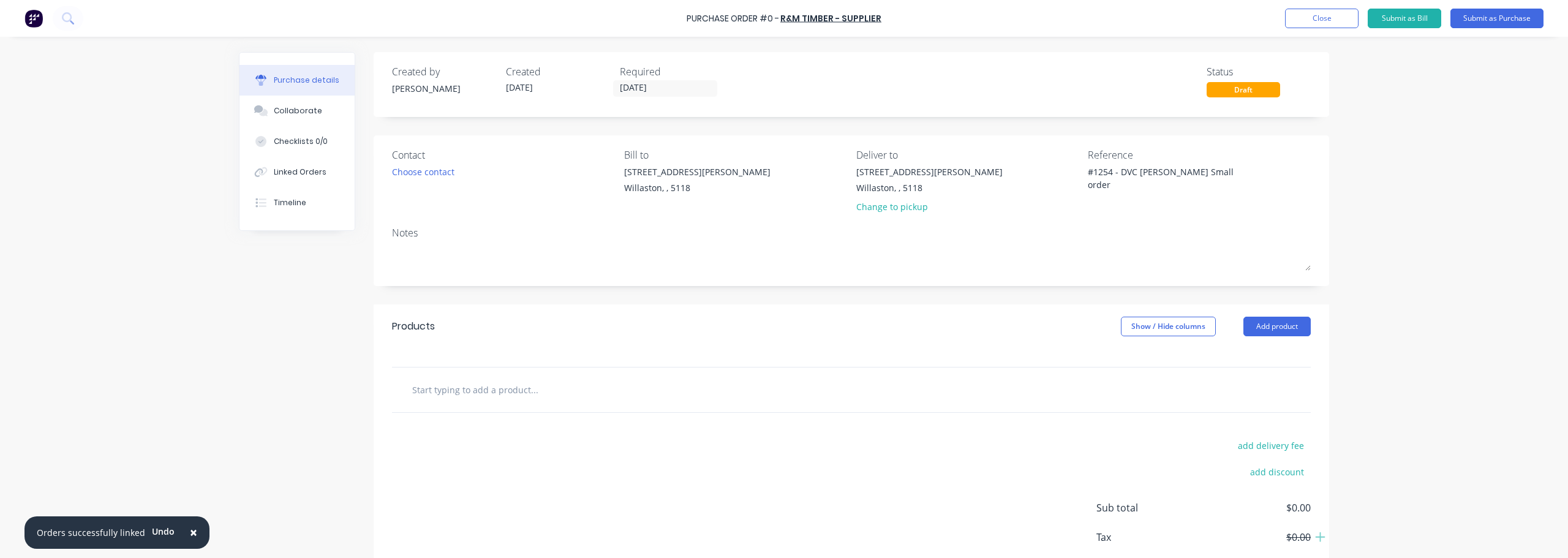
type textarea "x"
type input "l"
type textarea "x"
type input "ls"
type textarea "x"
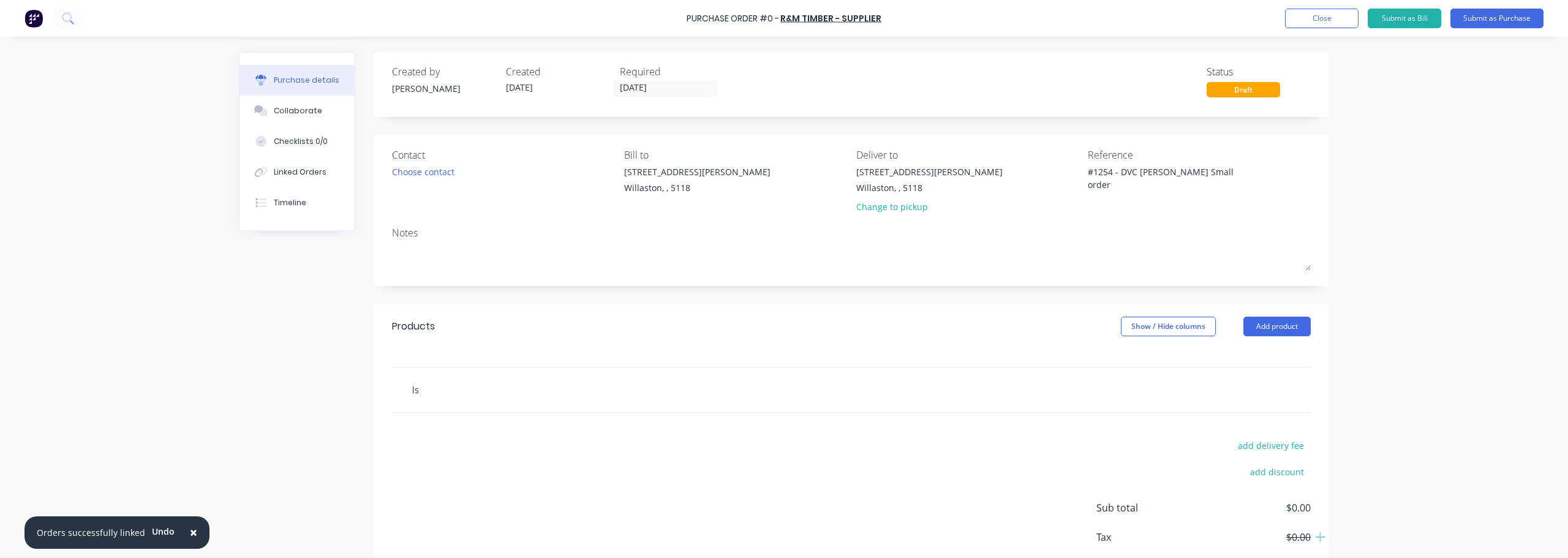
type input "lso"
type textarea "x"
type input "lsop"
type textarea "x"
type input "lso"
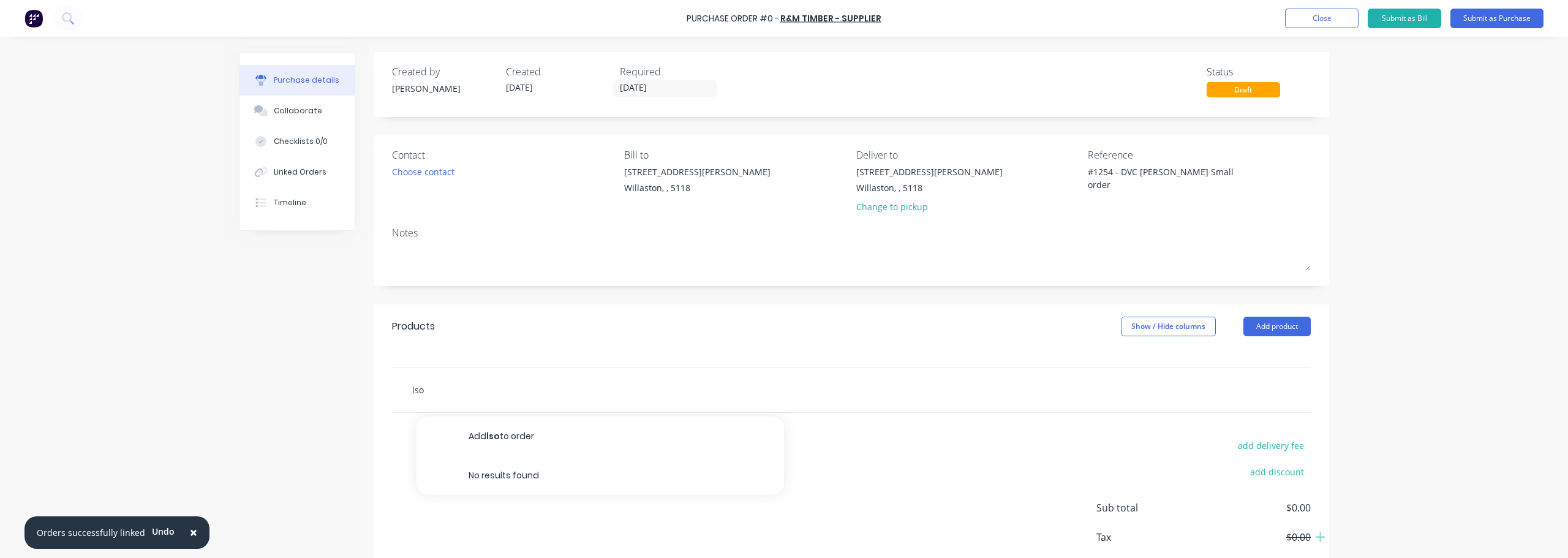
type textarea "x"
type input "ls"
type textarea "x"
type input "l"
type textarea "x"
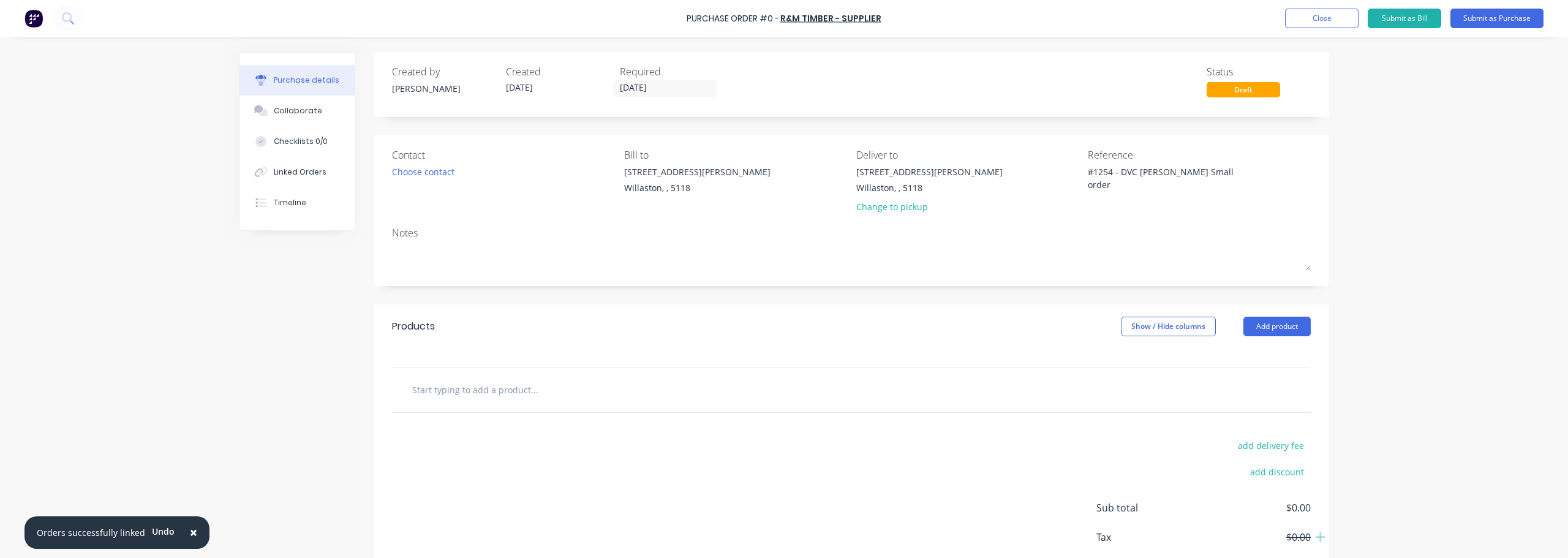
type textarea "x"
type input "p"
type textarea "x"
type input "pr"
type textarea "x"
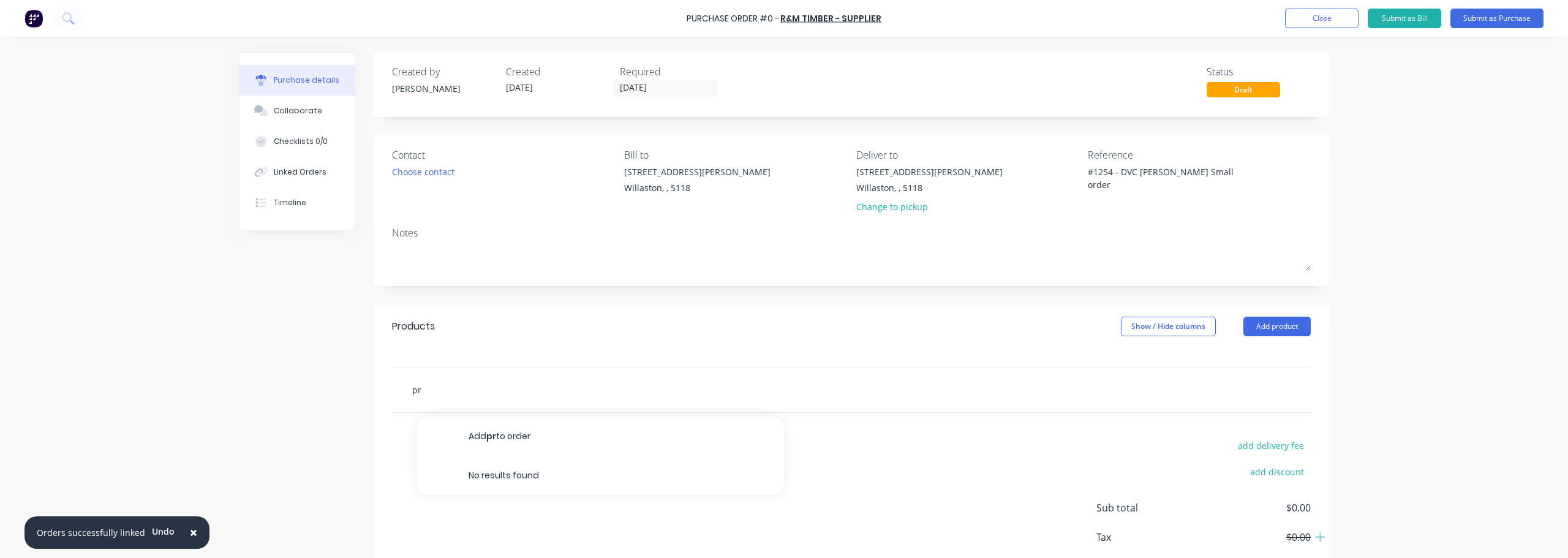
type input "pri"
type textarea "x"
type input "prim"
type textarea "x"
type input "prime"
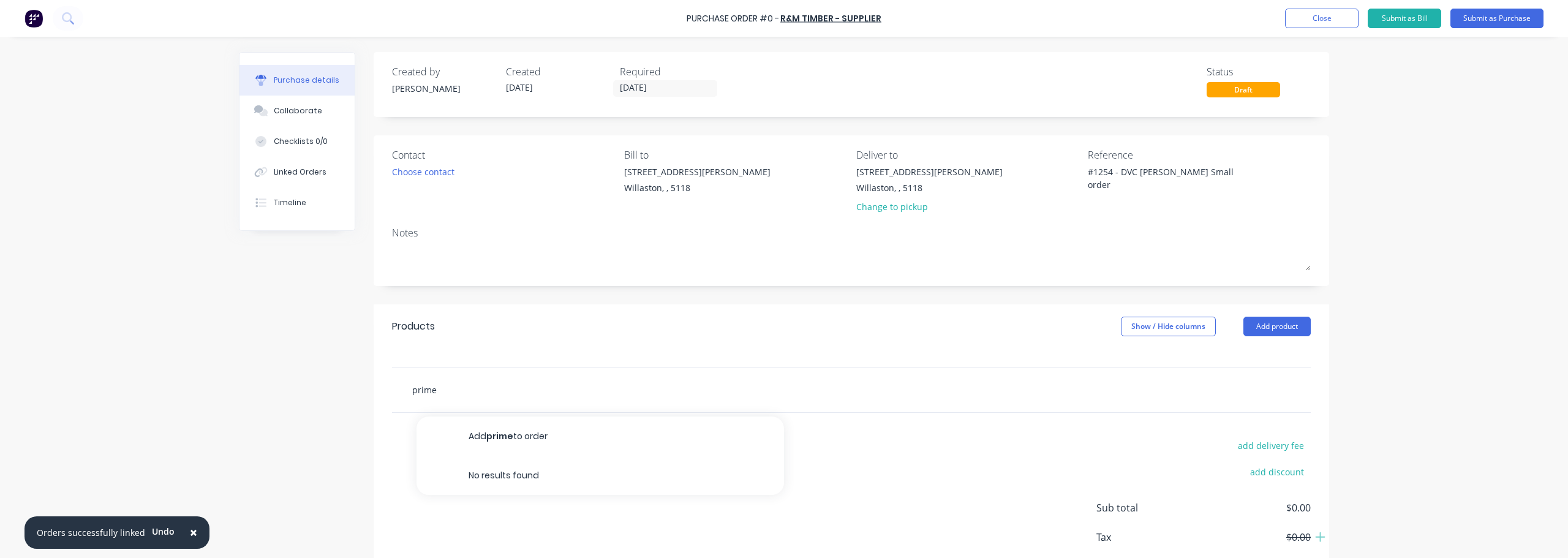
type textarea "x"
type input "primed"
type textarea "x"
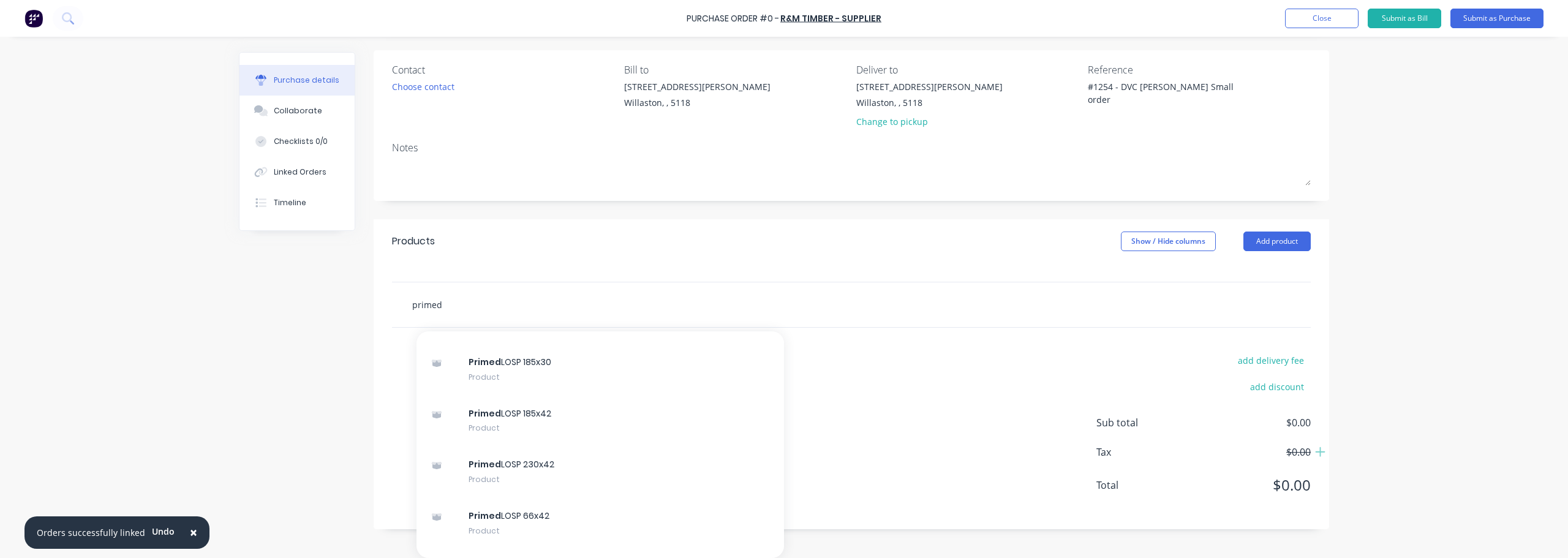
scroll to position [1164, 0]
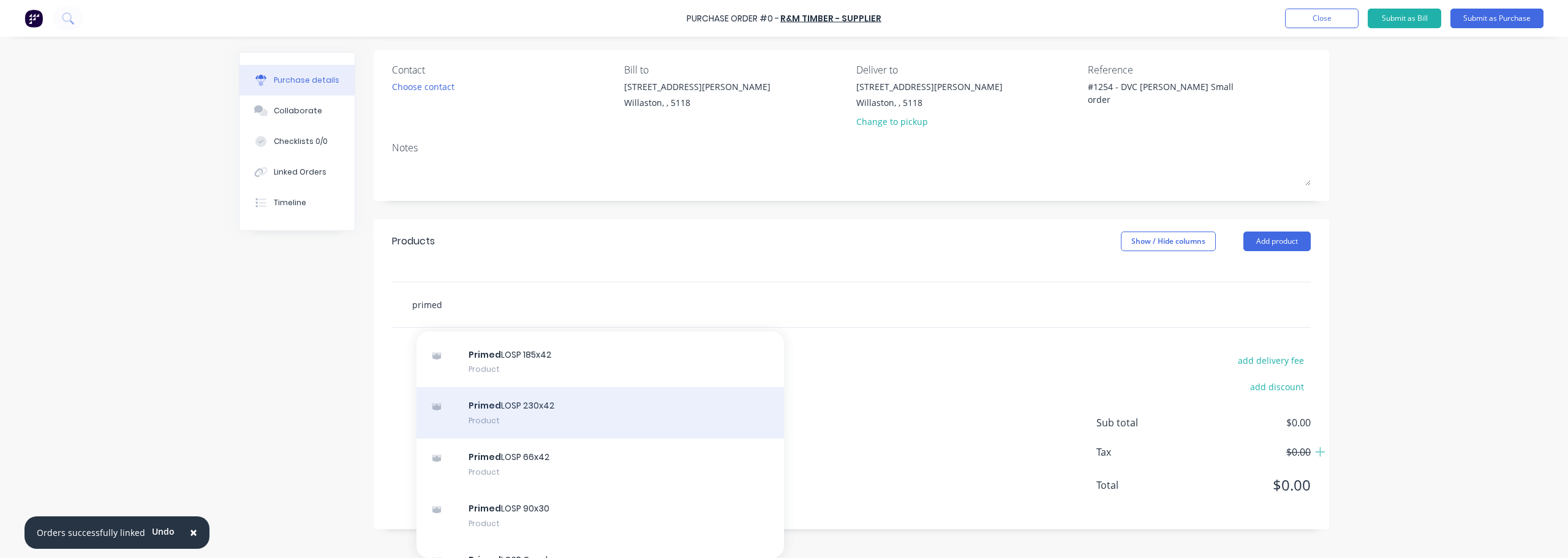
type input "primed"
click at [495, 416] on div "Primed LOSP 230x42 Product" at bounding box center [600, 412] width 368 height 52
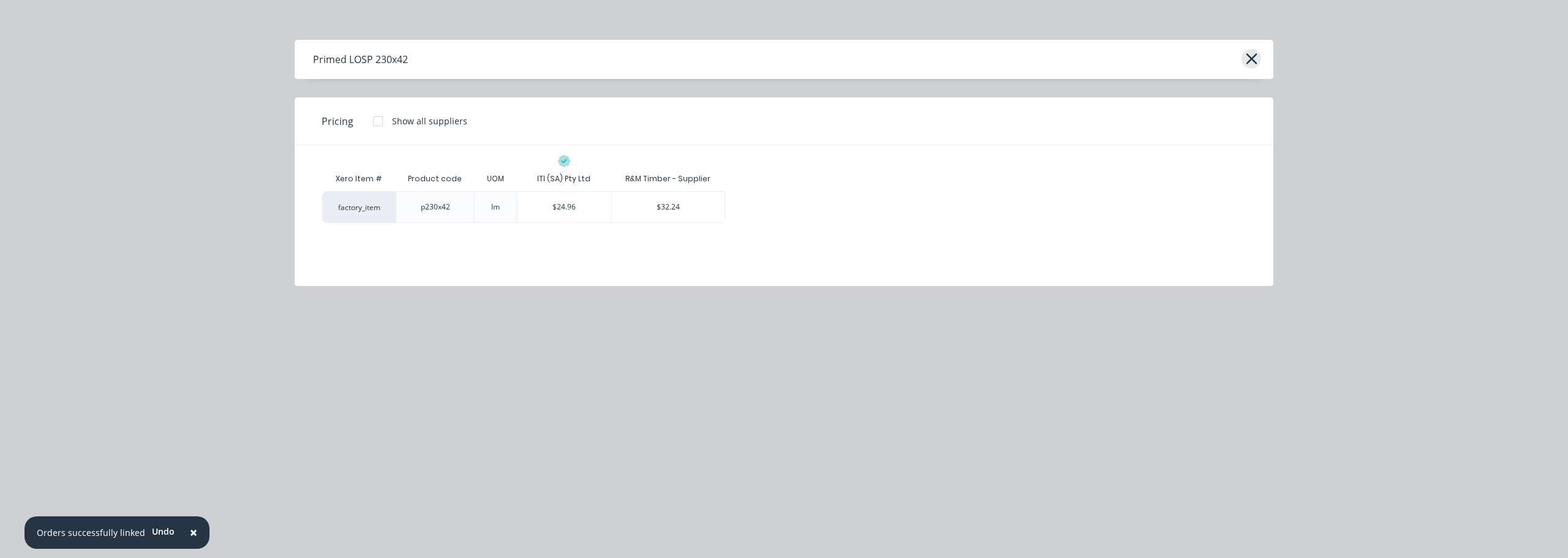
click at [1255, 63] on icon "button" at bounding box center [1251, 58] width 11 height 11
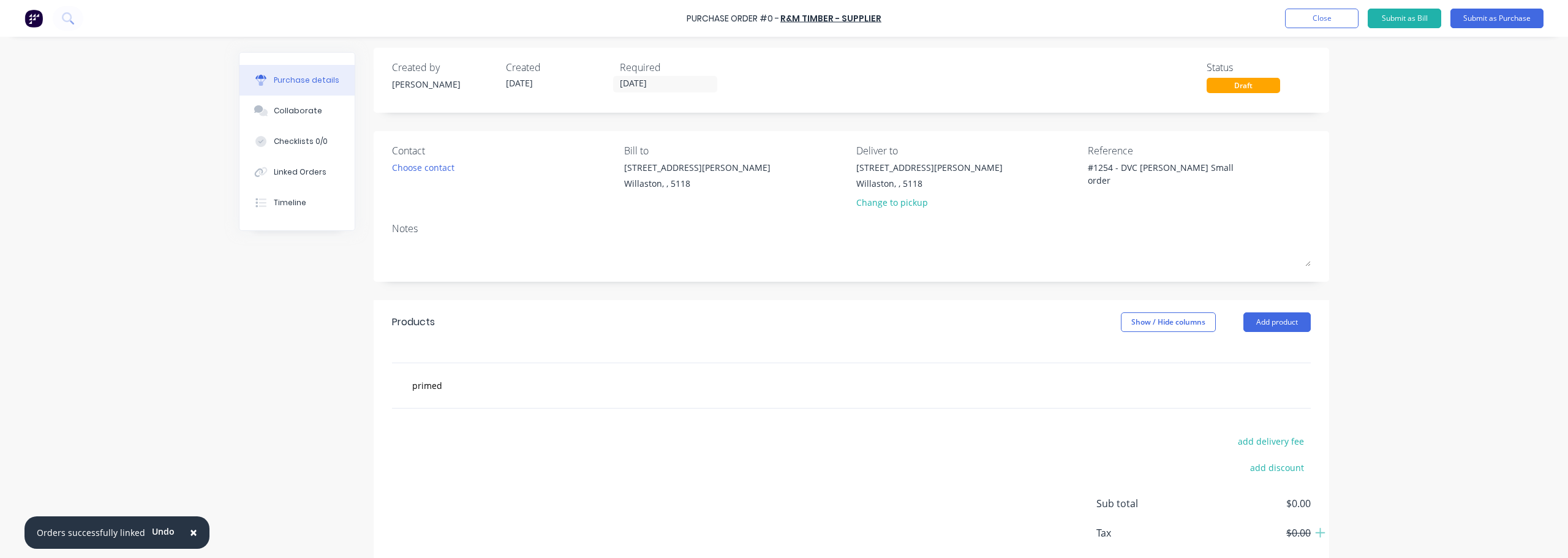
scroll to position [0, 0]
type textarea "x"
click at [818, 17] on link "R&M Timber - Supplier" at bounding box center [831, 18] width 101 height 12
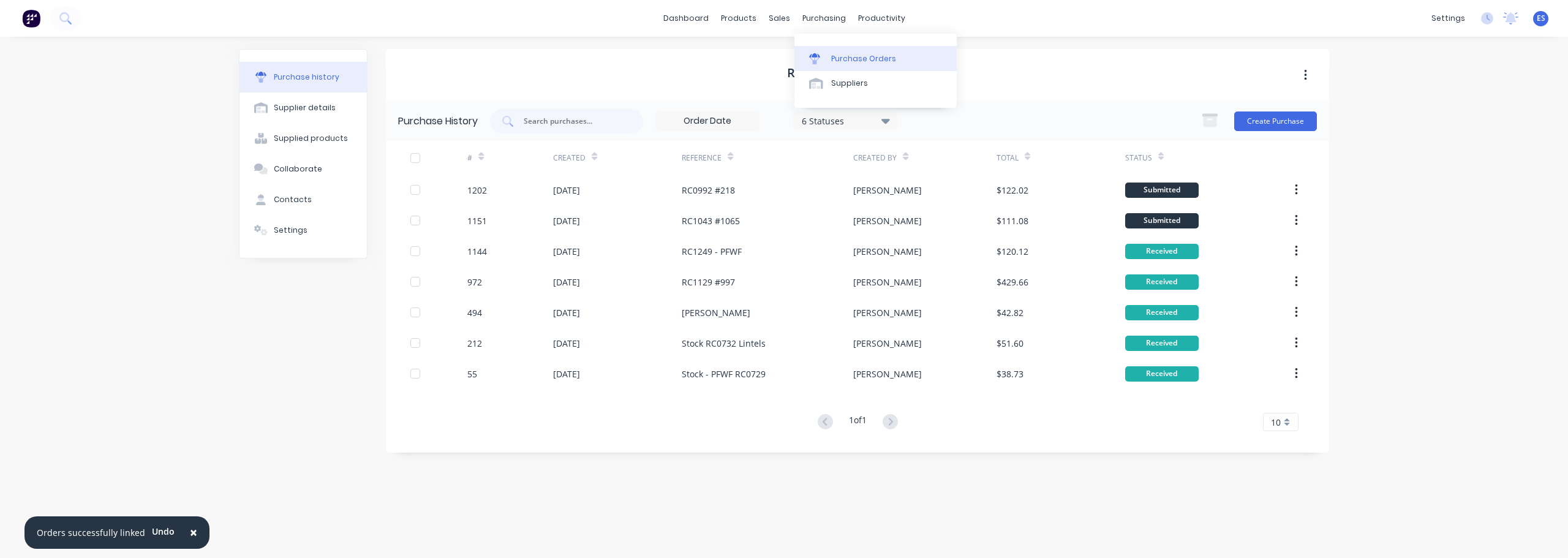
click at [855, 56] on div "Purchase Orders" at bounding box center [864, 58] width 65 height 11
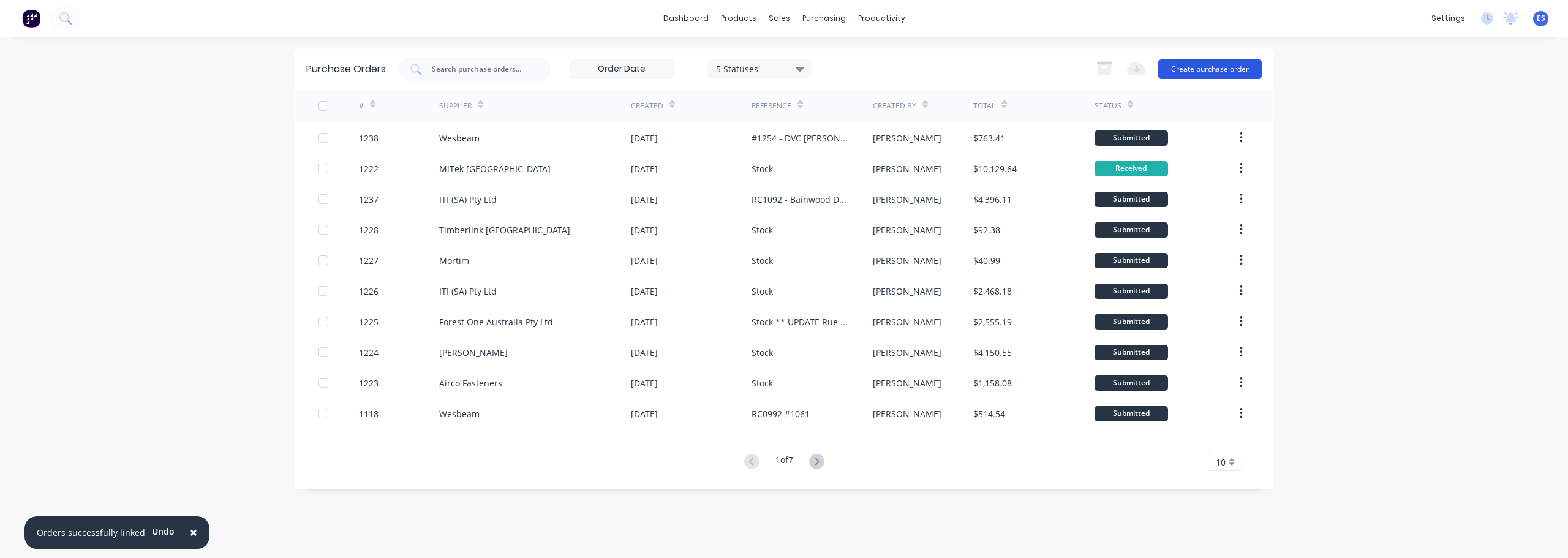
click at [1184, 73] on button "Create purchase order" at bounding box center [1210, 69] width 103 height 20
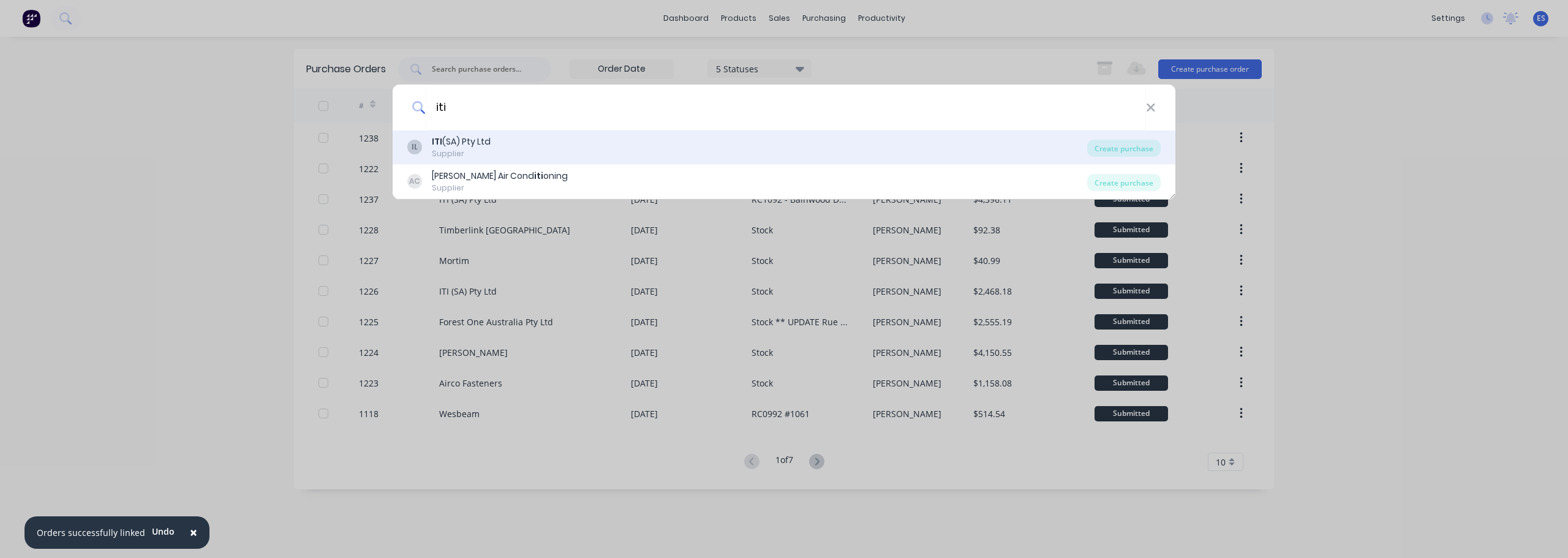
type input "iti"
click at [541, 146] on div "IL ITI (SA) Pty Ltd Supplier" at bounding box center [747, 147] width 680 height 24
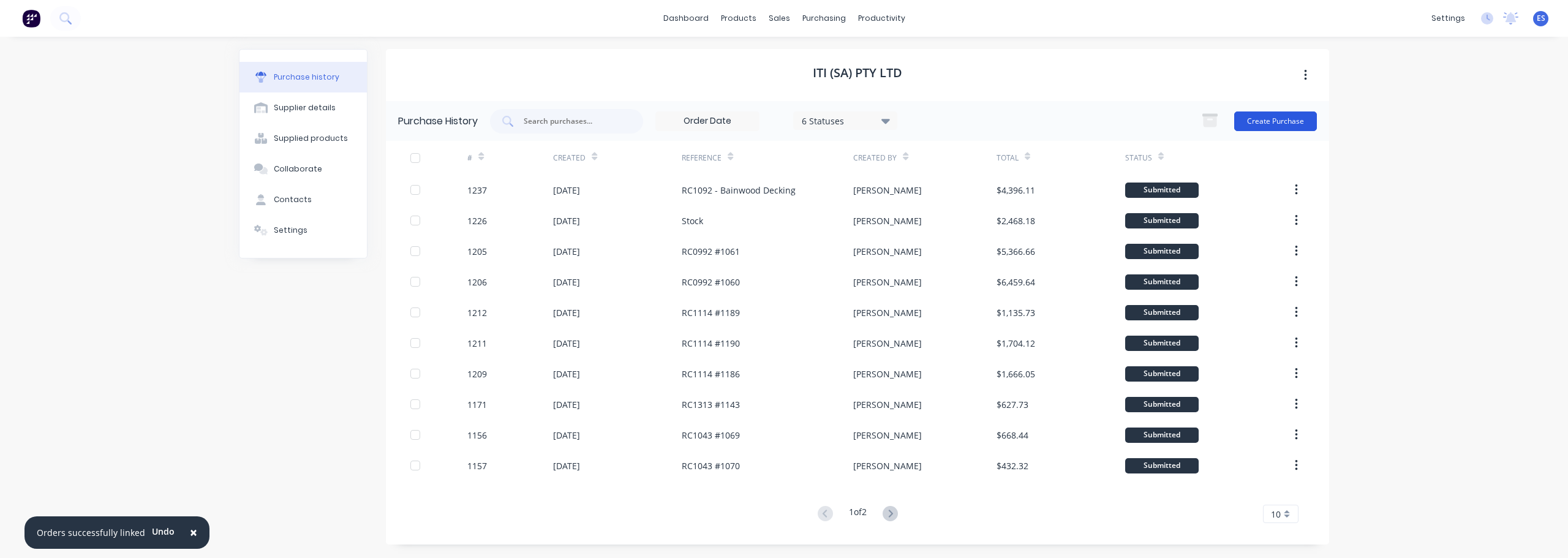
click at [1294, 120] on button "Create Purchase" at bounding box center [1276, 121] width 83 height 20
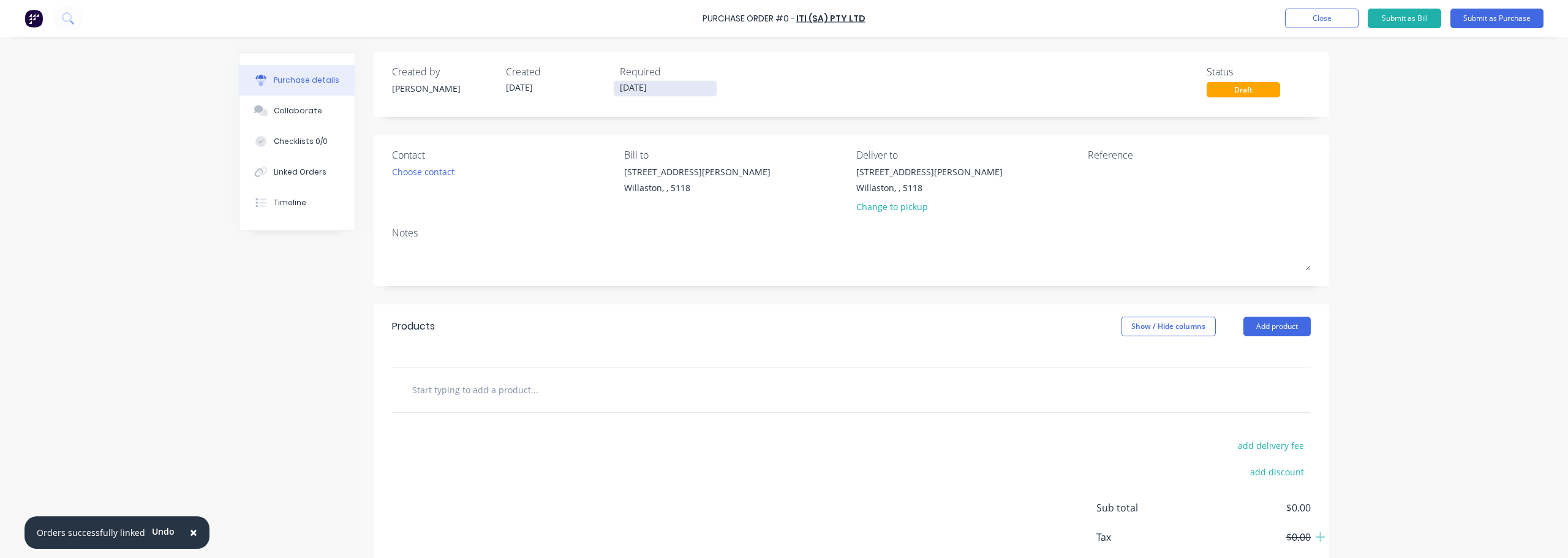
click at [670, 88] on input "[DATE]" at bounding box center [665, 89] width 103 height 15
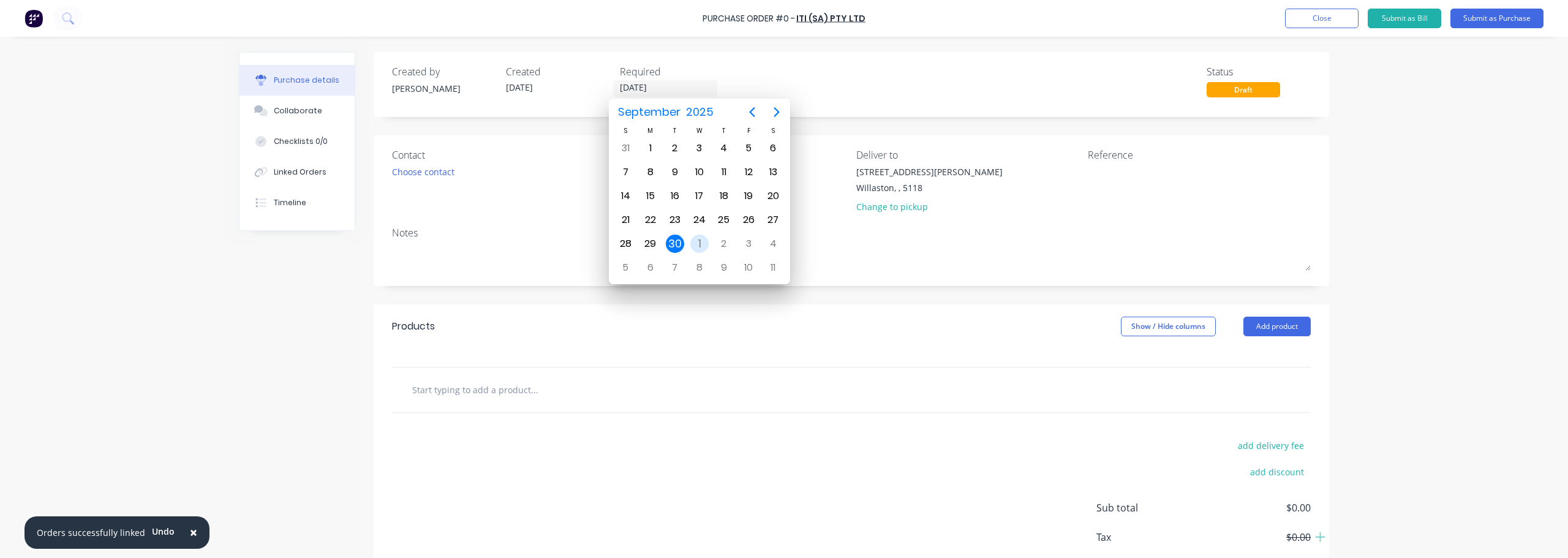
click at [699, 249] on div "1" at bounding box center [699, 244] width 19 height 19
type input "[DATE]"
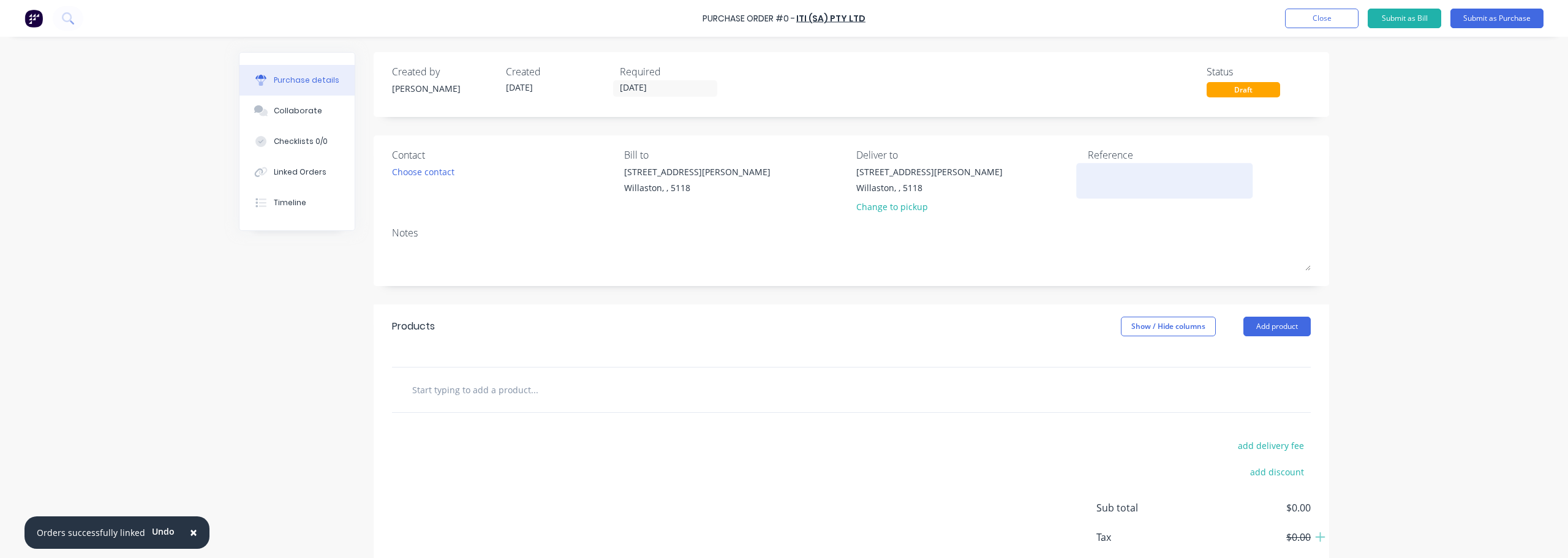
click at [1088, 183] on textarea at bounding box center [1165, 179] width 153 height 27
type textarea "#1254 - DVC Wyn Val"
type textarea "x"
type textarea "#1254 - DVC [PERSON_NAME]"
type textarea "x"
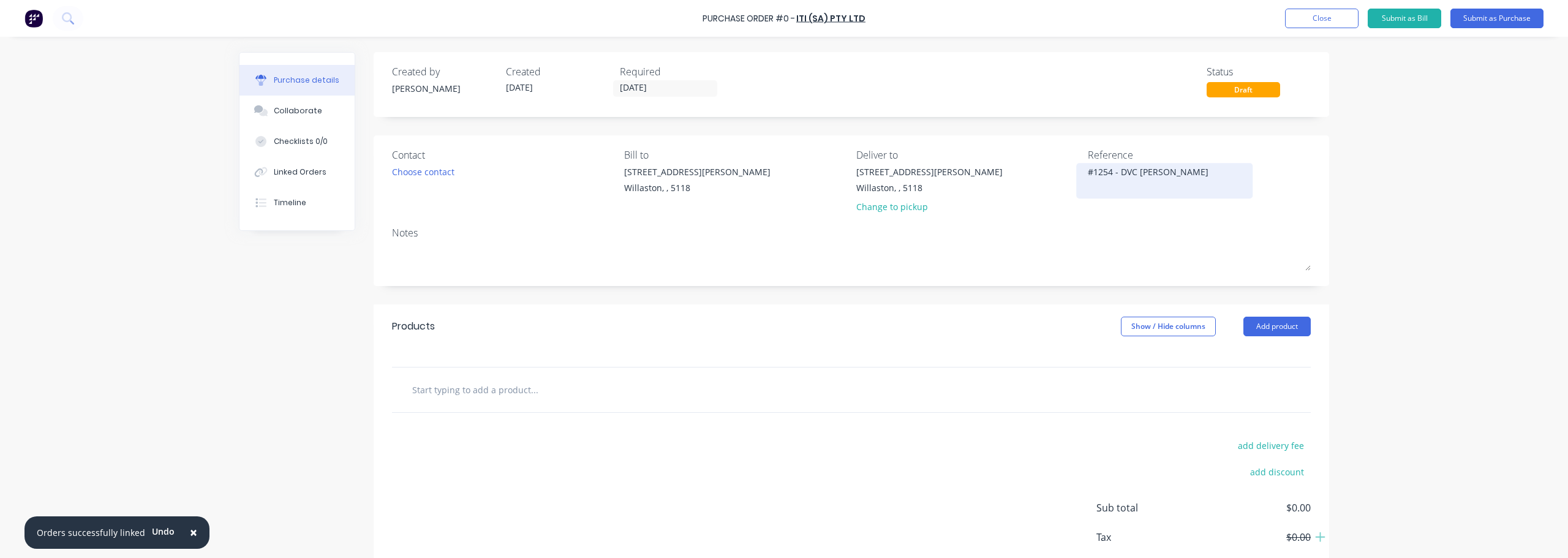
type textarea "#1254 - DVC [PERSON_NAME]"
type textarea "x"
type textarea "#1254 - DVC [PERSON_NAME] Sm"
type textarea "x"
type textarea "#1254 - DVC [PERSON_NAME] Sma"
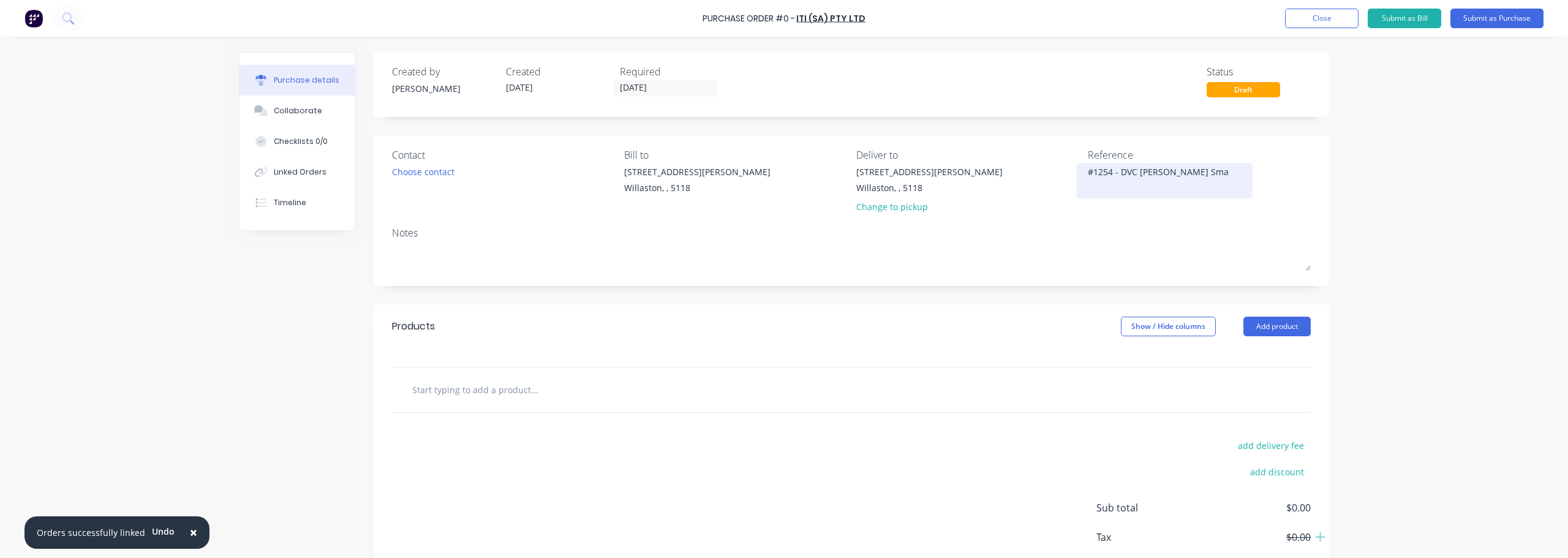
type textarea "x"
type textarea "#1254 - DVC [PERSON_NAME] Smal"
type textarea "x"
type textarea "#1254 - DVC [PERSON_NAME] Small"
type textarea "x"
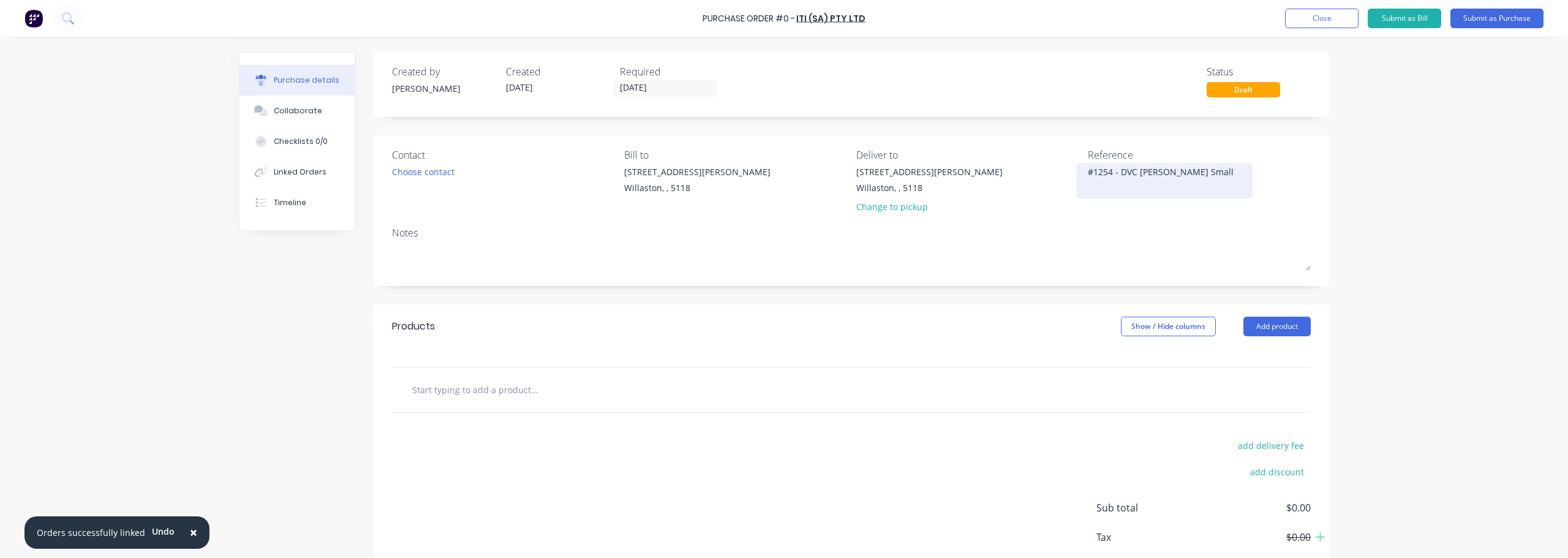
type textarea "#1254 - DVC [PERSON_NAME] Small"
type textarea "x"
type textarea "#1254 - DVC [PERSON_NAME] Small o"
type textarea "x"
type textarea "#1254 - DVC [PERSON_NAME] Small or"
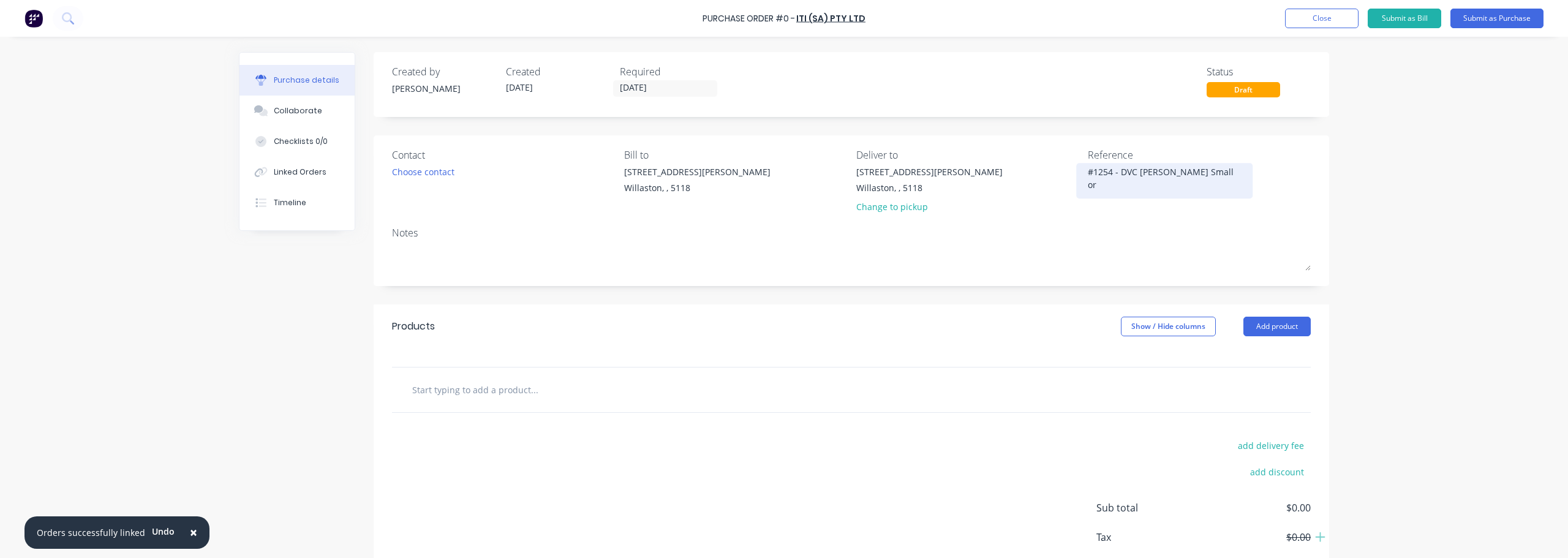
type textarea "x"
type textarea "#1254 - DVC [PERSON_NAME] Small o"
type textarea "x"
type textarea "#1254 - DVC [PERSON_NAME] Small"
type textarea "x"
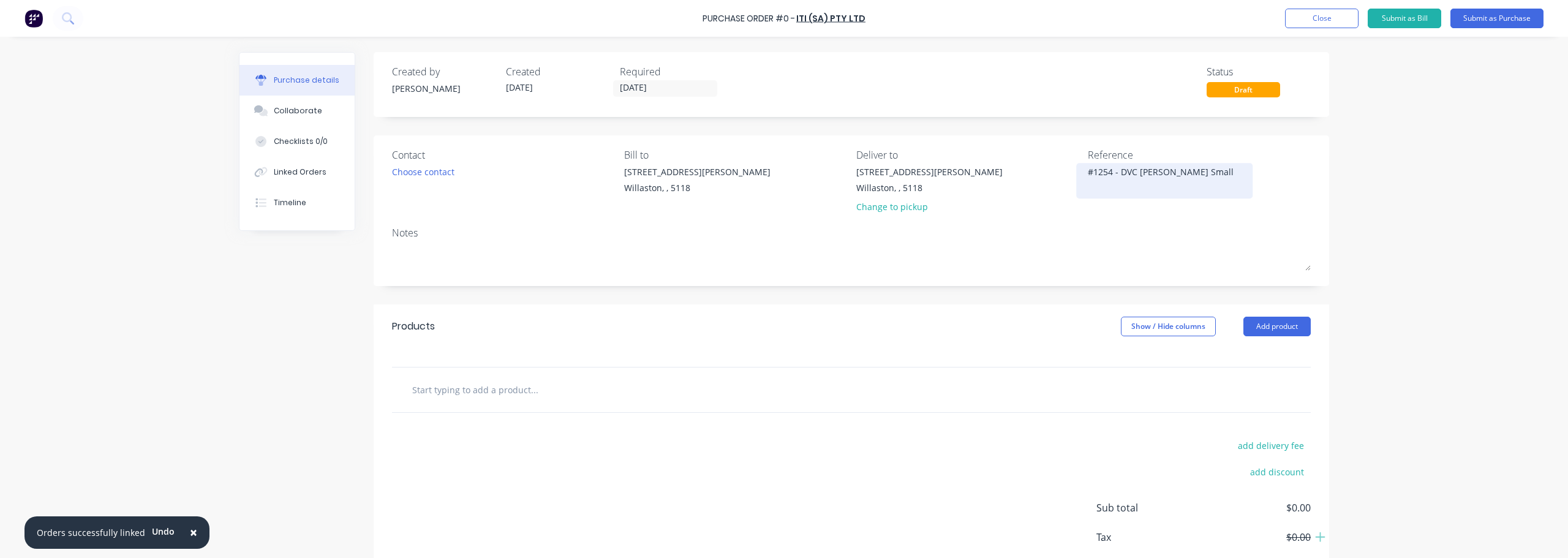
type textarea "#1254 - DVC [PERSON_NAME] Small O"
type textarea "x"
type textarea "#1254 - DVC [PERSON_NAME] Small Or"
type textarea "x"
type textarea "#1254 - DVC [PERSON_NAME] Small Ord"
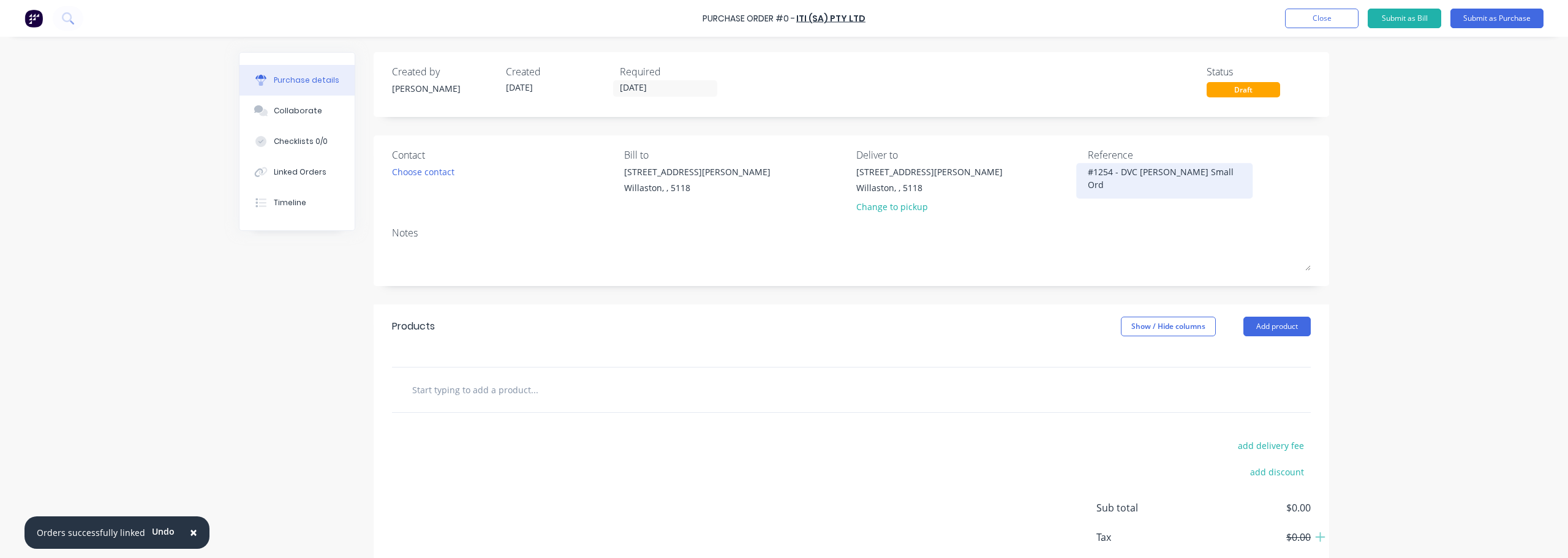
type textarea "x"
type textarea "#1254 - DVC [PERSON_NAME] Small Orde"
type textarea "x"
type textarea "#1254 - DVC [PERSON_NAME] Small Order"
type textarea "x"
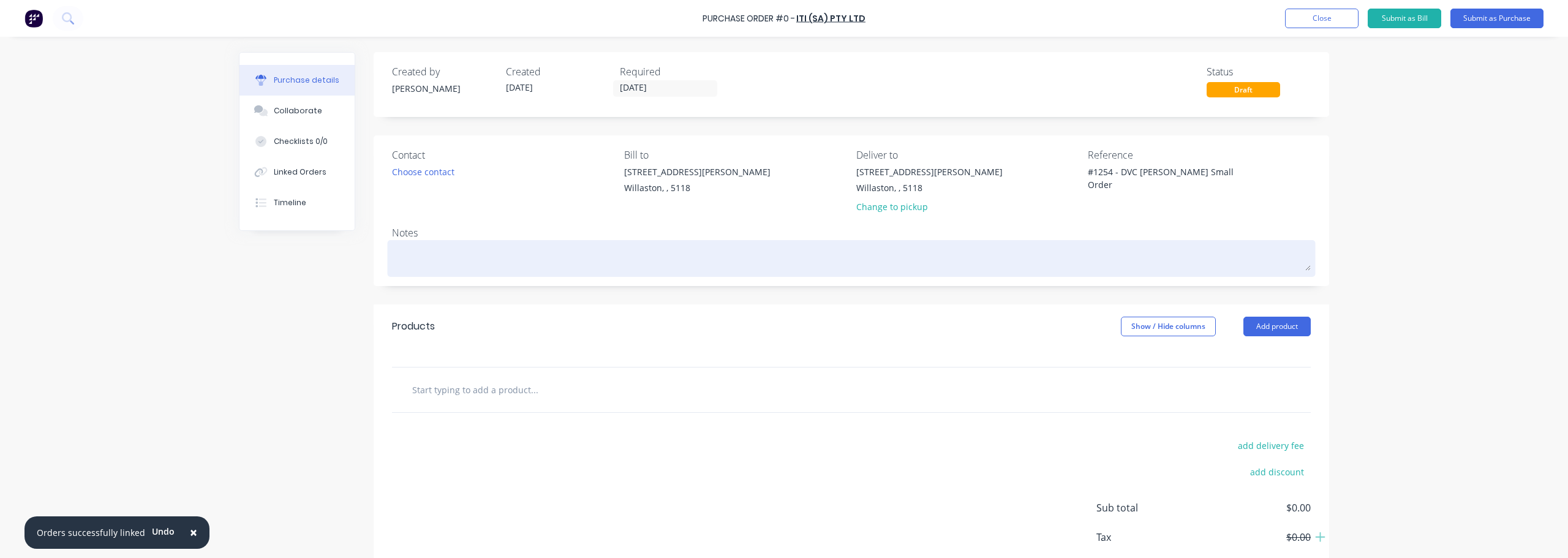
type textarea "#1254 - DVC [PERSON_NAME] Small Order"
type textarea "x"
type textarea "#1254 - DVC [PERSON_NAME] Small Order"
click at [432, 257] on textarea at bounding box center [851, 257] width 919 height 27
type textarea "x"
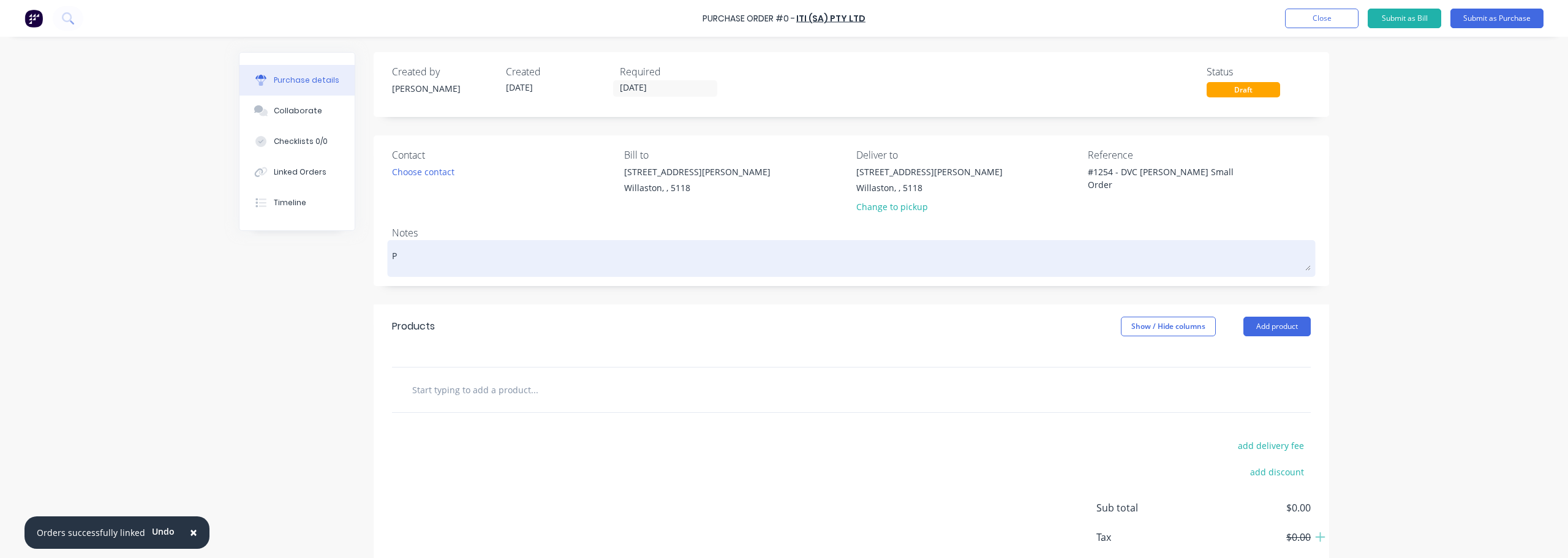
type textarea "Pl"
type textarea "x"
type textarea "Ple"
type textarea "x"
type textarea "Plea"
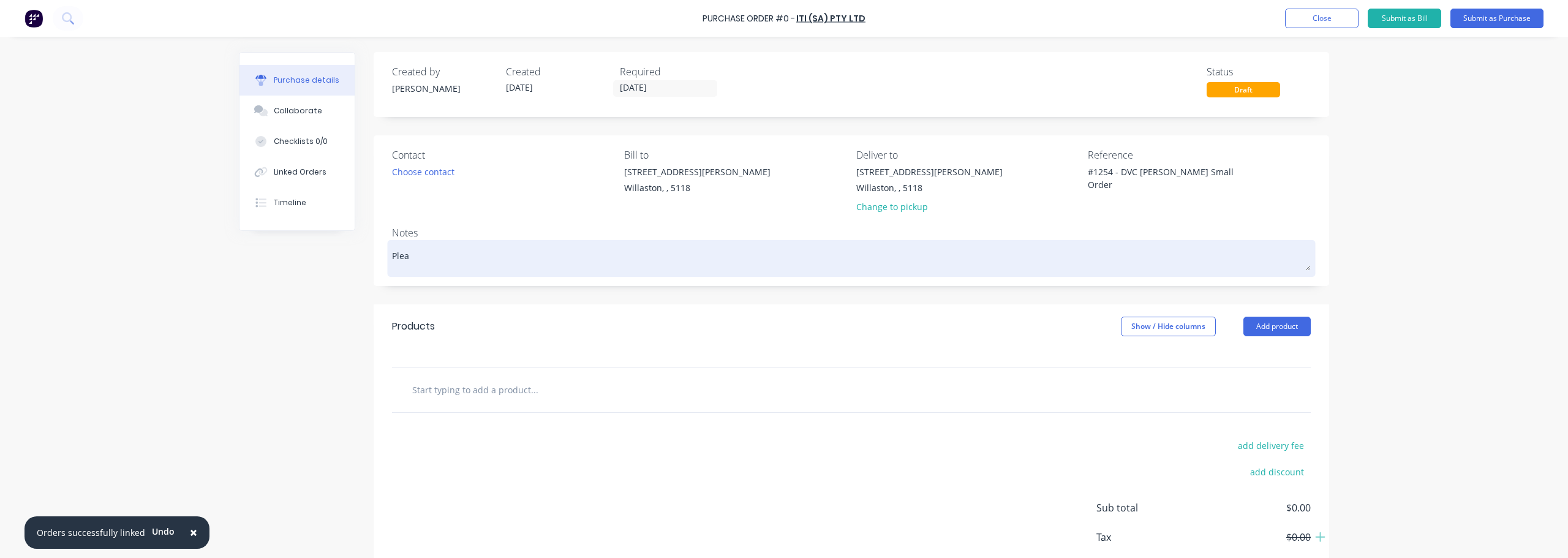
type textarea "x"
type textarea "Pleas"
type textarea "x"
type textarea "Please"
type textarea "x"
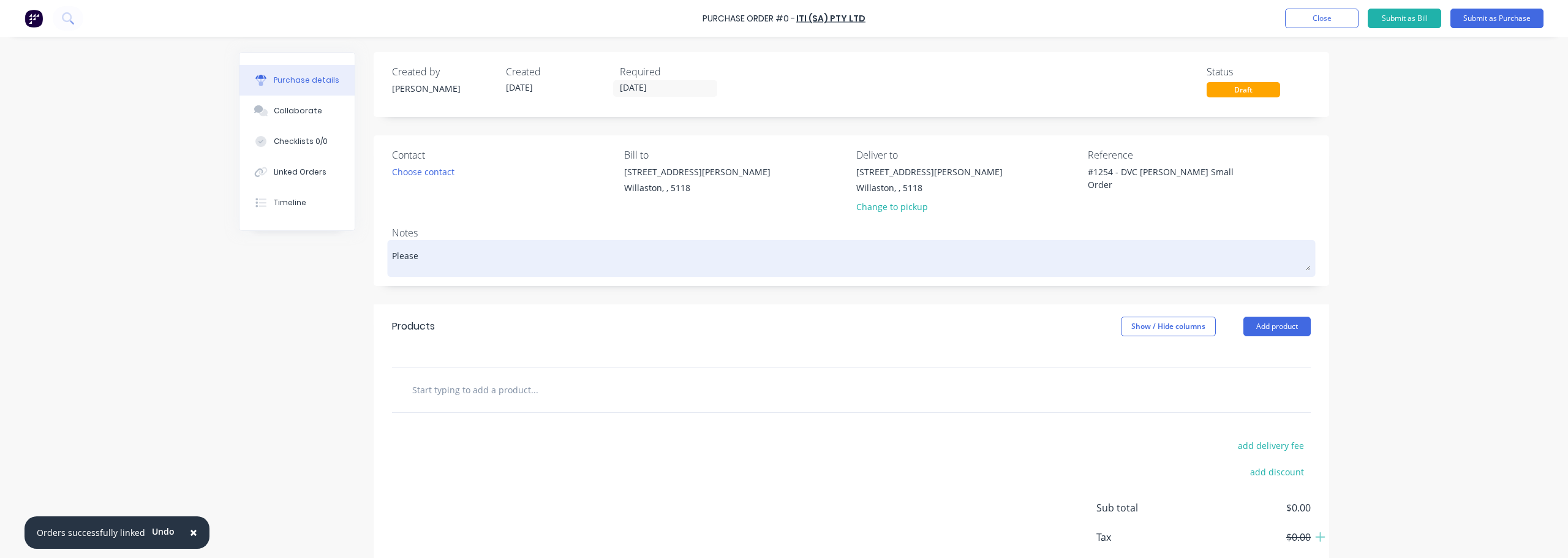
type textarea "Please D"
type textarea "x"
type textarea "Please De"
type textarea "x"
type textarea "Please Del"
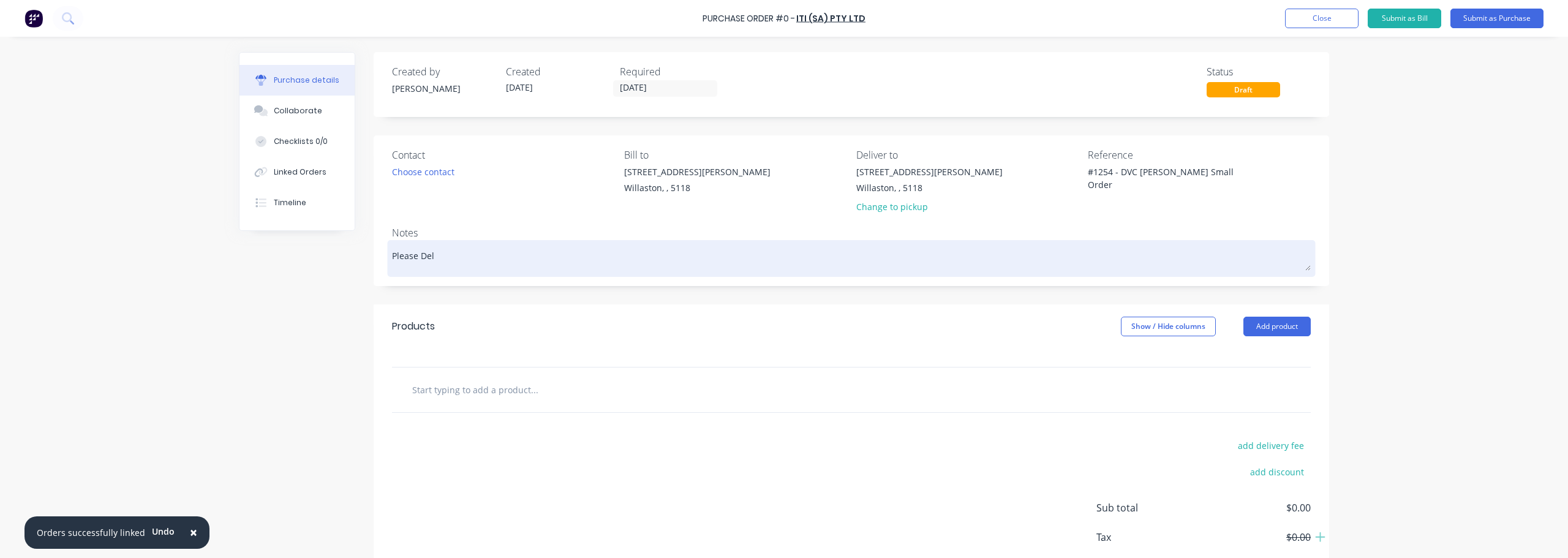
type textarea "x"
type textarea "Please Deli"
type textarea "x"
type textarea "Please Deliv"
type textarea "x"
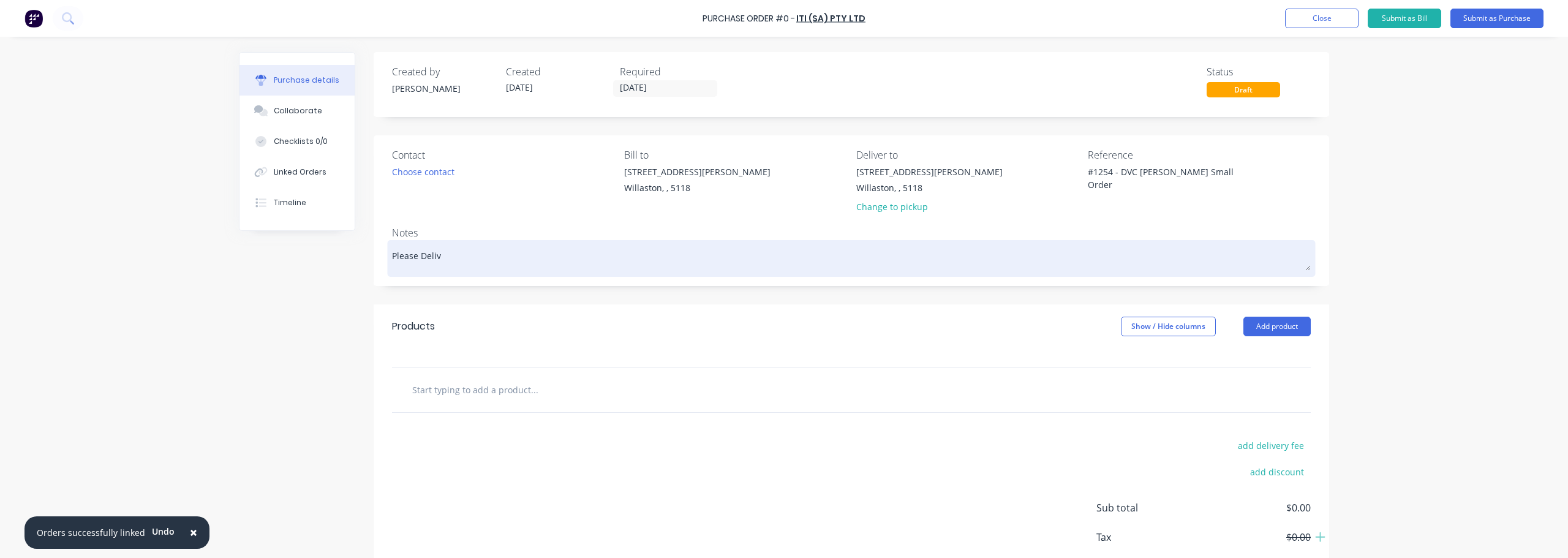
type textarea "Please Delive"
type textarea "x"
type textarea "Please Deliver"
type textarea "x"
type textarea "Please Delivery"
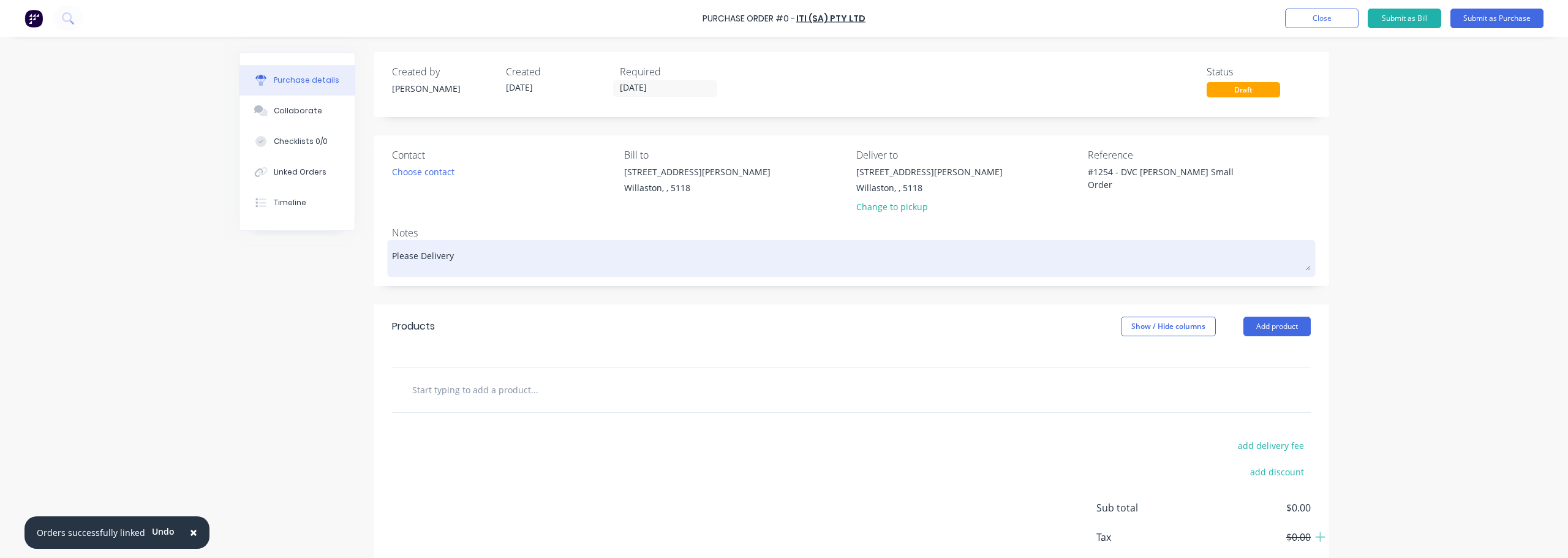
type textarea "x"
type textarea "Please Delivery"
type textarea "x"
type textarea "Please Delivery"
type textarea "x"
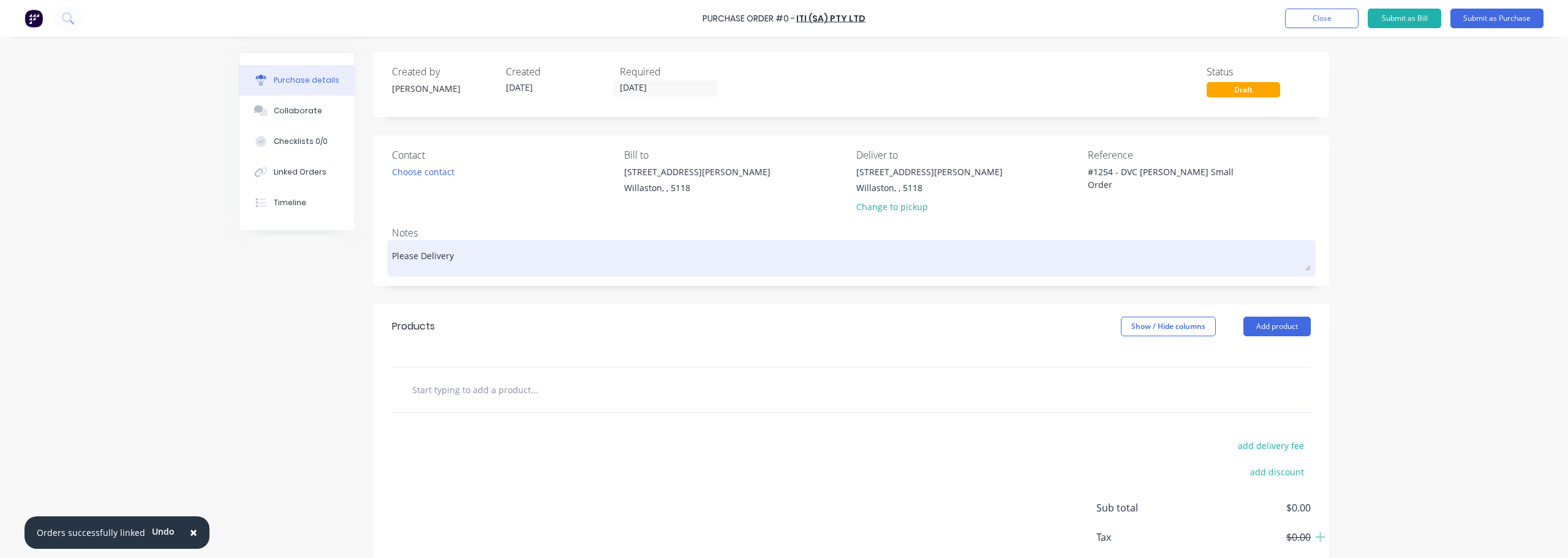
type textarea "Please Deliver"
type textarea "x"
type textarea "Please Deliver"
type textarea "x"
type textarea "Please Deliver on"
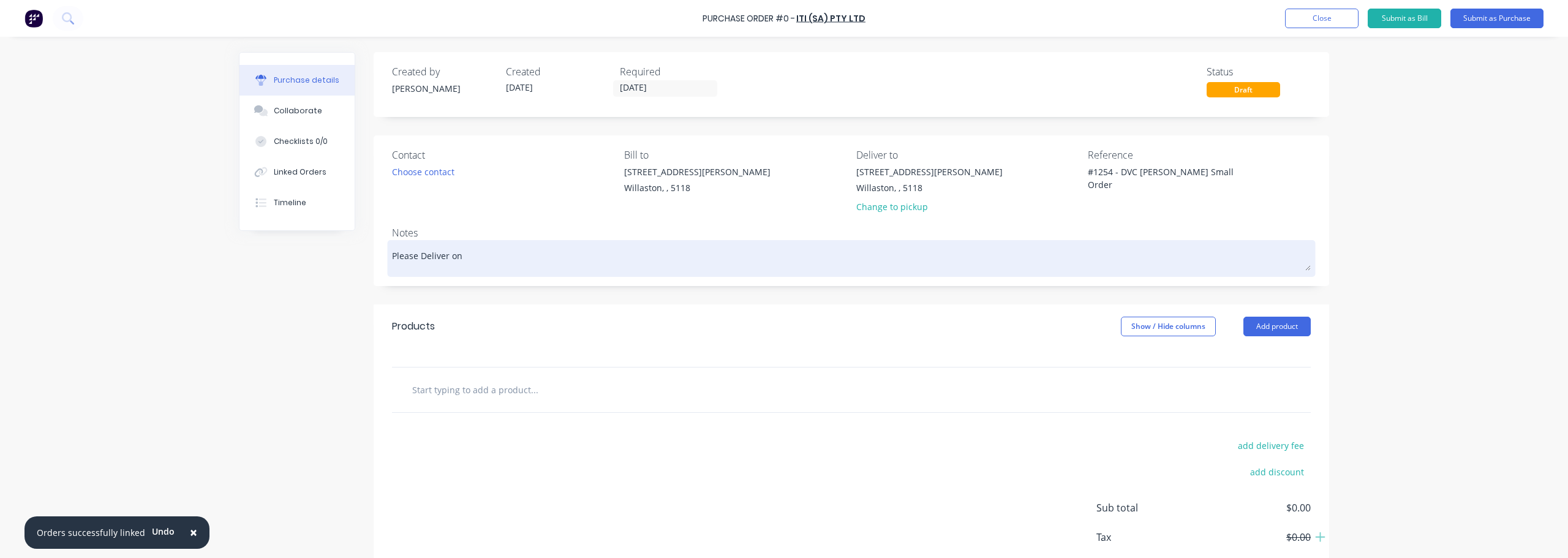
type textarea "x"
type textarea "Please Deliver on"
type textarea "x"
type textarea "Please Deliver on w"
type textarea "x"
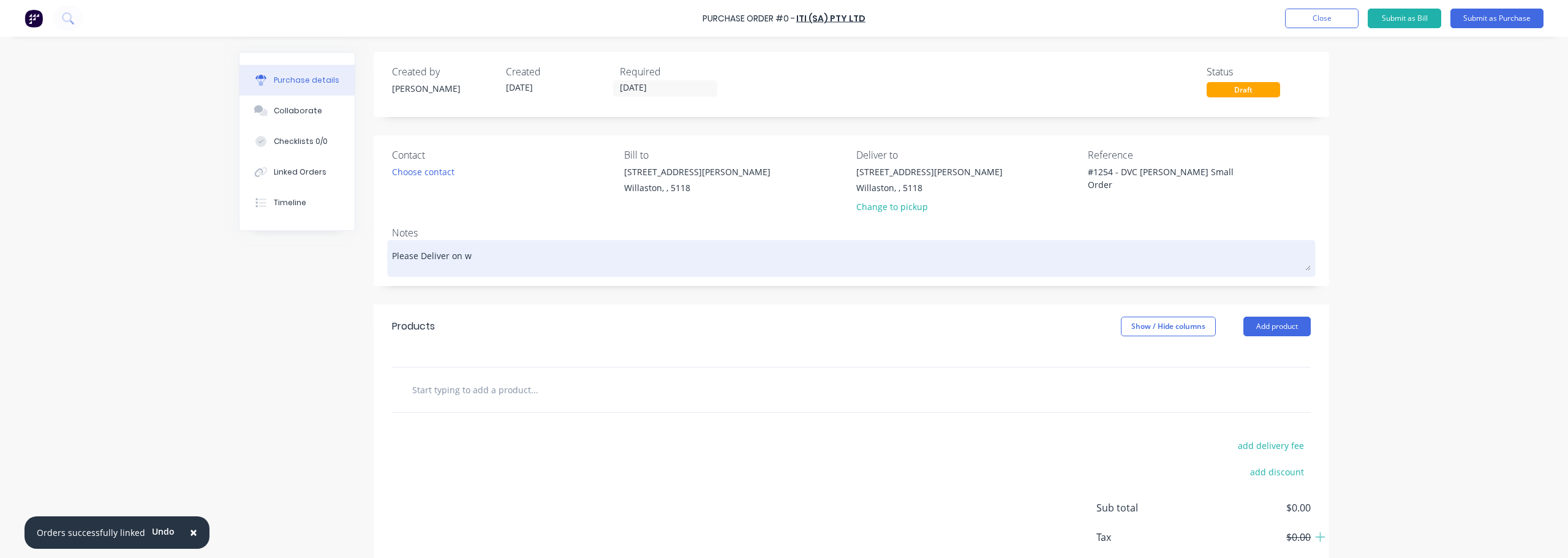
type textarea "Please Deliver on we"
type textarea "x"
type textarea "Please Deliver [DATE]"
type textarea "x"
type textarea "Please Deliver on wedn"
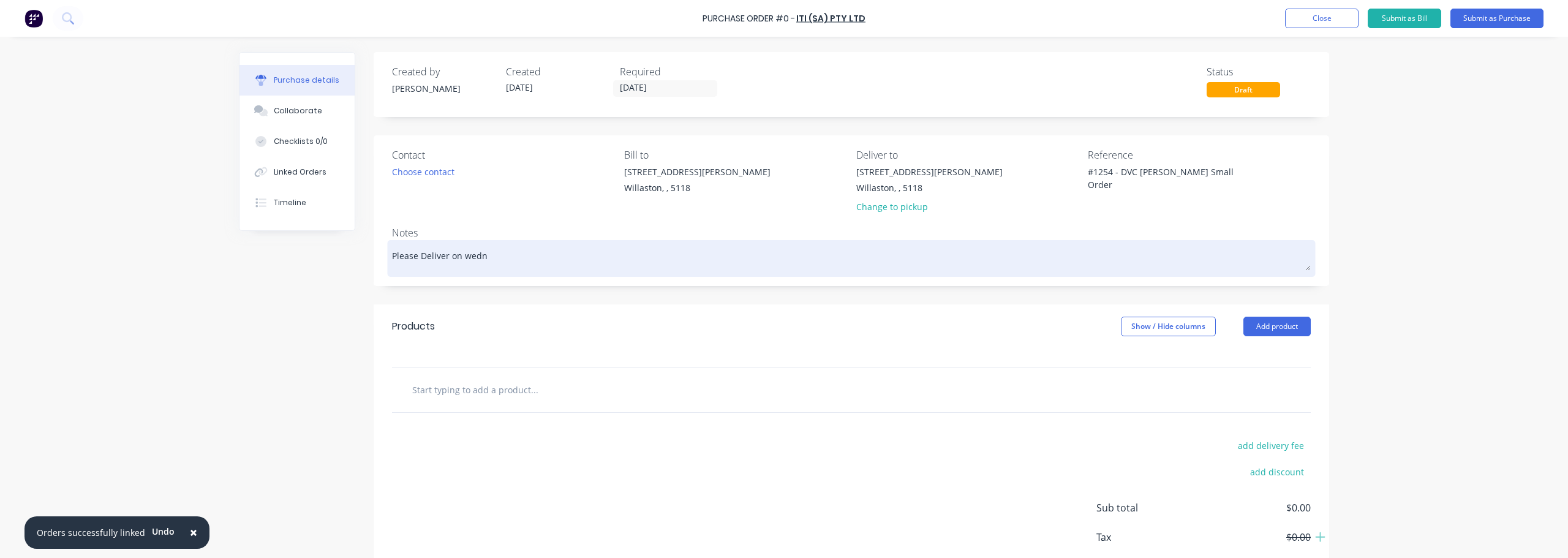
type textarea "x"
type textarea "Please Deliver on wedne"
type textarea "x"
type textarea "Please Deliver on wednes"
click at [580, 262] on textarea "Please Deliver on Wednesdays truck 1/10" at bounding box center [851, 257] width 919 height 27
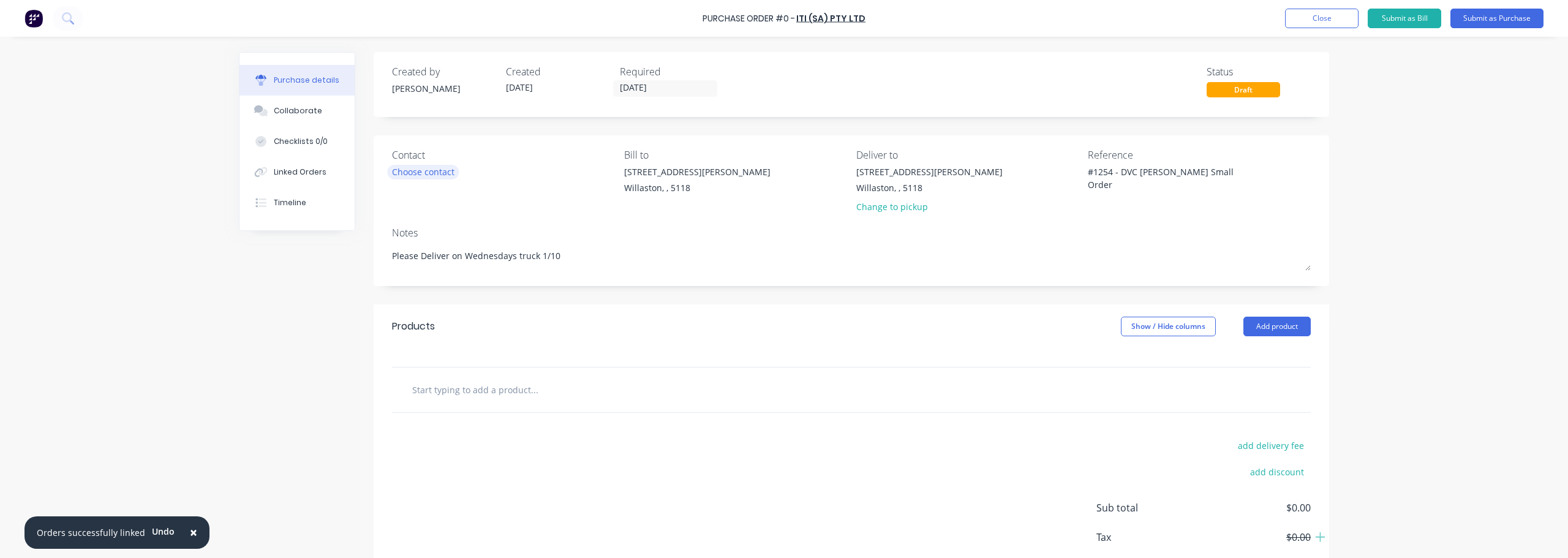
click at [427, 176] on div "Choose contact" at bounding box center [423, 172] width 63 height 13
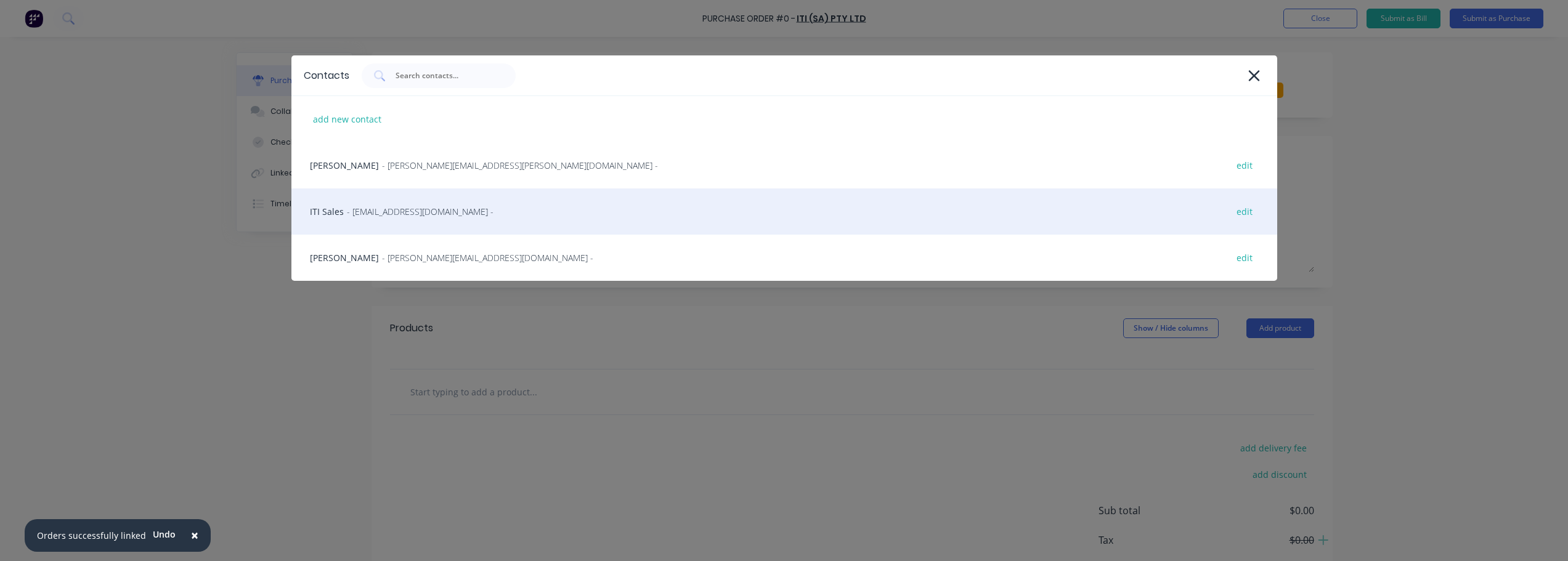
click at [414, 218] on span "- [EMAIL_ADDRESS][DOMAIN_NAME] -" at bounding box center [420, 212] width 146 height 13
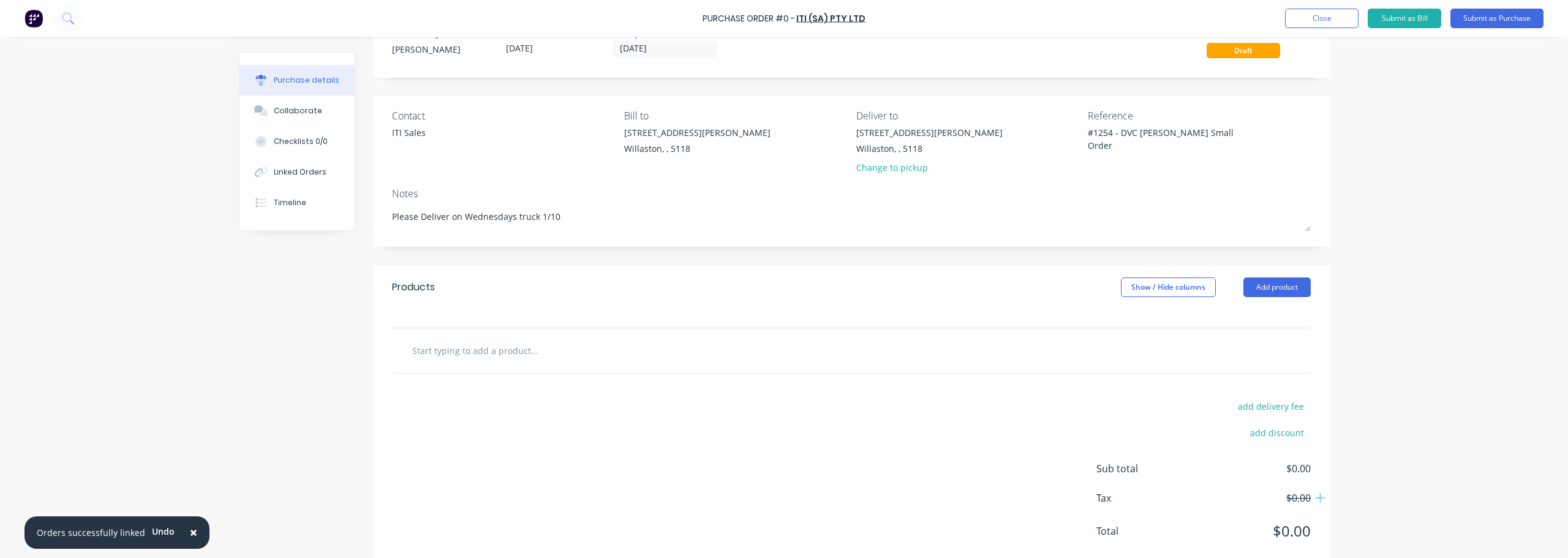
scroll to position [61, 0]
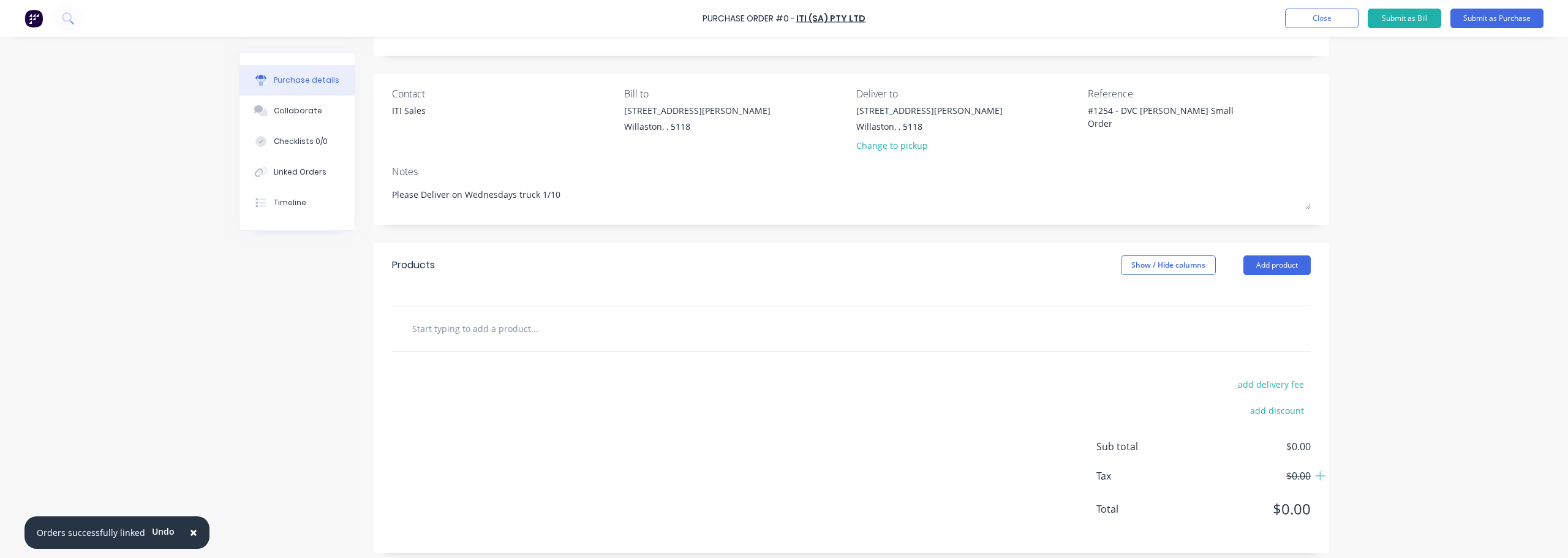
click at [541, 326] on input "text" at bounding box center [534, 328] width 245 height 24
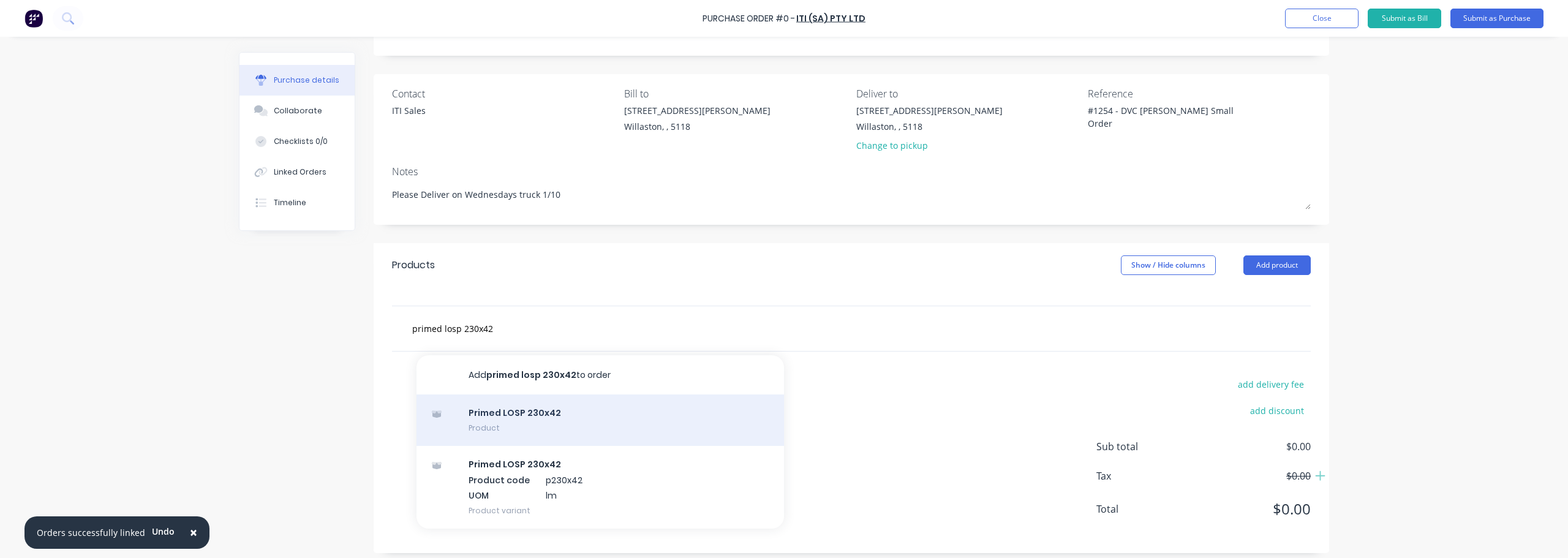
click at [513, 420] on div "Primed LOSP 230x42 Product" at bounding box center [600, 420] width 368 height 52
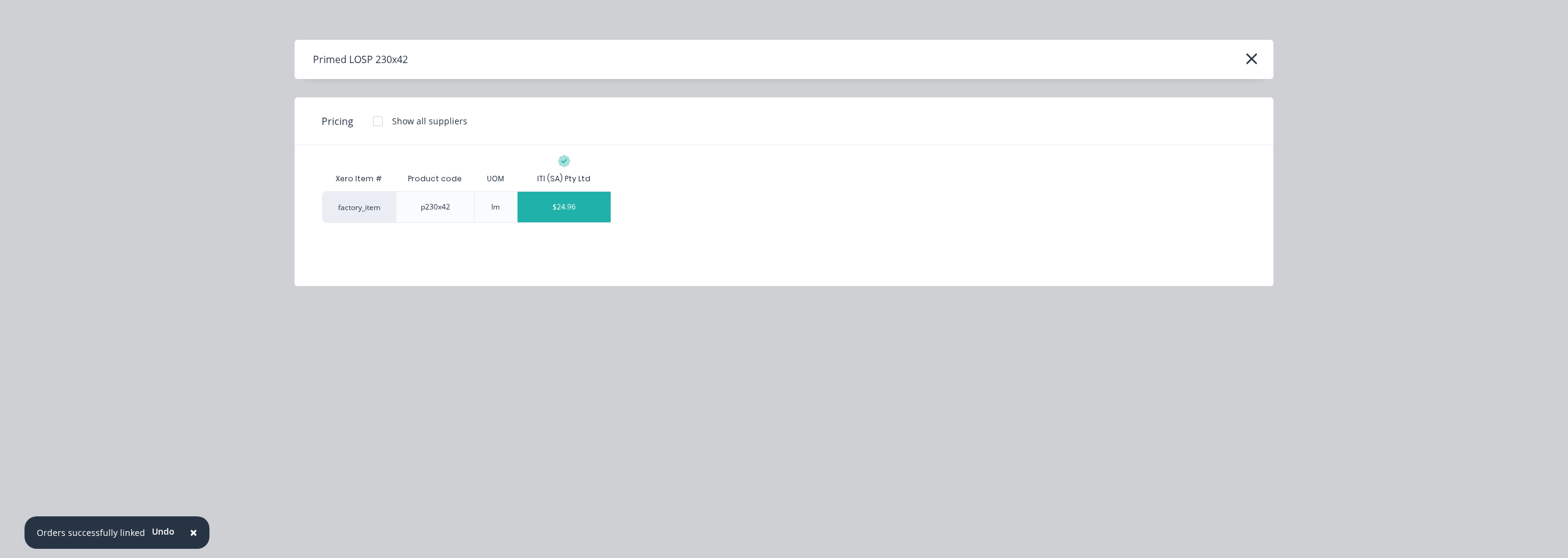
click at [552, 213] on div "$24.96" at bounding box center [564, 207] width 93 height 31
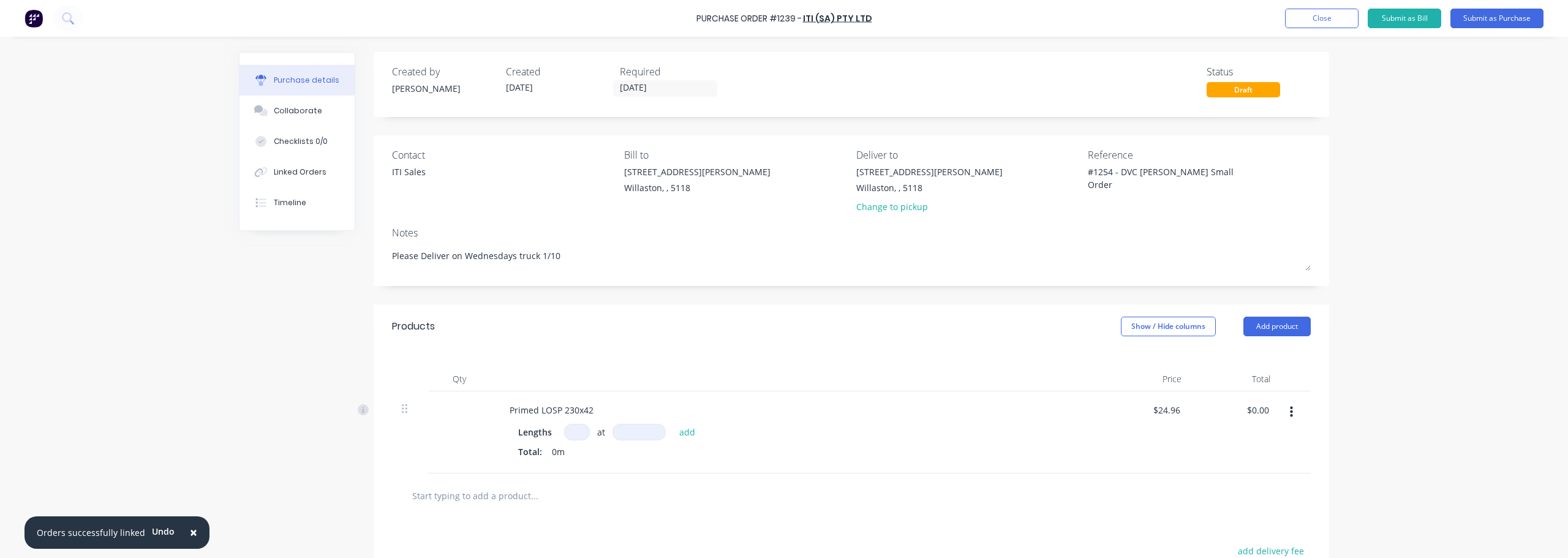
click at [569, 439] on input at bounding box center [577, 432] width 26 height 17
click at [689, 430] on button "add" at bounding box center [688, 432] width 29 height 15
click at [291, 174] on div "Linked Orders" at bounding box center [300, 172] width 53 height 11
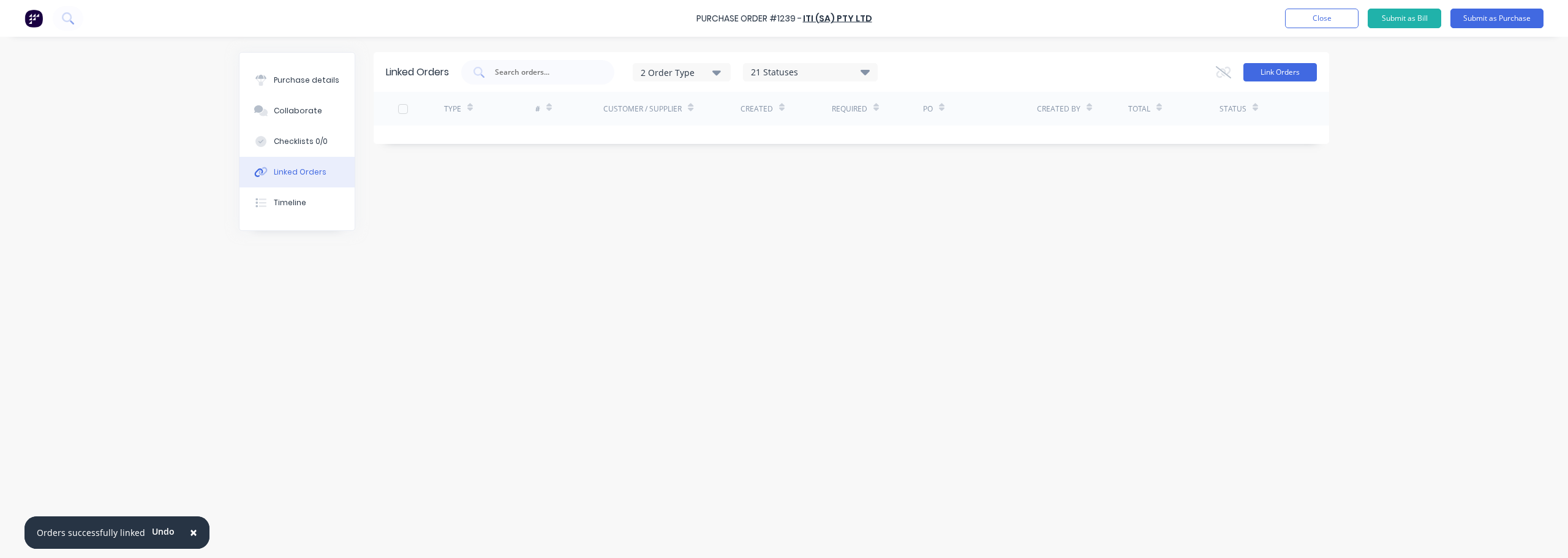
click at [1280, 78] on button "Link Orders" at bounding box center [1280, 72] width 73 height 19
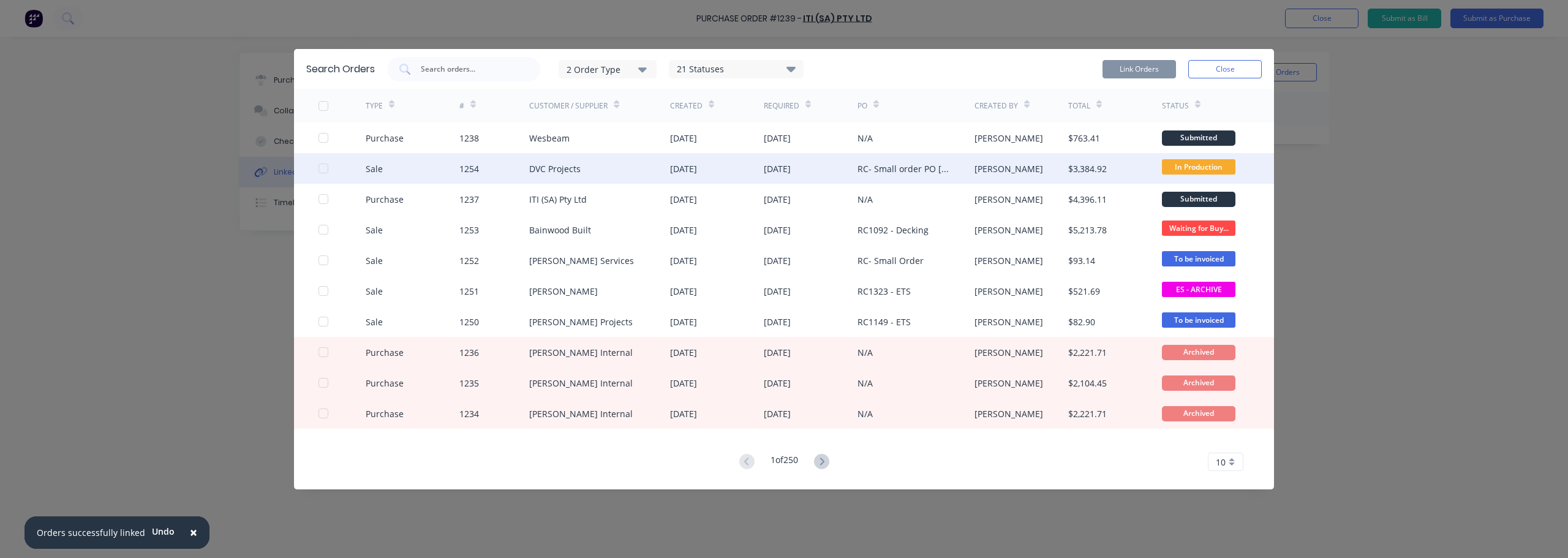
click at [573, 167] on div "DVC Projects" at bounding box center [555, 169] width 52 height 13
click at [328, 171] on div at bounding box center [342, 169] width 47 height 31
click at [317, 169] on div "Sale 1254 DVC Projects [DATE] [DATE] RC- Small order PO [PERSON_NAME] [PERSON_N…" at bounding box center [784, 169] width 980 height 31
click at [326, 169] on div at bounding box center [323, 169] width 24 height 24
click at [1147, 77] on button "Link Orders" at bounding box center [1139, 69] width 73 height 19
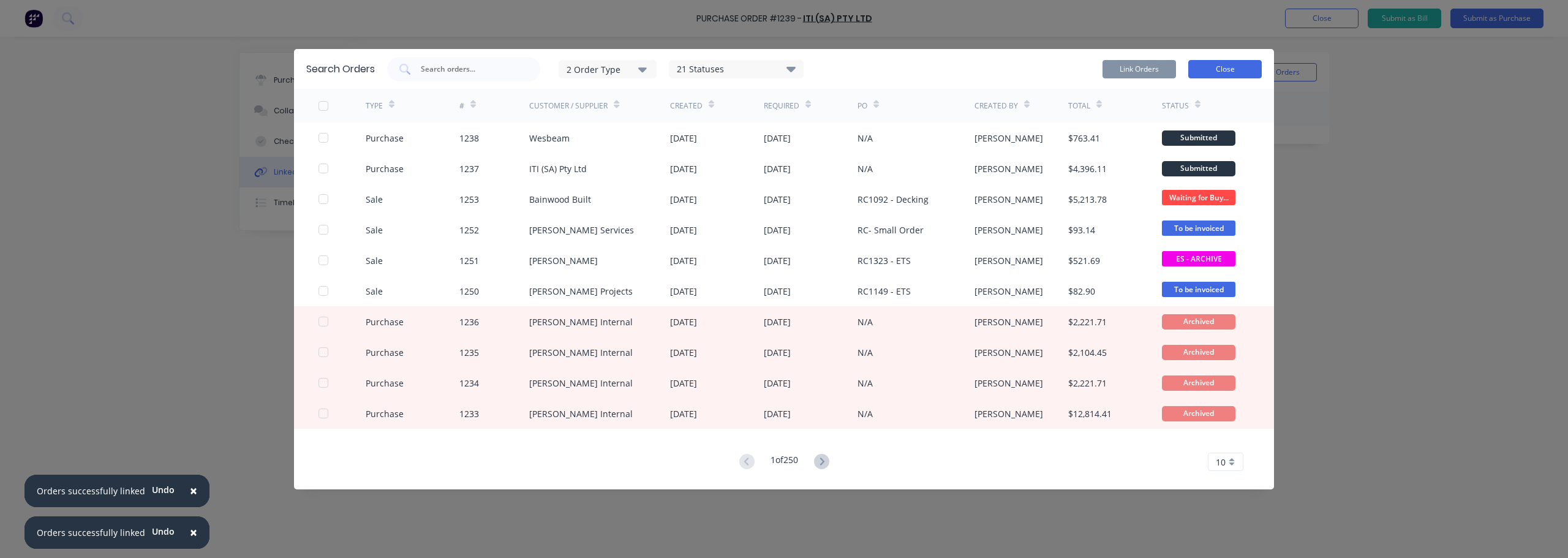
click at [1243, 64] on button "Close" at bounding box center [1225, 69] width 73 height 19
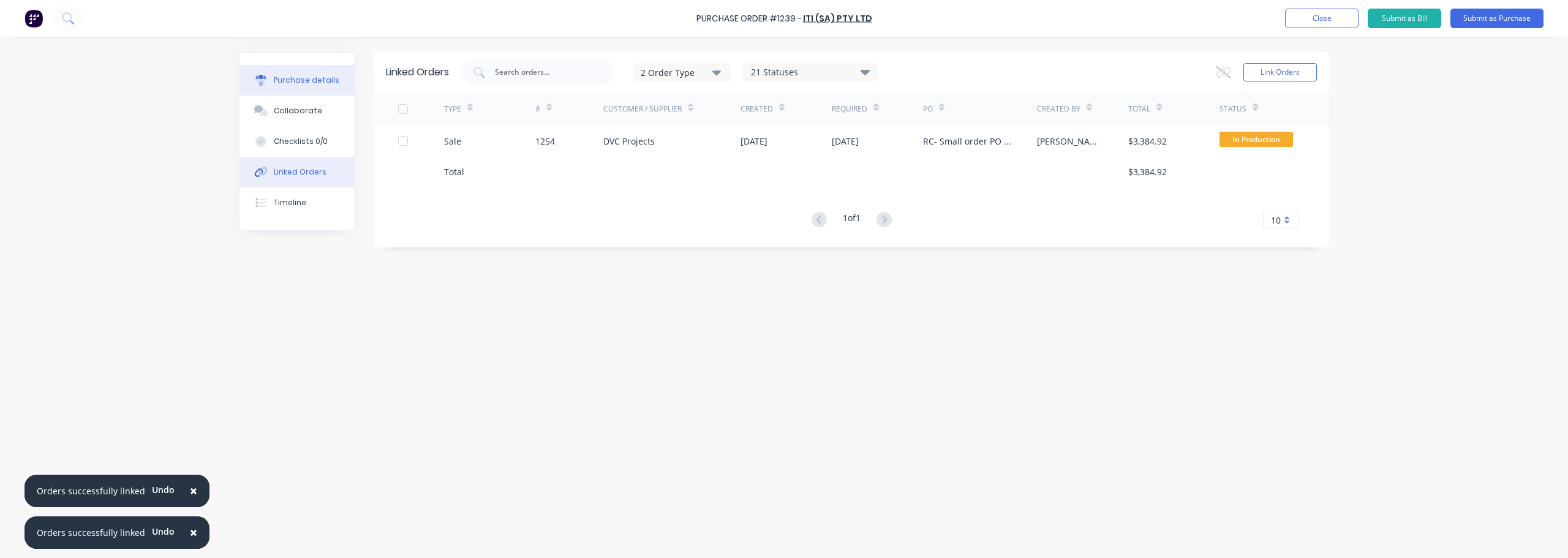
click at [278, 84] on div "Purchase details" at bounding box center [306, 80] width 66 height 11
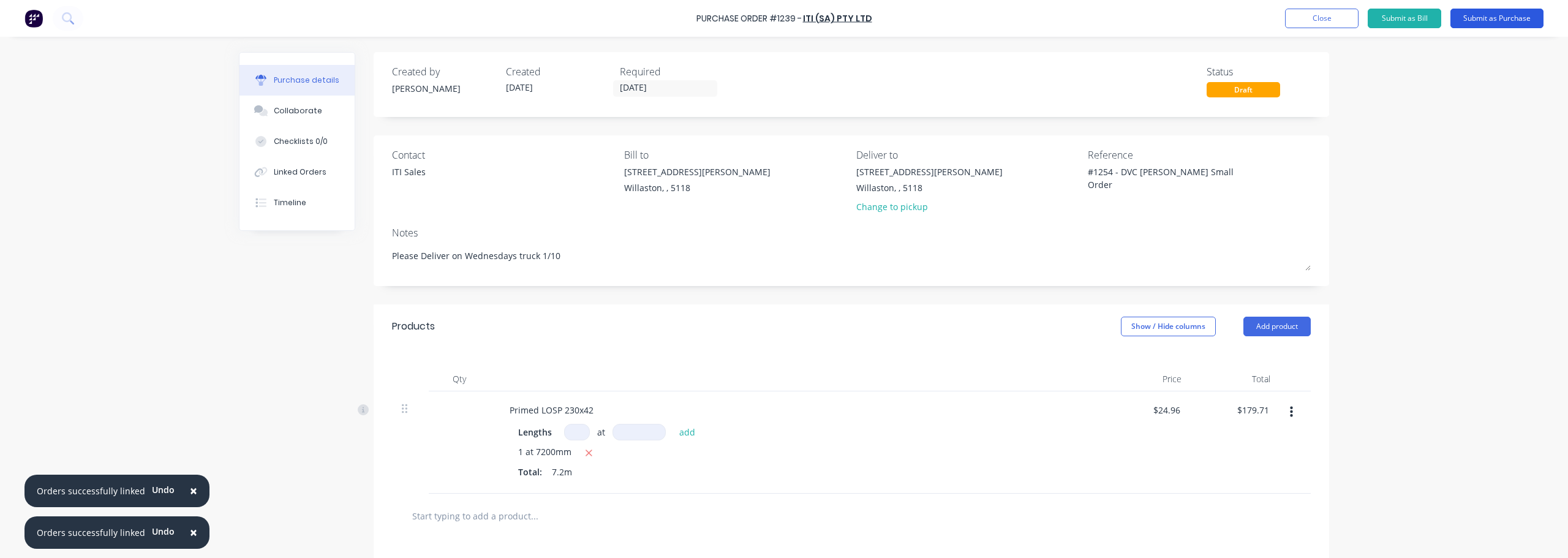
click at [1500, 16] on button "Submit as Purchase" at bounding box center [1497, 18] width 93 height 20
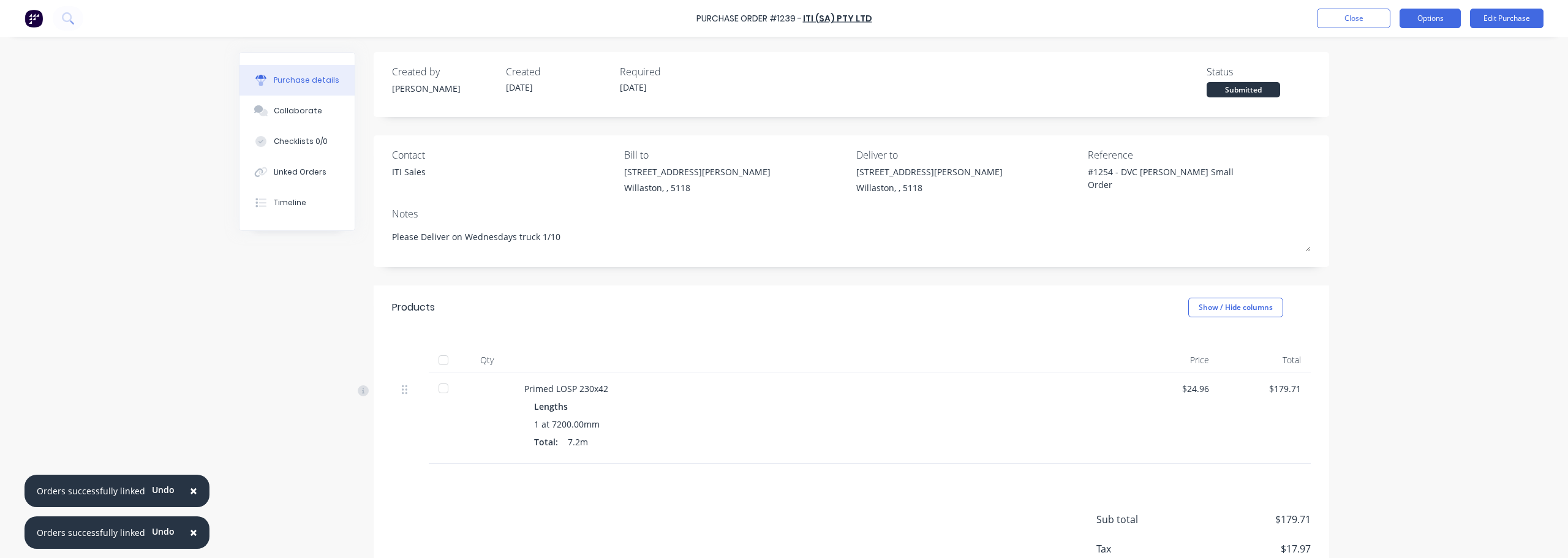
click at [1419, 20] on button "Options" at bounding box center [1431, 18] width 61 height 20
click at [1402, 53] on div "Print / Email" at bounding box center [1403, 50] width 94 height 18
click at [1414, 80] on div "With pricing" at bounding box center [1403, 75] width 94 height 18
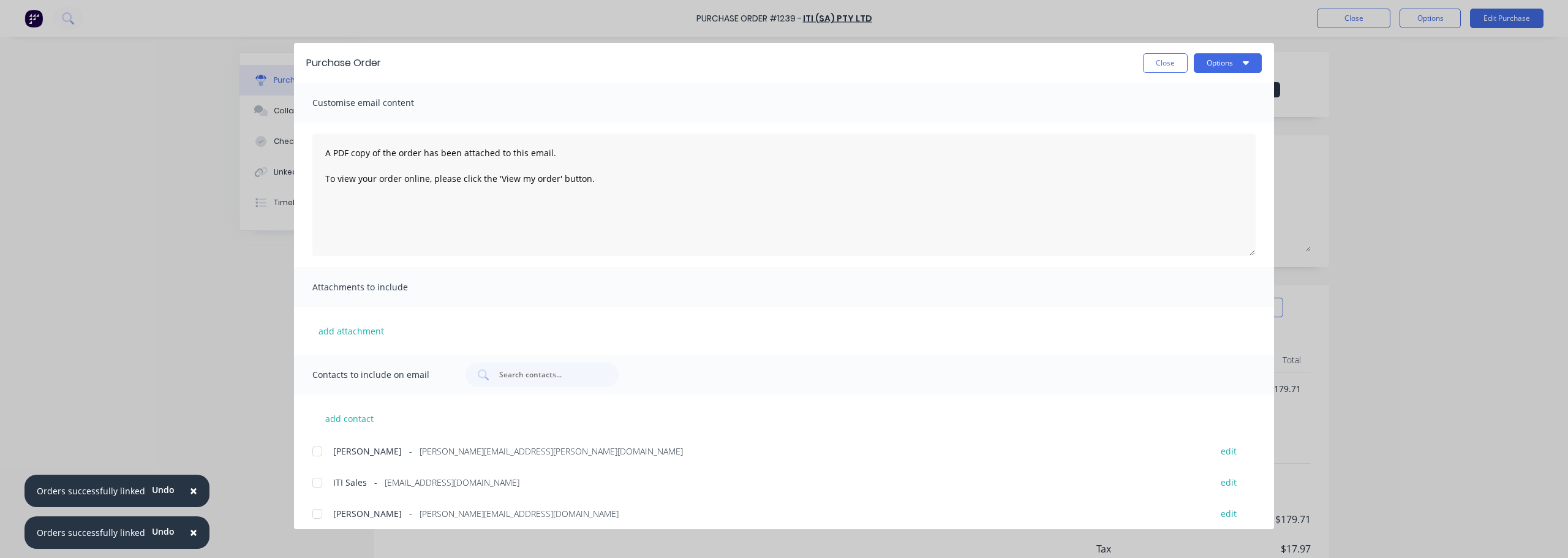
scroll to position [8, 0]
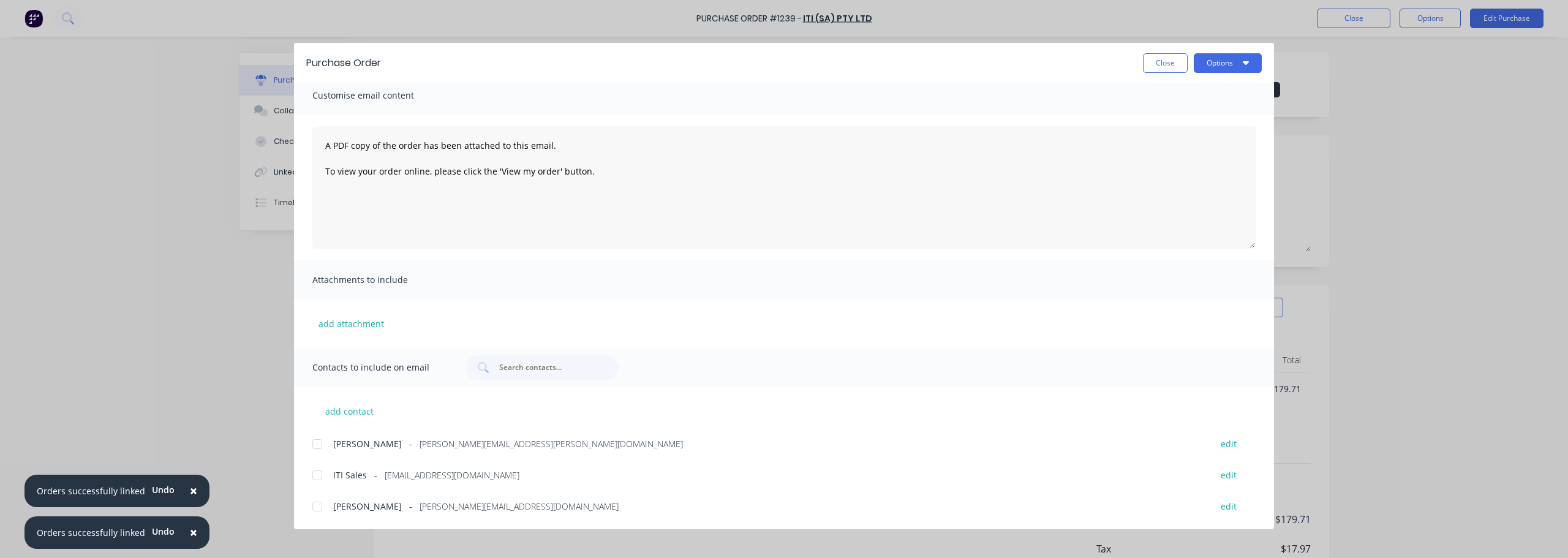
click at [319, 476] on div at bounding box center [317, 475] width 24 height 24
click at [315, 444] on div at bounding box center [317, 444] width 24 height 24
click at [326, 144] on textarea "A PDF copy of the order has been attached to this email. To view your order onl…" at bounding box center [784, 188] width 944 height 123
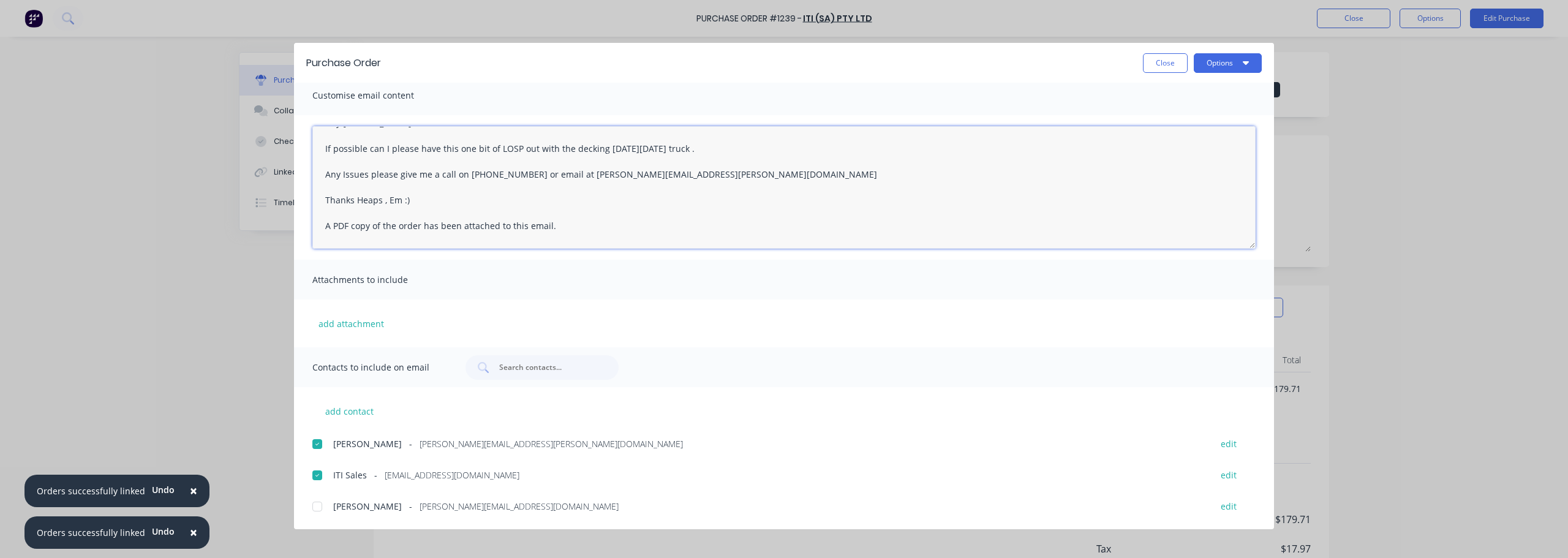
scroll to position [45, 0]
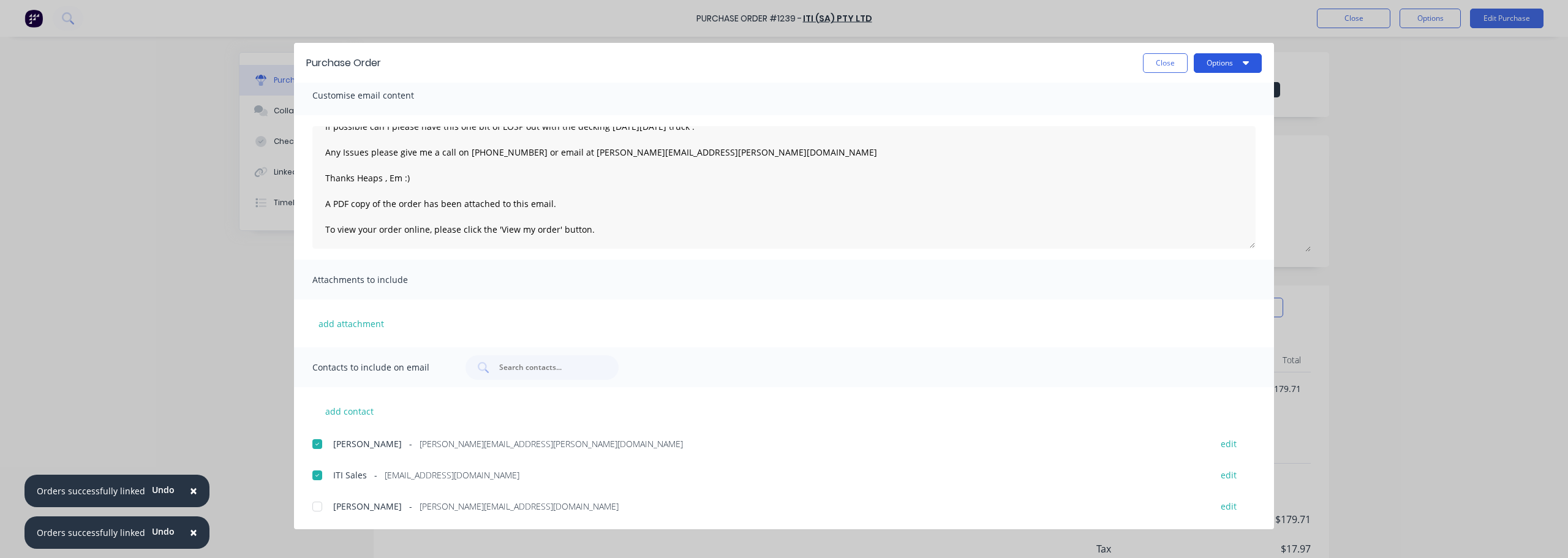
click at [1240, 60] on button "Options" at bounding box center [1228, 63] width 68 height 20
click at [1207, 146] on div "Email" at bounding box center [1204, 143] width 94 height 18
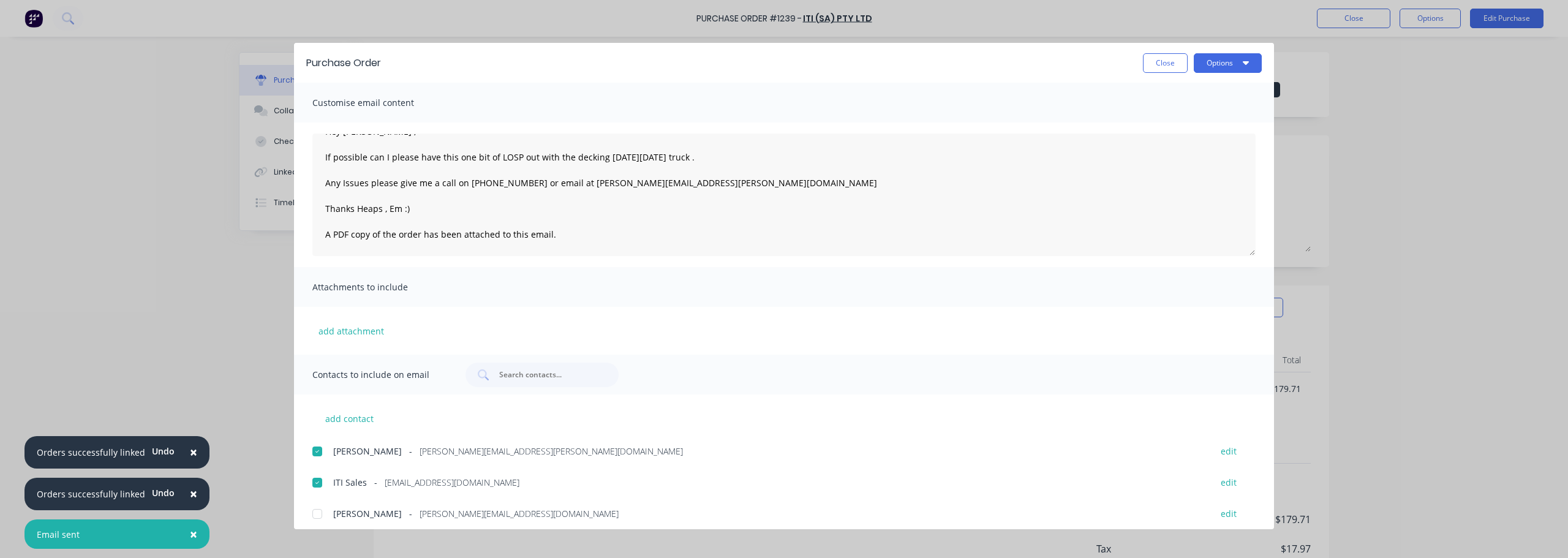
scroll to position [0, 0]
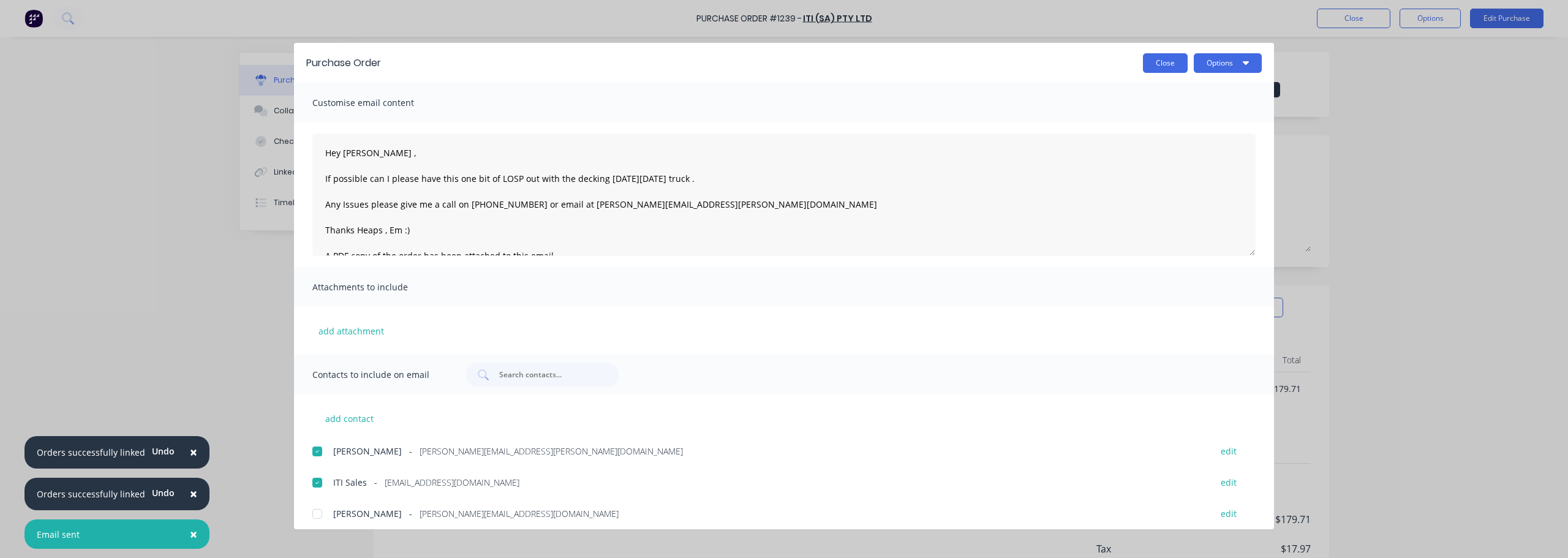
click at [1165, 56] on button "Close" at bounding box center [1165, 63] width 45 height 20
